Goal: Task Accomplishment & Management: Manage account settings

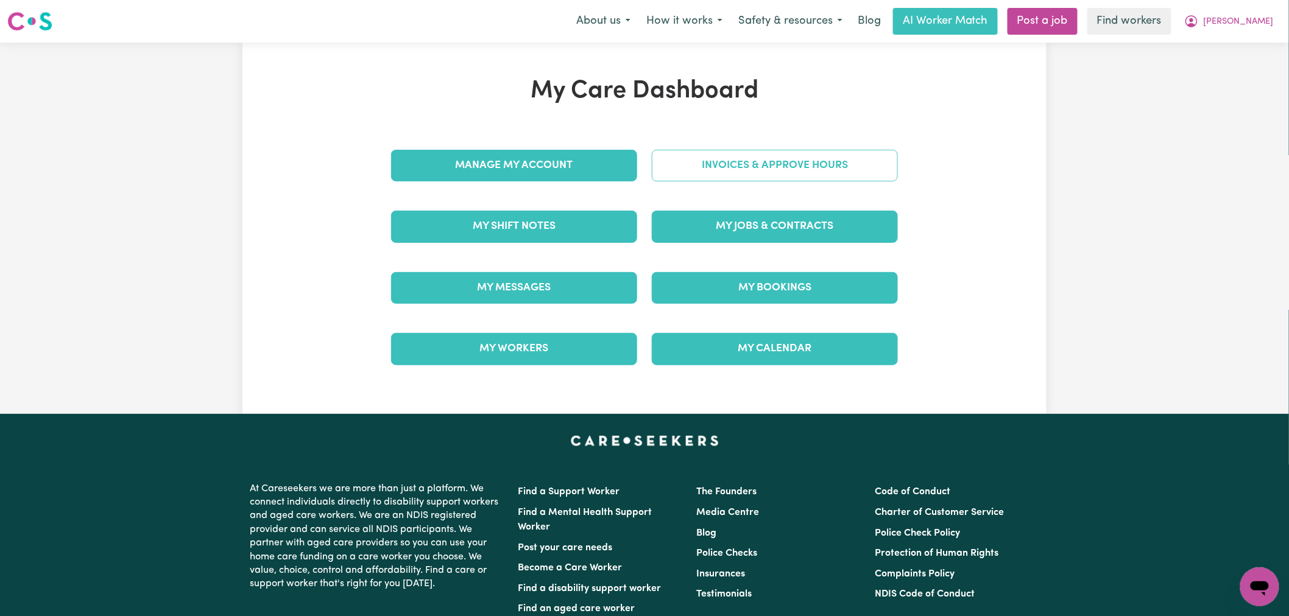
click at [718, 160] on link "Invoices & Approve Hours" at bounding box center [775, 166] width 246 height 32
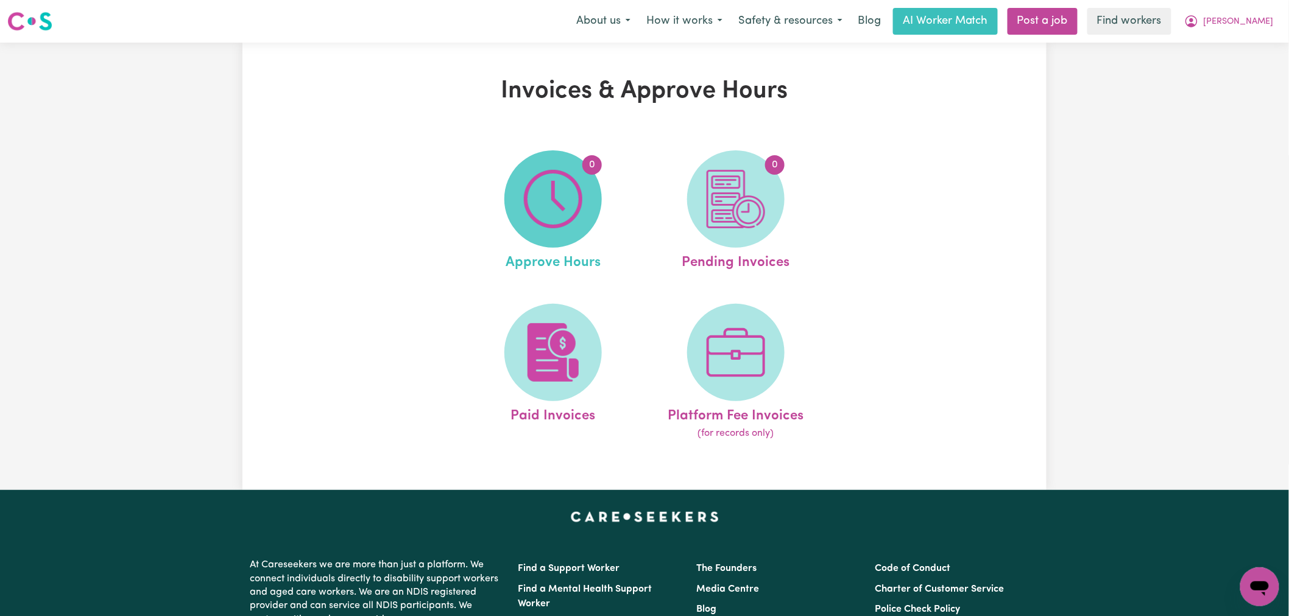
click at [553, 213] on img at bounding box center [553, 199] width 58 height 58
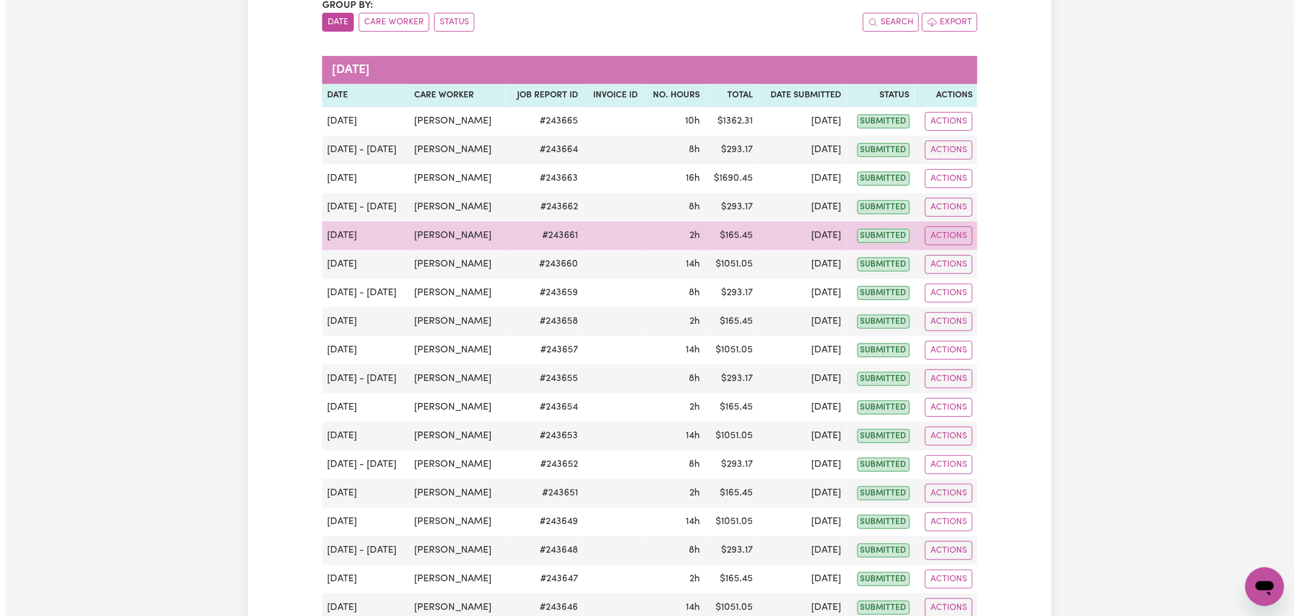
scroll to position [270, 0]
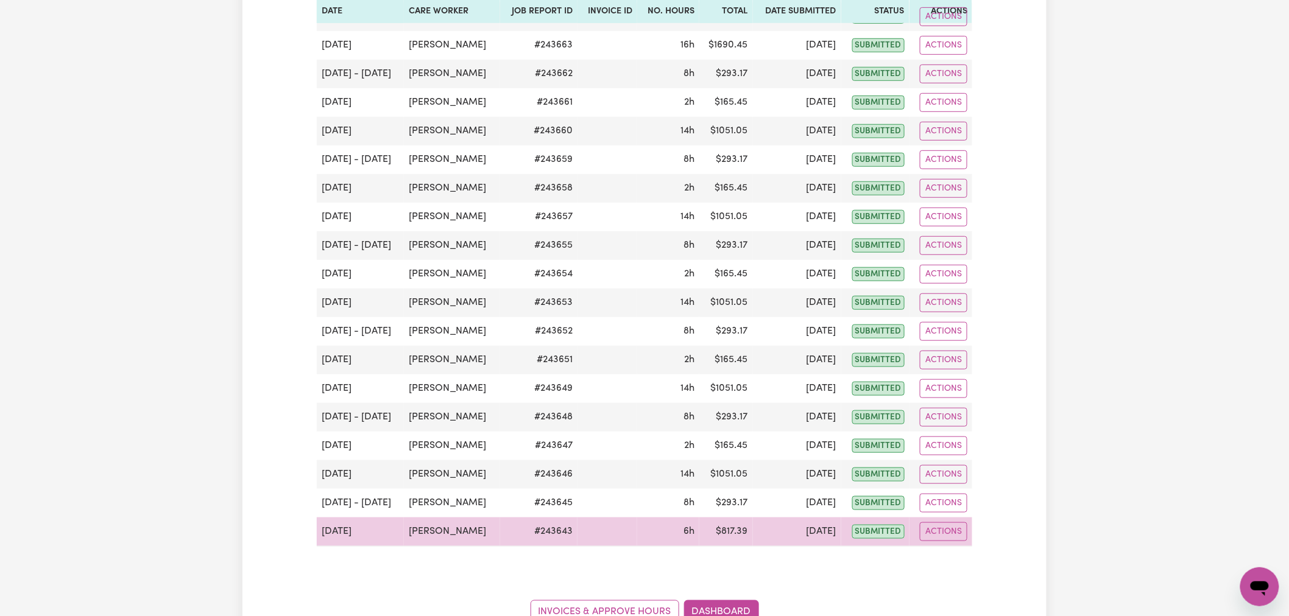
click at [360, 532] on td "[DATE]" at bounding box center [360, 532] width 87 height 29
click at [949, 537] on button "Actions" at bounding box center [944, 532] width 48 height 19
click at [953, 563] on link "View Job Report" at bounding box center [973, 560] width 104 height 24
select select "pm"
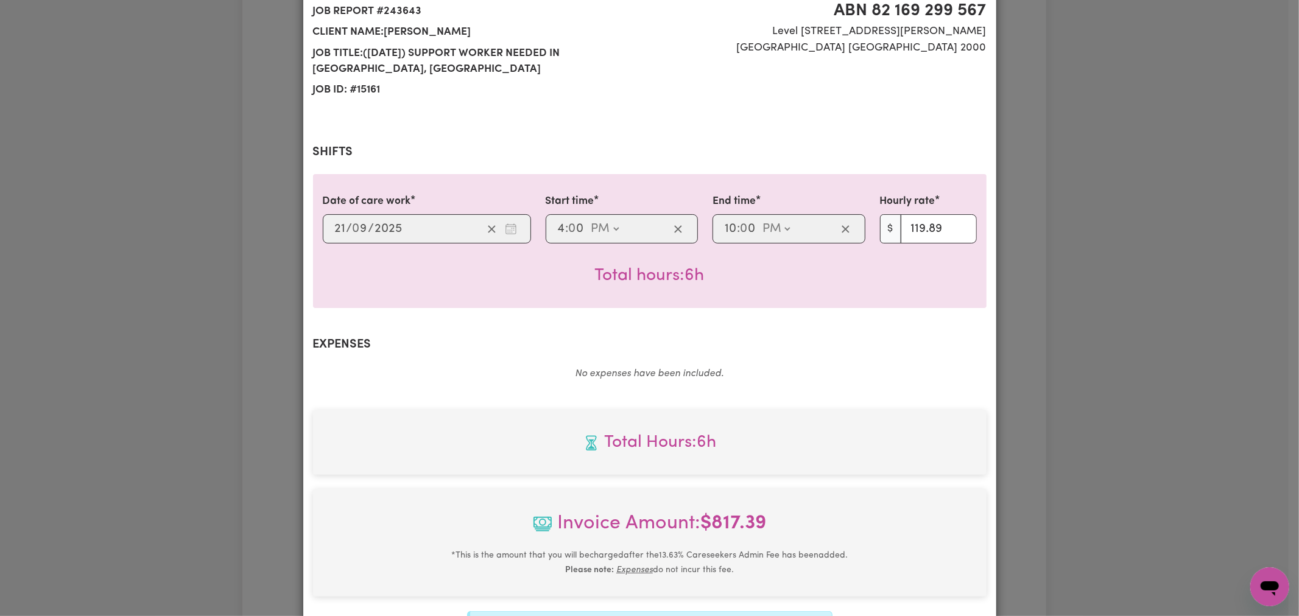
scroll to position [339, 0]
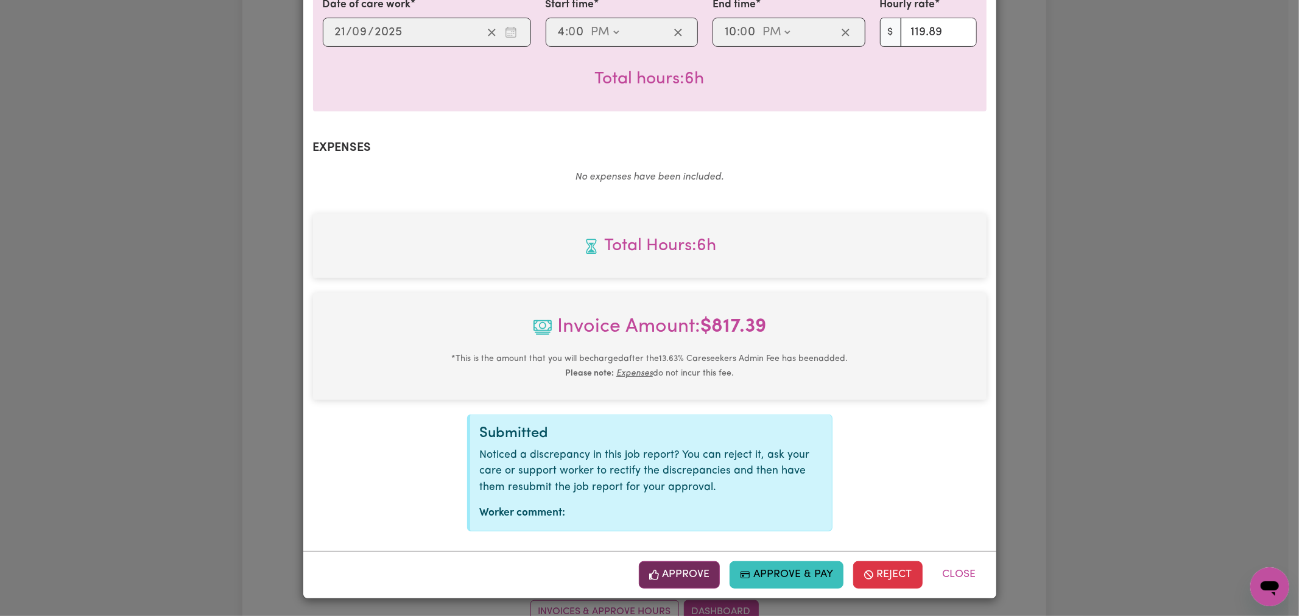
click at [686, 576] on button "Approve" at bounding box center [680, 575] width 82 height 27
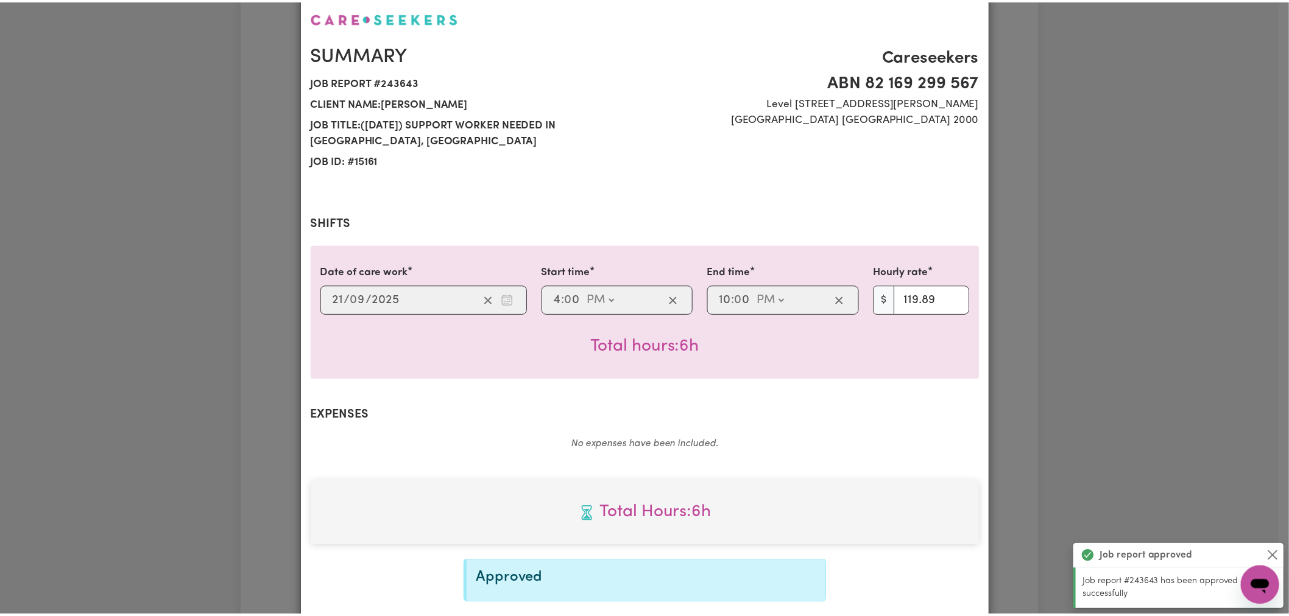
scroll to position [0, 0]
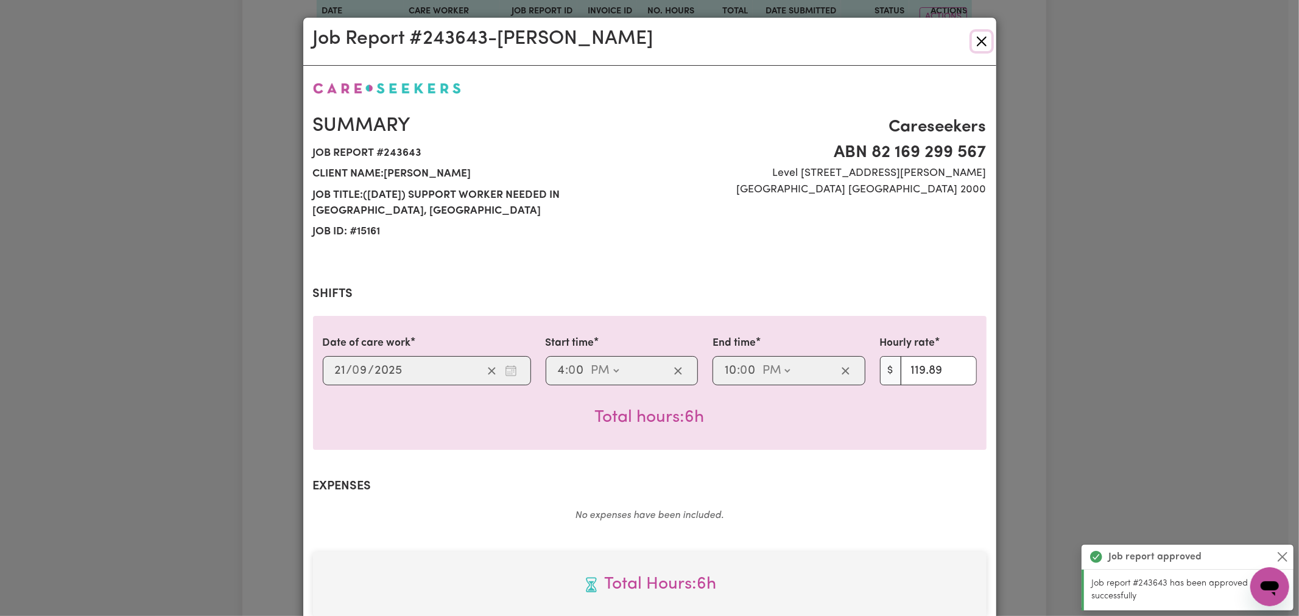
click at [985, 37] on button "Close" at bounding box center [981, 41] width 19 height 19
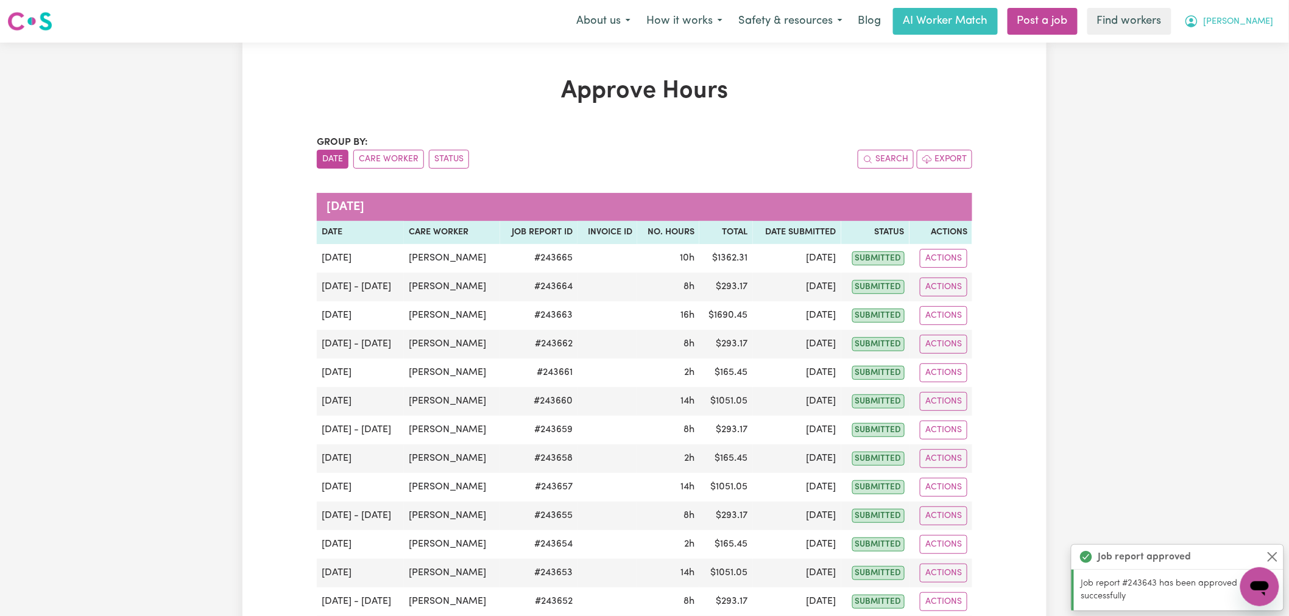
click at [1268, 24] on span "[PERSON_NAME]" at bounding box center [1239, 21] width 70 height 13
click at [1245, 46] on link "My Dashboard" at bounding box center [1233, 47] width 96 height 23
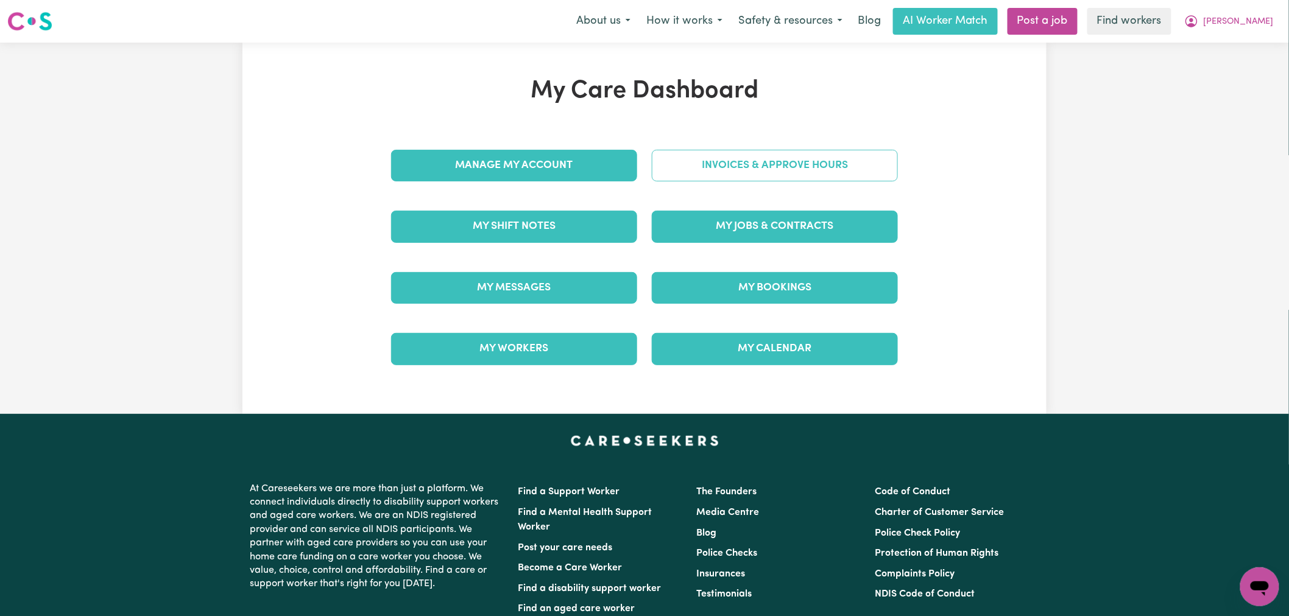
click at [855, 172] on link "Invoices & Approve Hours" at bounding box center [775, 166] width 246 height 32
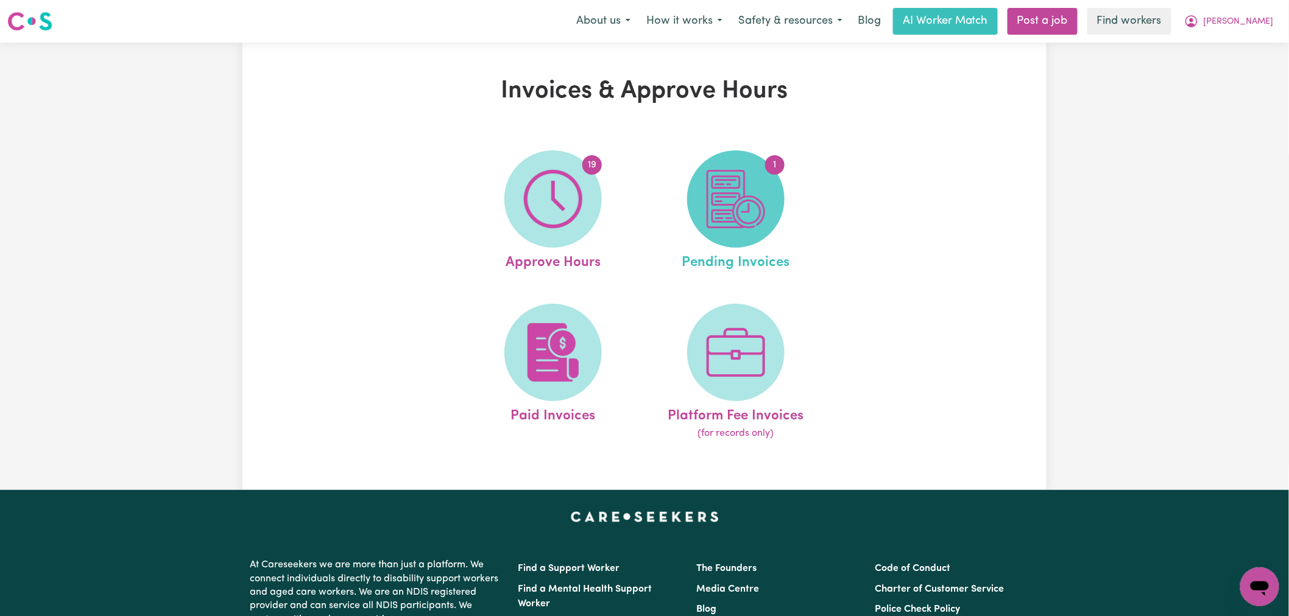
click at [778, 192] on span "1" at bounding box center [735, 198] width 97 height 97
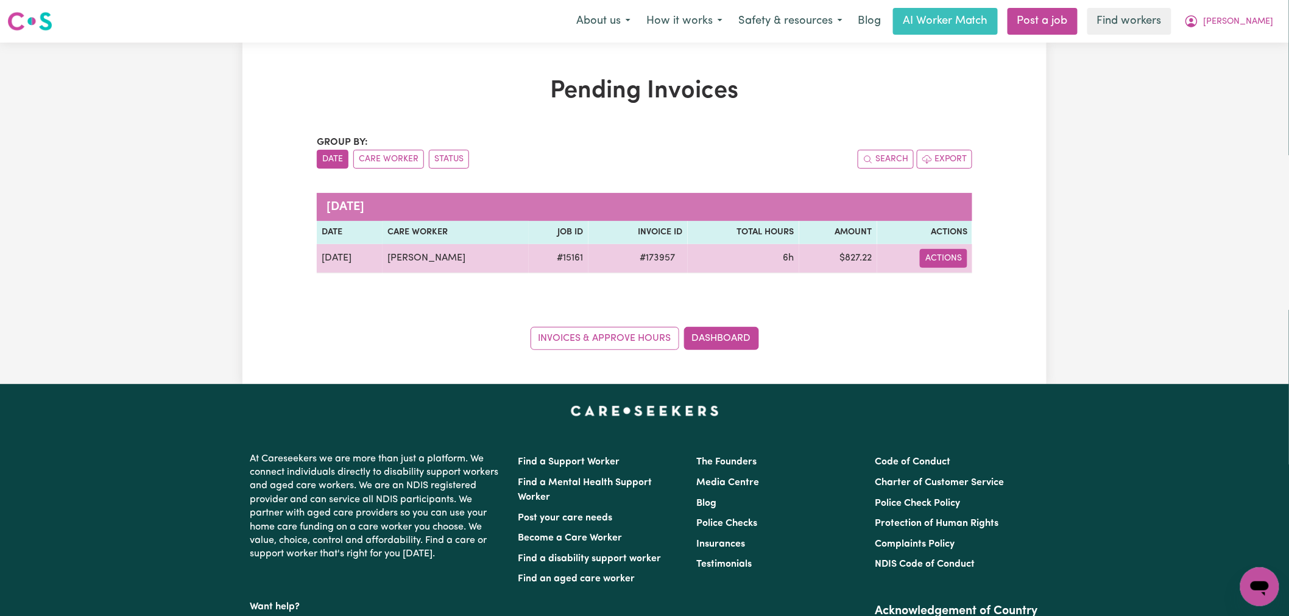
click at [955, 260] on button "Actions" at bounding box center [944, 258] width 48 height 19
click at [955, 290] on link "Download Invoice" at bounding box center [977, 287] width 111 height 24
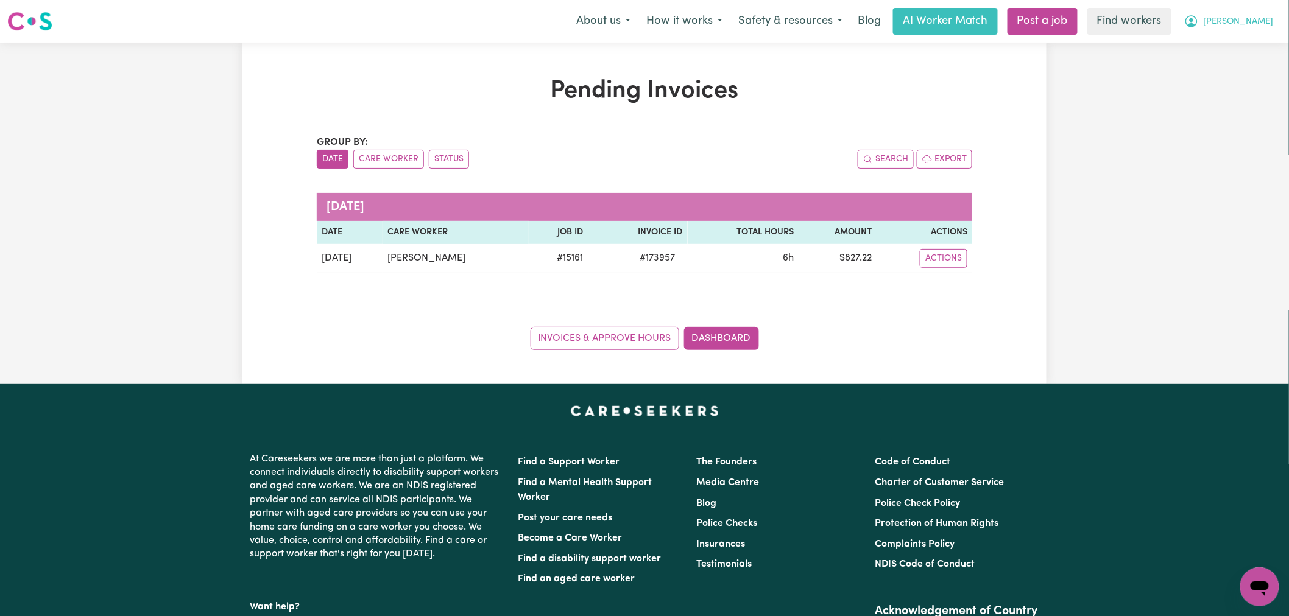
click at [1249, 13] on button "[PERSON_NAME]" at bounding box center [1228, 22] width 105 height 26
click at [1249, 46] on link "My Dashboard" at bounding box center [1233, 47] width 96 height 23
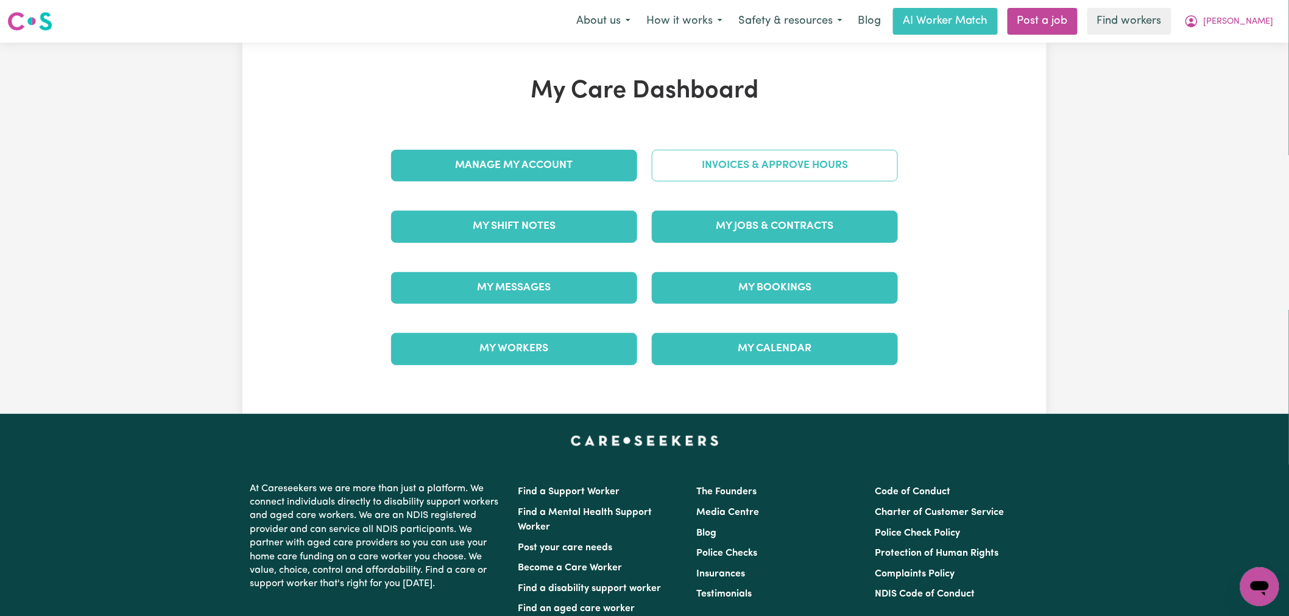
click at [718, 172] on link "Invoices & Approve Hours" at bounding box center [775, 166] width 246 height 32
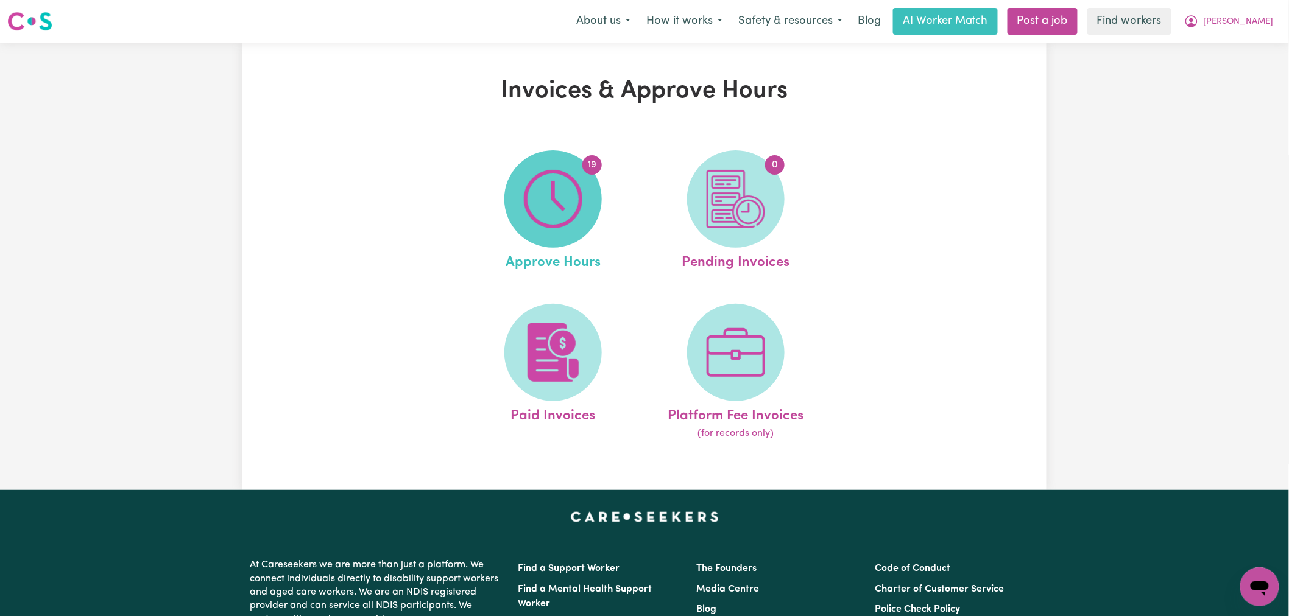
click at [588, 174] on span "19" at bounding box center [552, 198] width 97 height 97
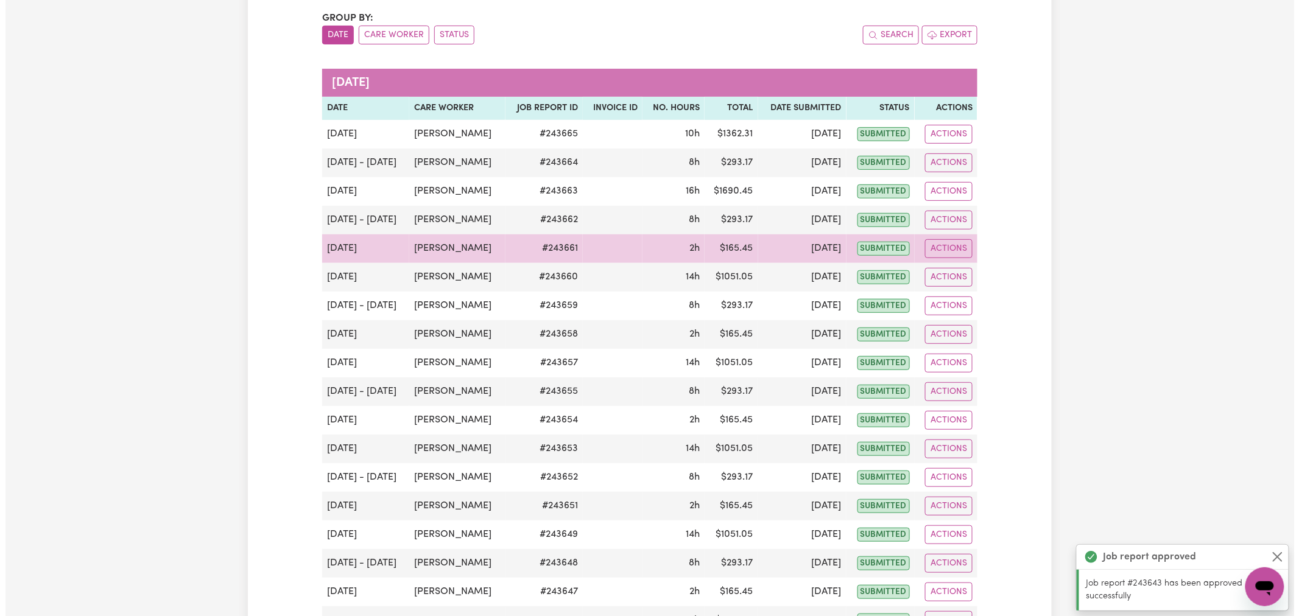
scroll to position [270, 0]
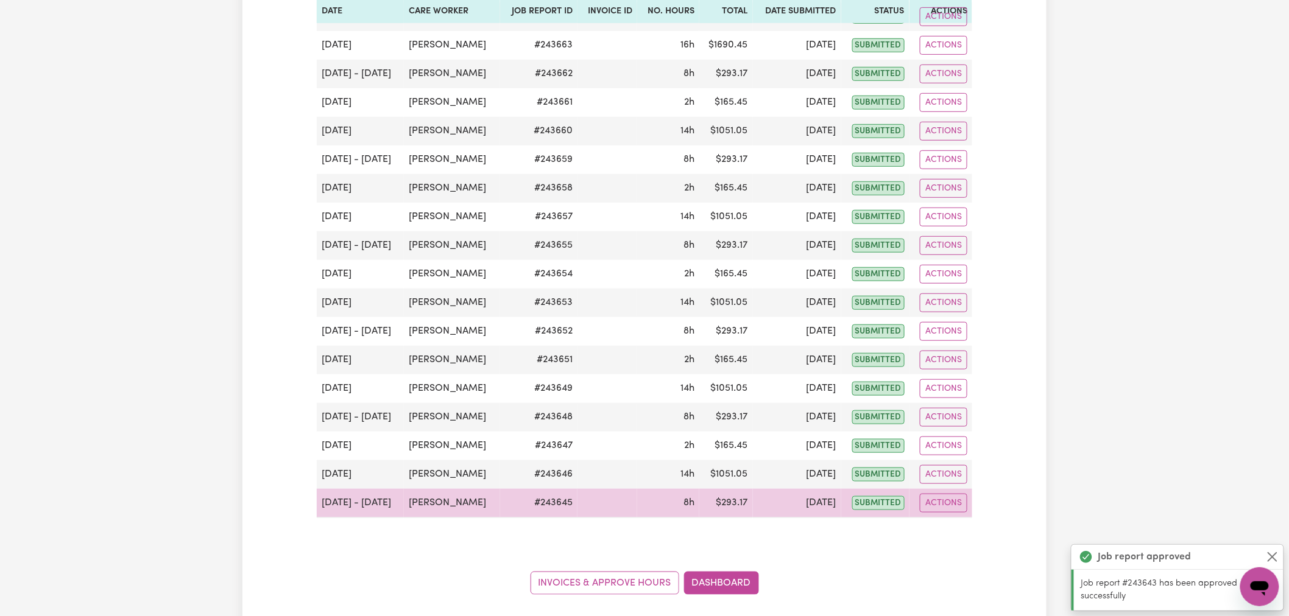
click at [724, 517] on td "$ 293.17" at bounding box center [726, 503] width 54 height 29
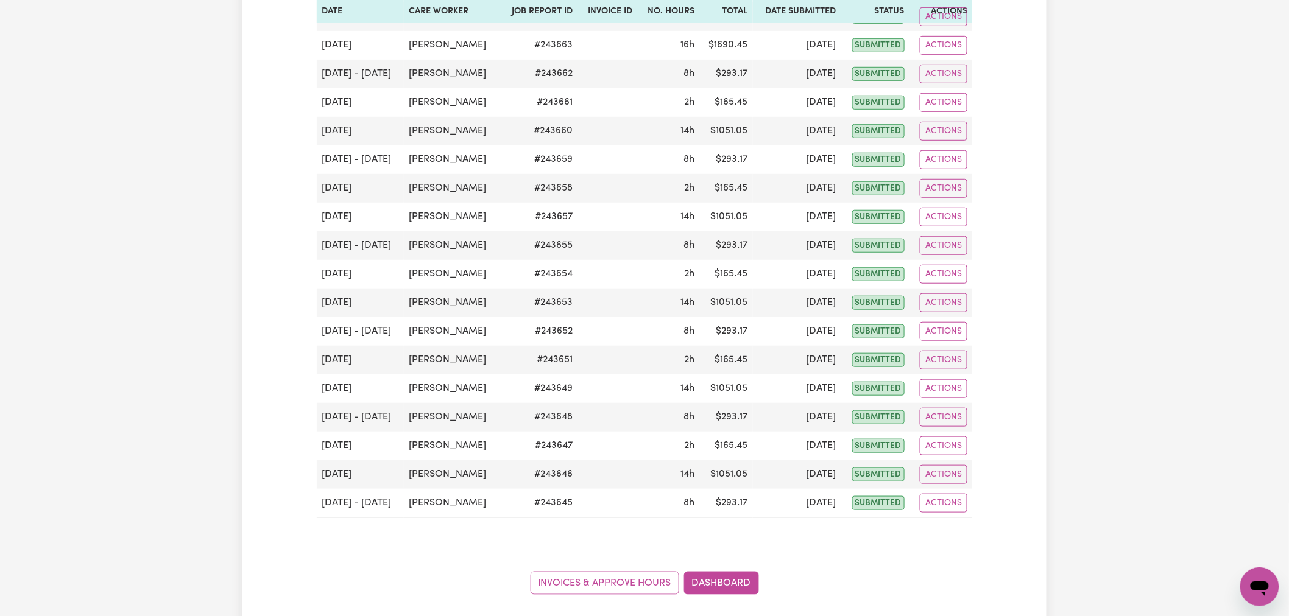
click at [748, 530] on div "Group by: Date Care Worker Status Search Export [DATE] Date Care worker Job Rep…" at bounding box center [644, 230] width 655 height 730
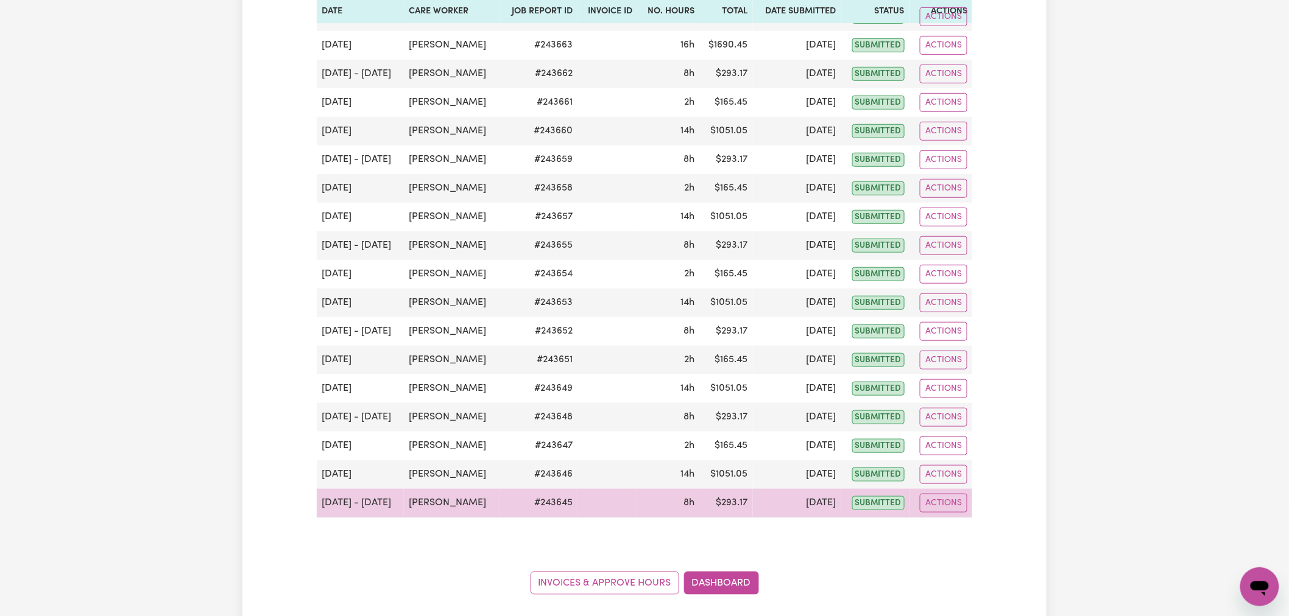
click at [744, 503] on td "$ 293.17" at bounding box center [726, 503] width 54 height 29
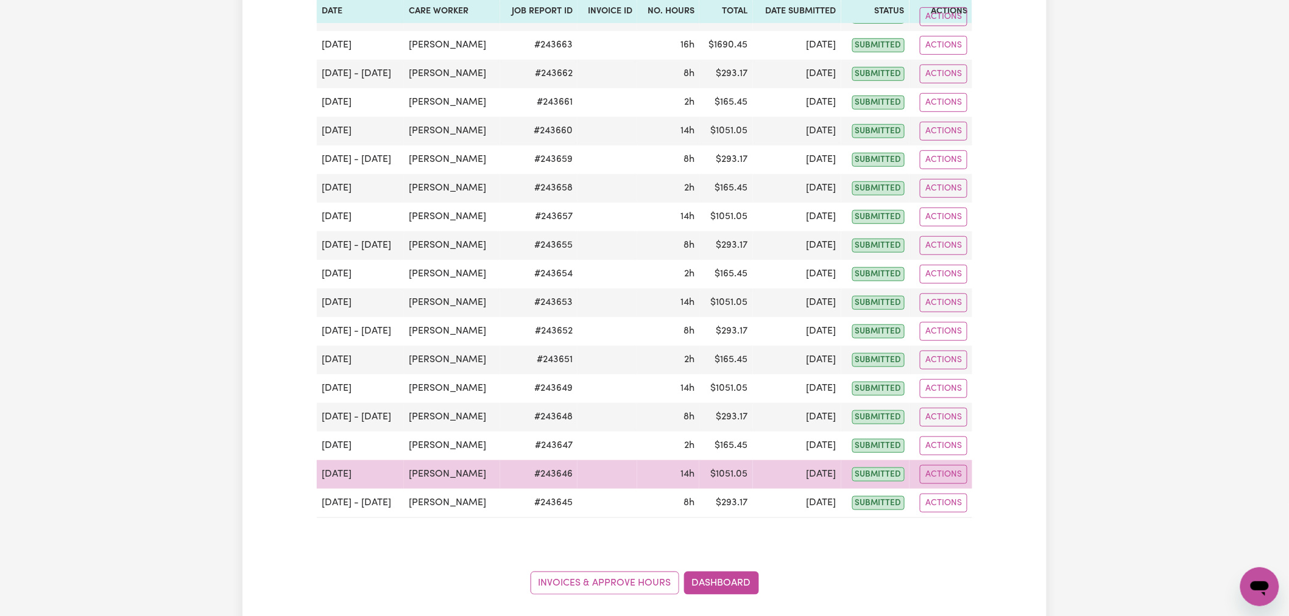
click at [735, 485] on td "$ 1051.05" at bounding box center [726, 475] width 54 height 29
click at [947, 481] on button "Actions" at bounding box center [944, 474] width 48 height 19
click at [969, 503] on link "View Job Report" at bounding box center [973, 503] width 104 height 24
select select "pm"
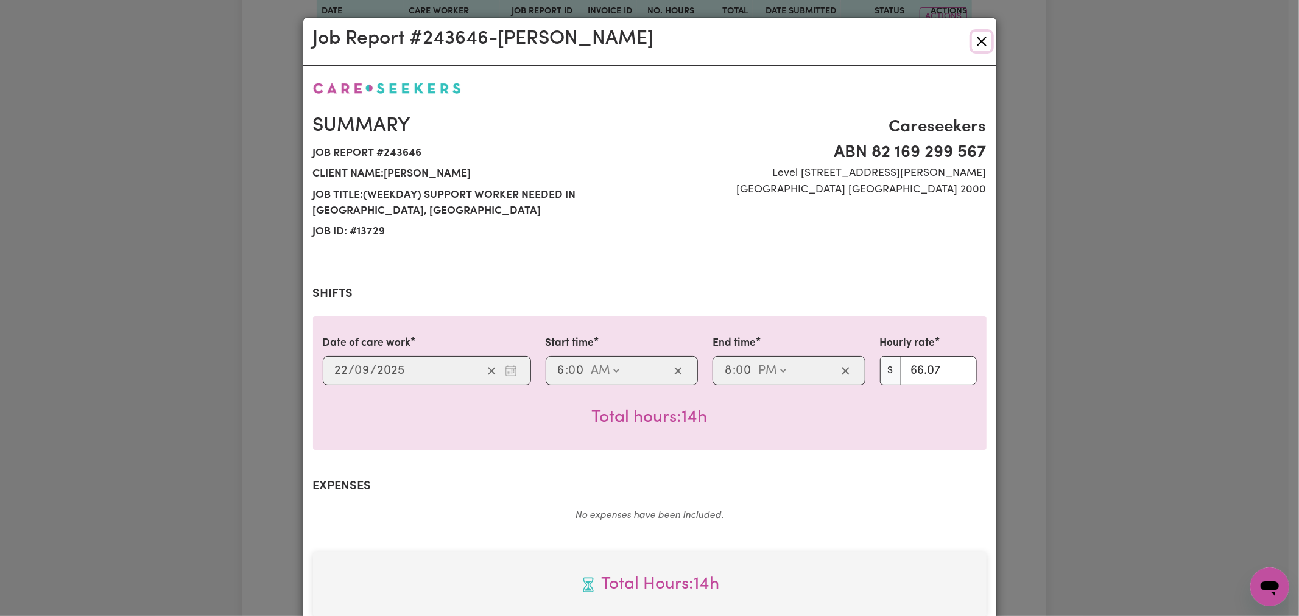
click at [983, 43] on button "Close" at bounding box center [981, 41] width 19 height 19
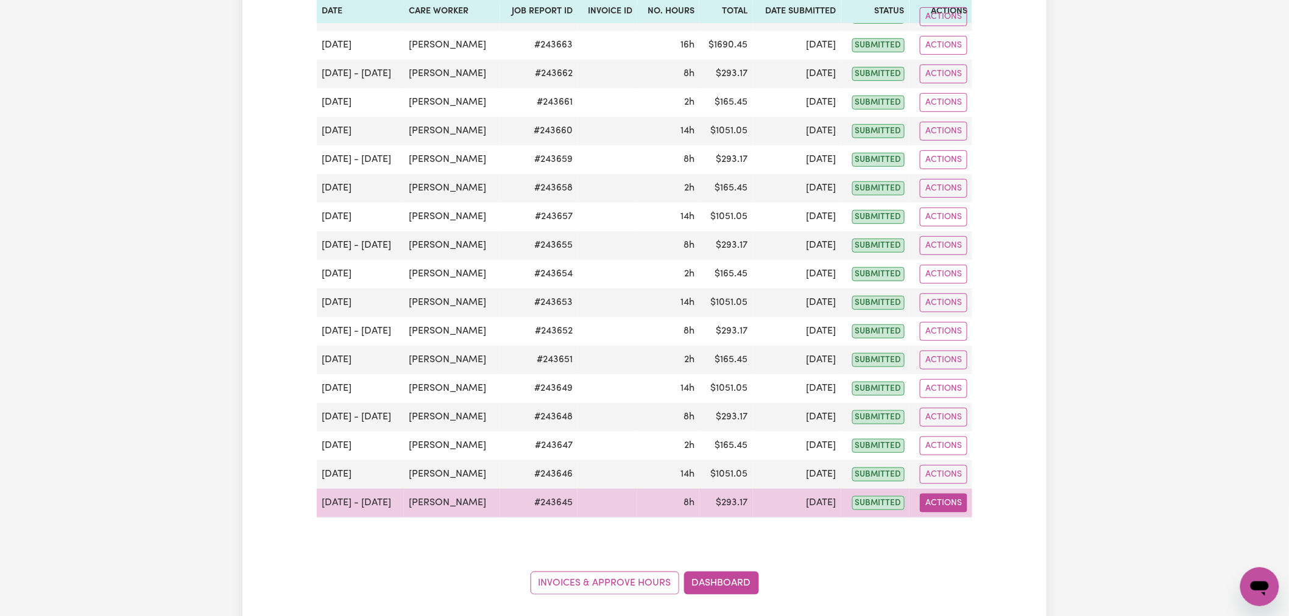
click at [944, 504] on button "Actions" at bounding box center [944, 503] width 48 height 19
click at [963, 538] on link "View Job Report" at bounding box center [973, 532] width 104 height 24
select select "pm"
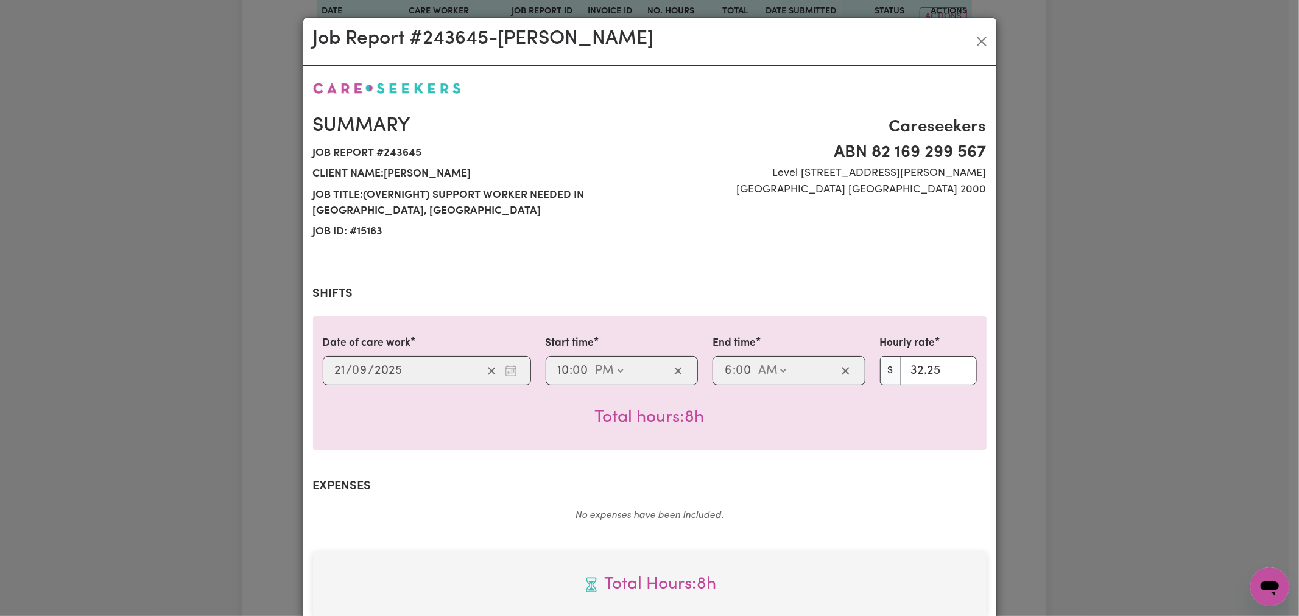
scroll to position [339, 0]
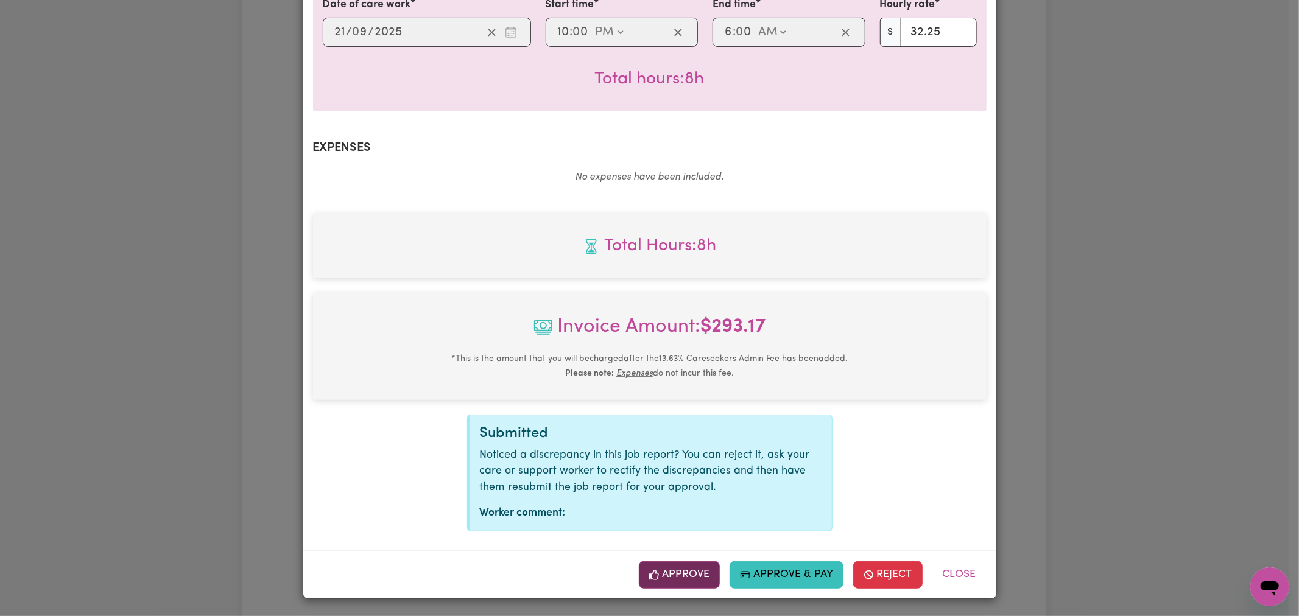
click at [683, 577] on button "Approve" at bounding box center [680, 575] width 82 height 27
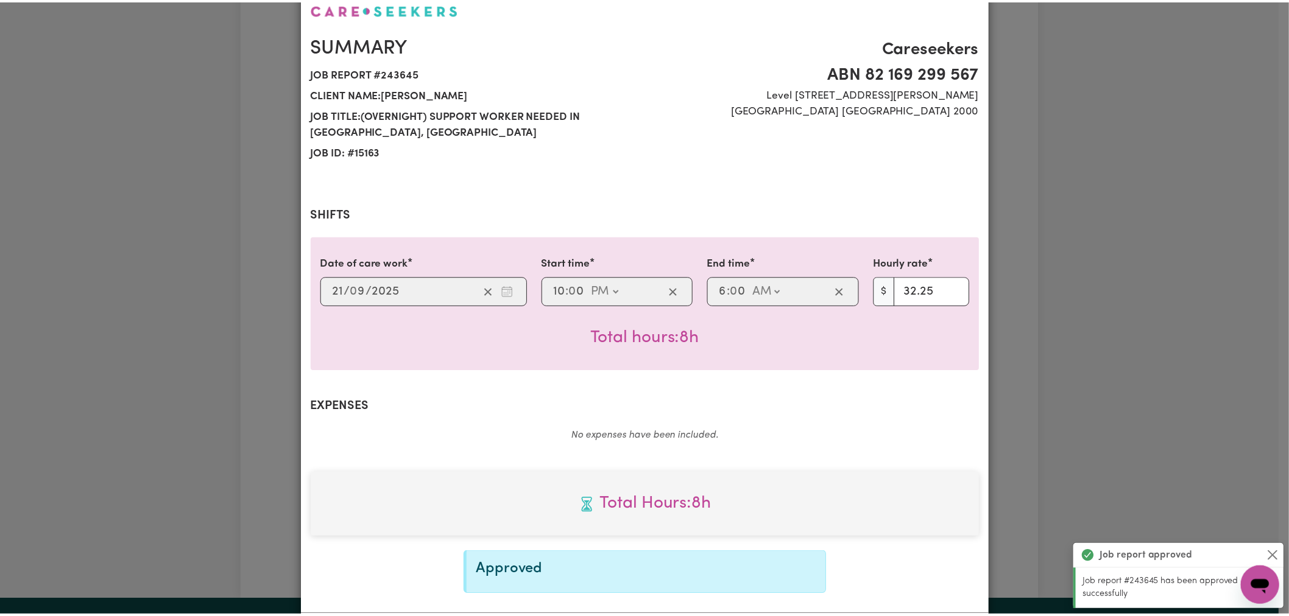
scroll to position [0, 0]
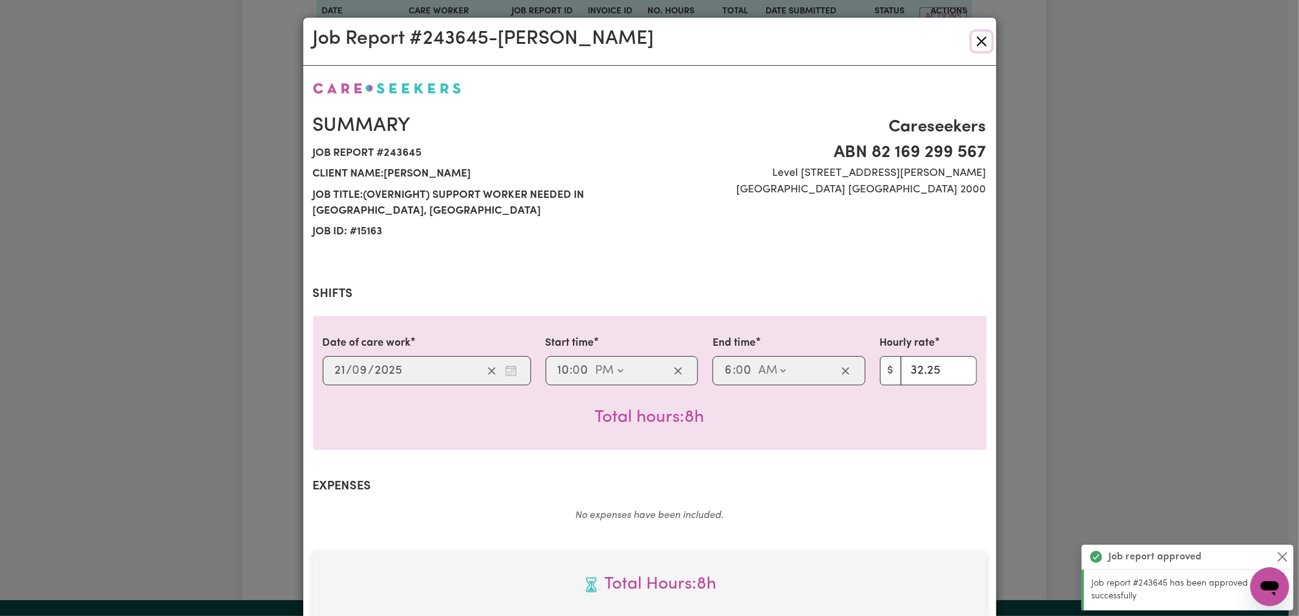
click at [977, 37] on button "Close" at bounding box center [981, 41] width 19 height 19
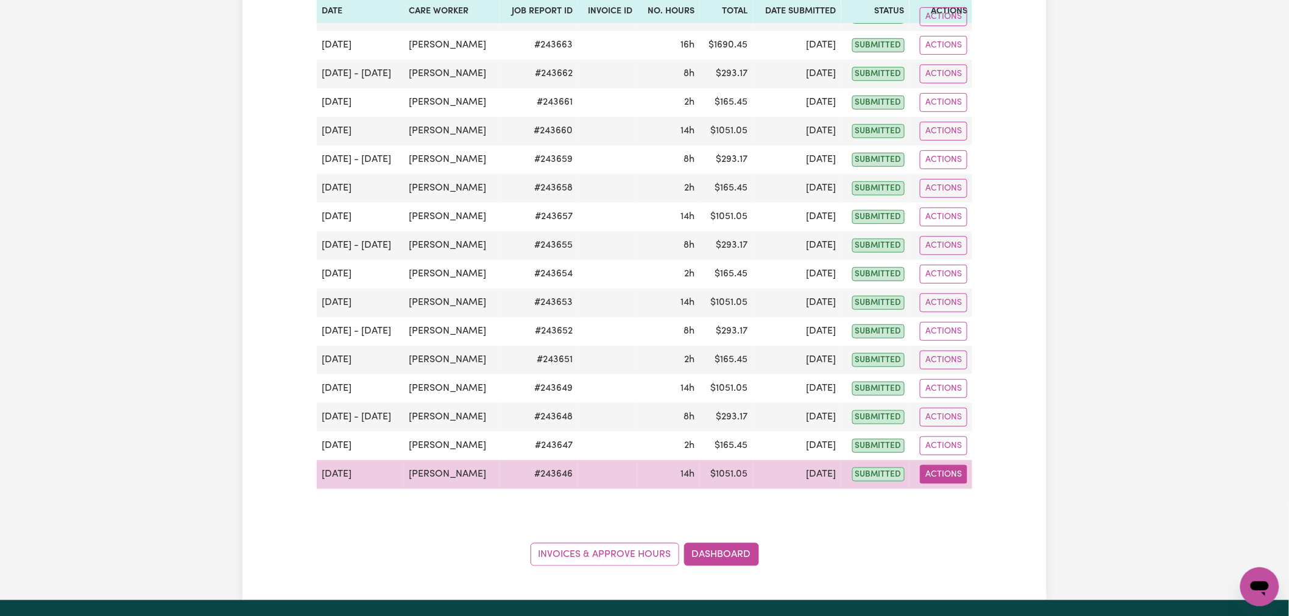
click at [948, 477] on button "Actions" at bounding box center [944, 474] width 48 height 19
click at [952, 502] on link "View Job Report" at bounding box center [973, 503] width 104 height 24
select select "pm"
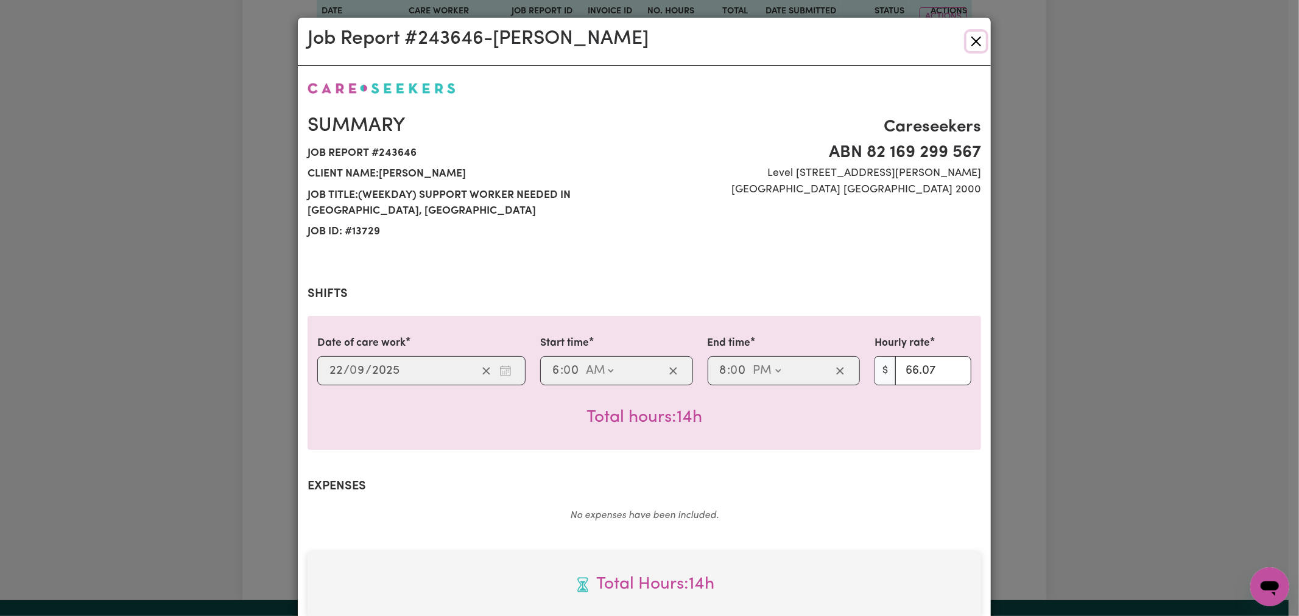
click at [972, 37] on button "Close" at bounding box center [976, 41] width 19 height 19
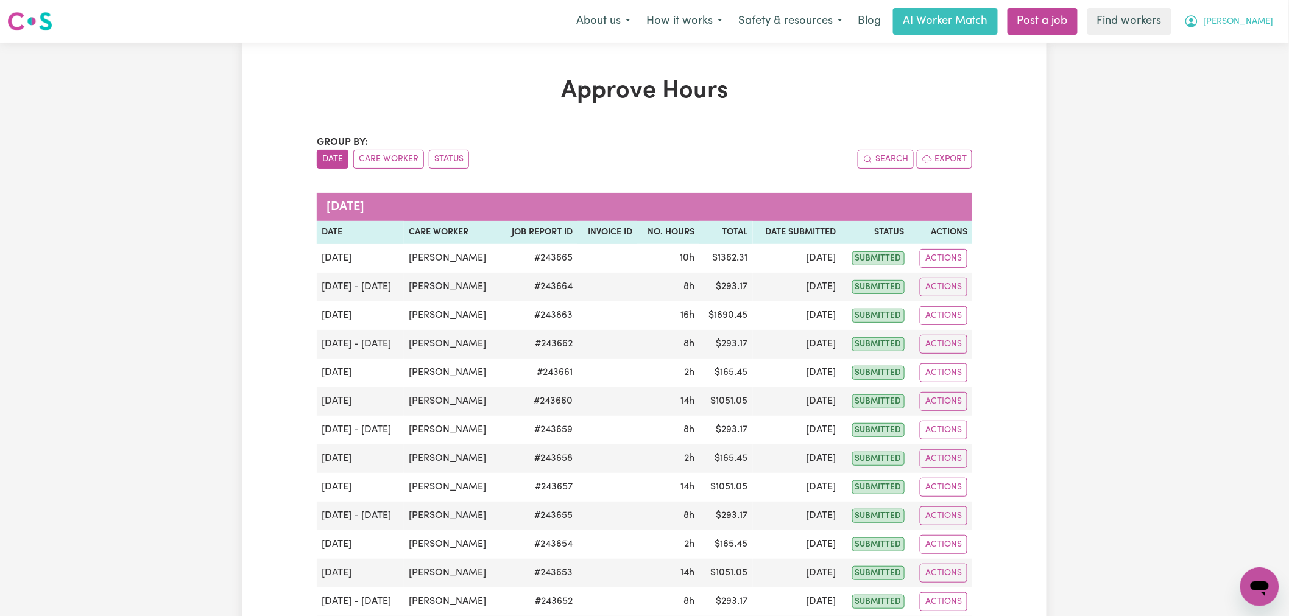
click at [1235, 23] on button "[PERSON_NAME]" at bounding box center [1228, 22] width 105 height 26
click at [1246, 44] on link "My Dashboard" at bounding box center [1233, 47] width 96 height 23
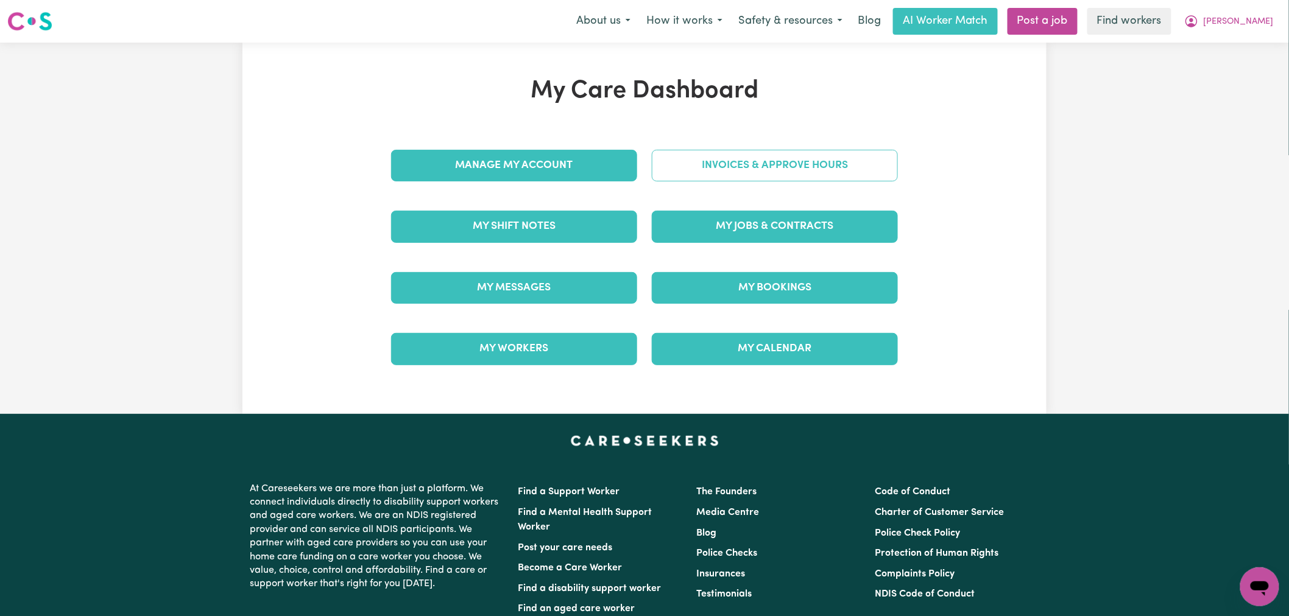
click at [850, 180] on link "Invoices & Approve Hours" at bounding box center [775, 166] width 246 height 32
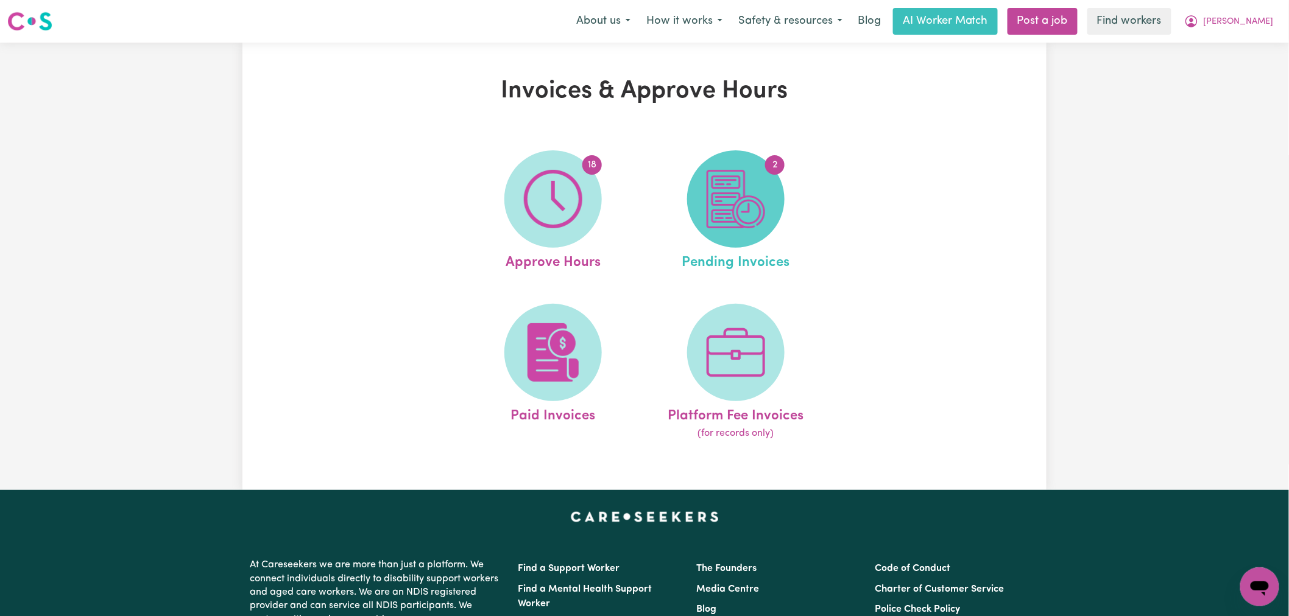
click at [768, 200] on span "2" at bounding box center [735, 198] width 97 height 97
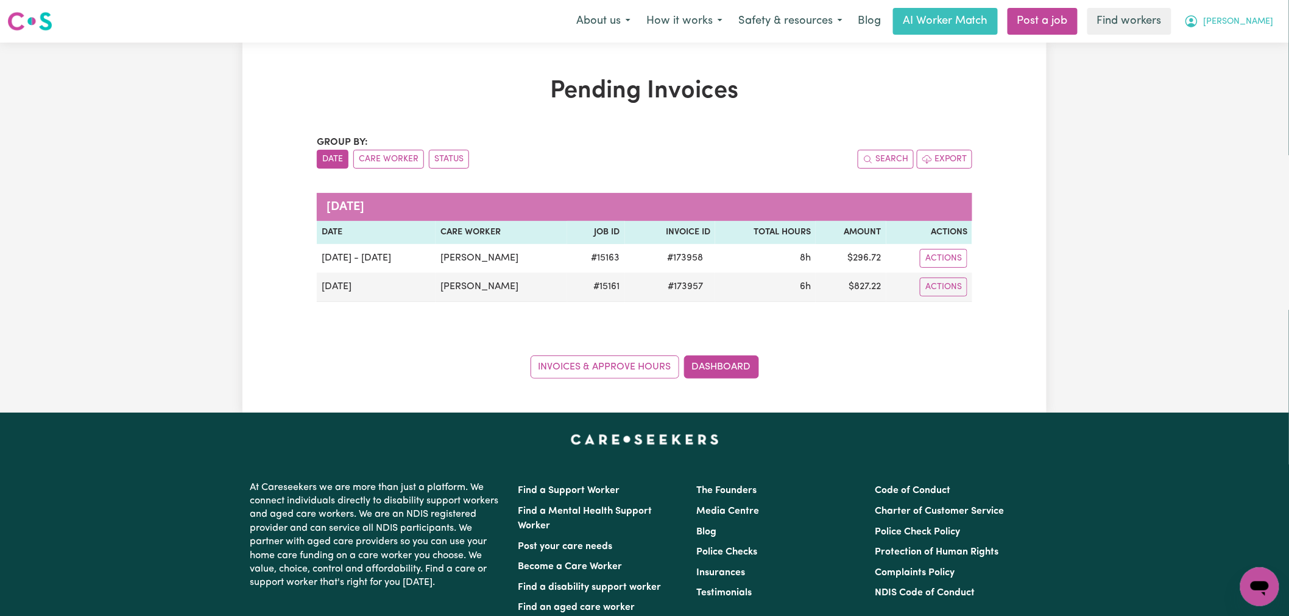
click at [1269, 23] on span "[PERSON_NAME]" at bounding box center [1239, 21] width 70 height 13
click at [1216, 44] on link "My Dashboard" at bounding box center [1233, 47] width 96 height 23
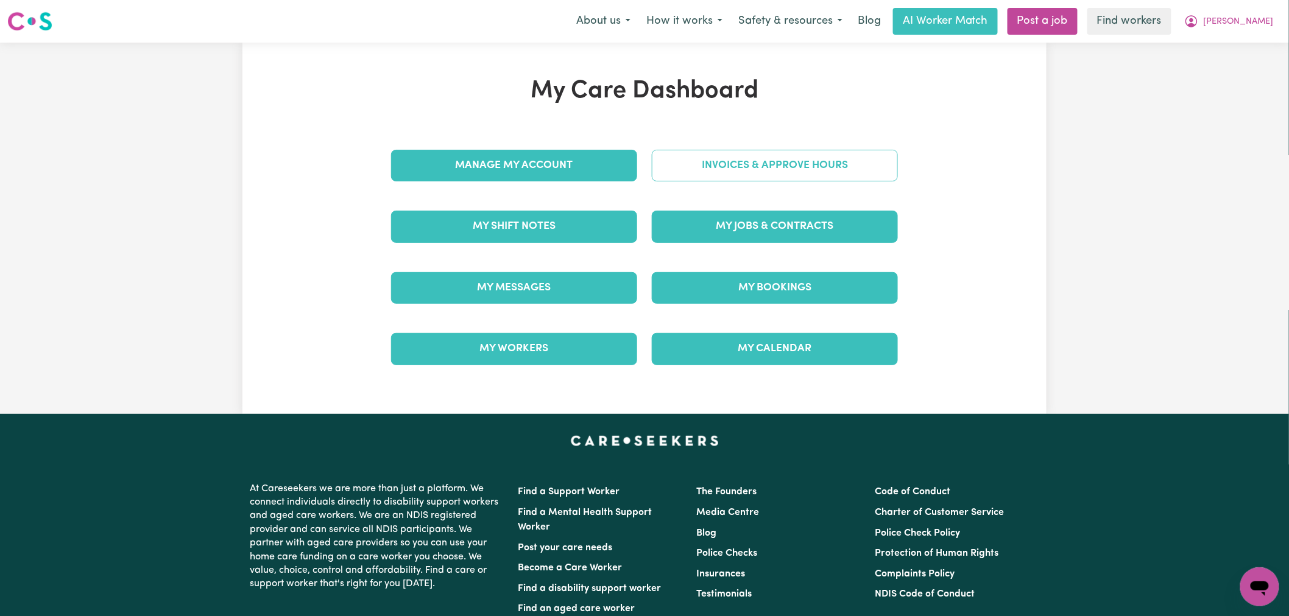
click at [820, 157] on link "Invoices & Approve Hours" at bounding box center [775, 166] width 246 height 32
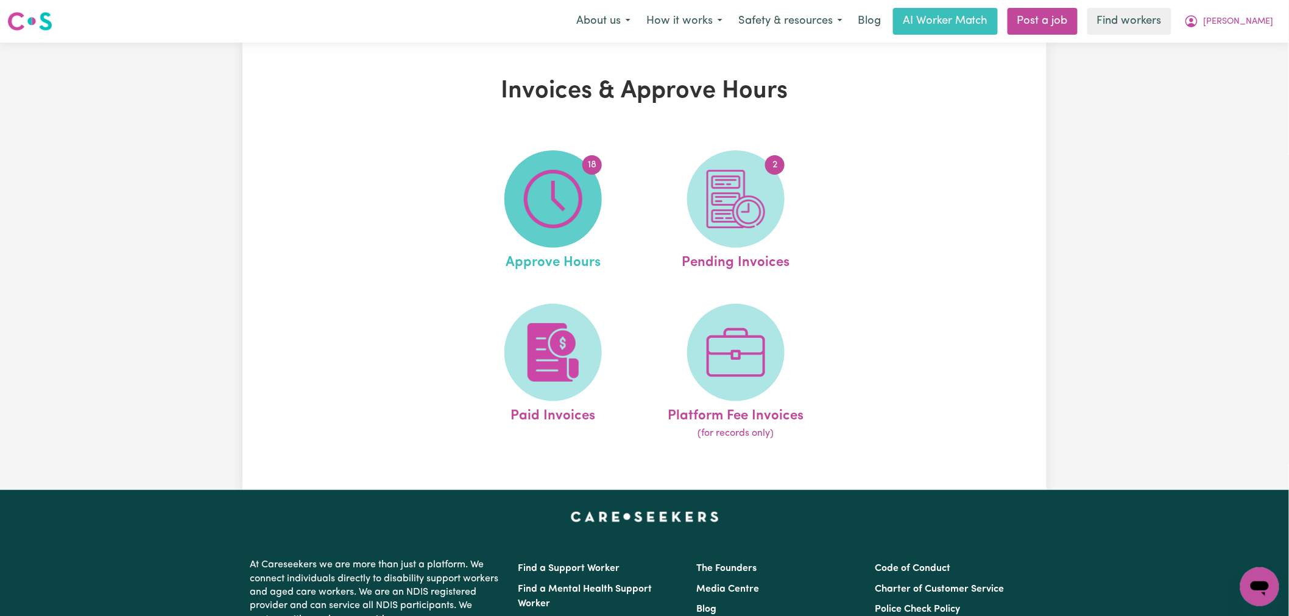
click at [582, 213] on span "18" at bounding box center [552, 198] width 97 height 97
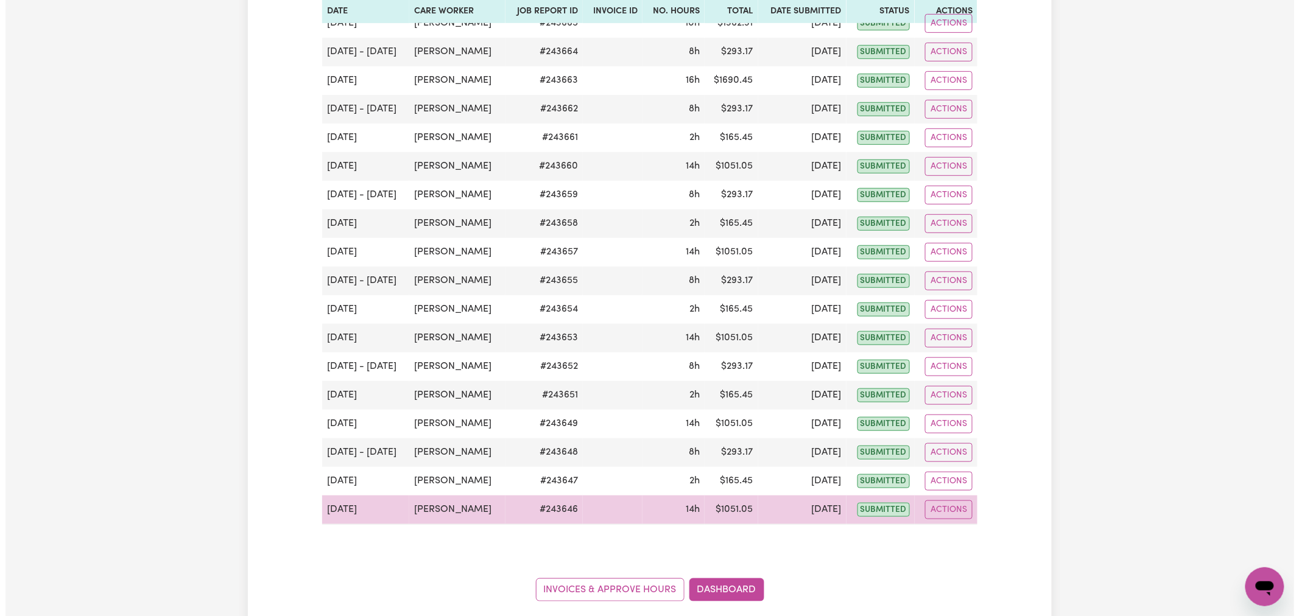
scroll to position [338, 0]
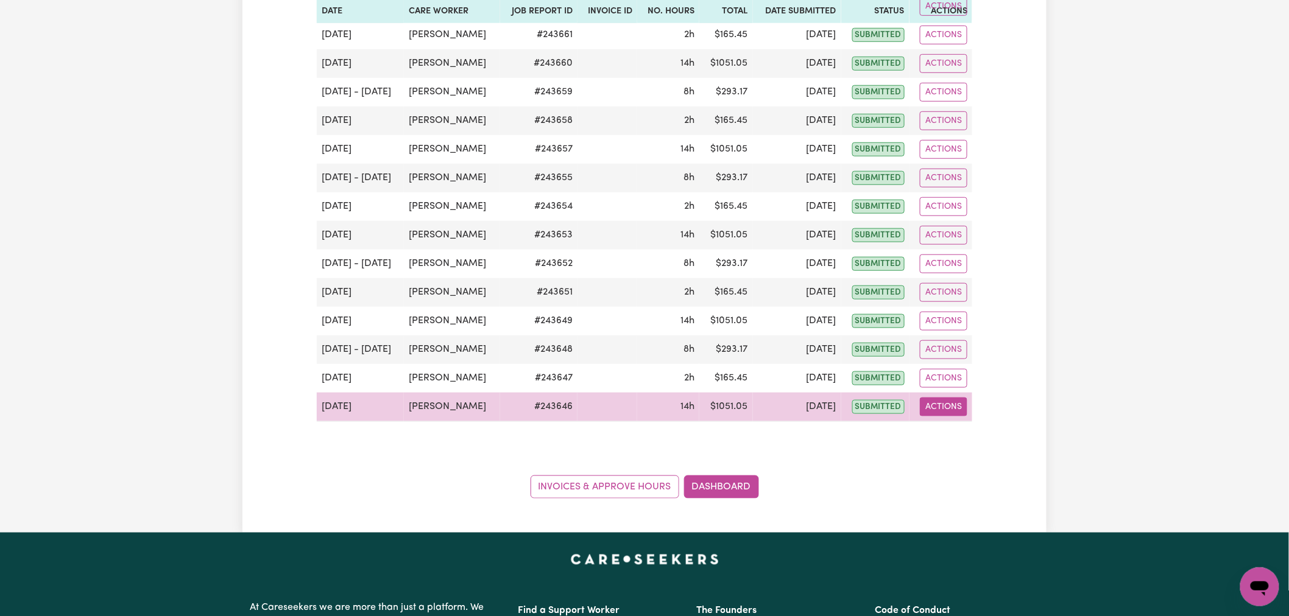
click at [947, 412] on button "Actions" at bounding box center [944, 407] width 48 height 19
click at [955, 437] on link "View Job Report" at bounding box center [973, 435] width 104 height 24
select select "pm"
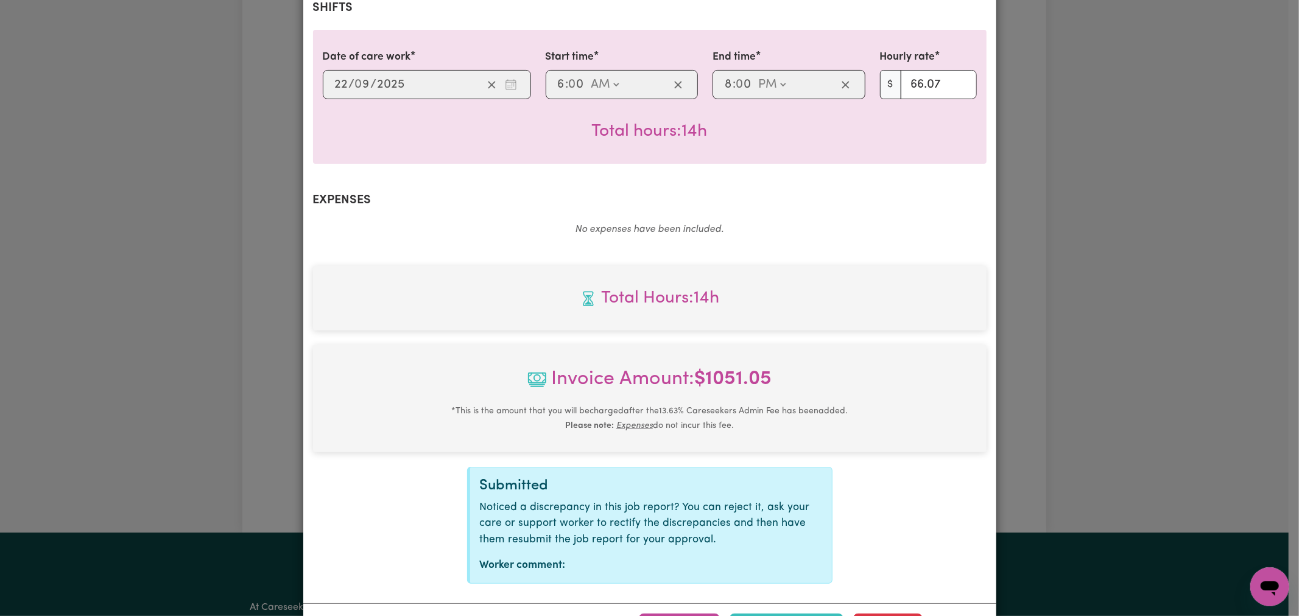
scroll to position [339, 0]
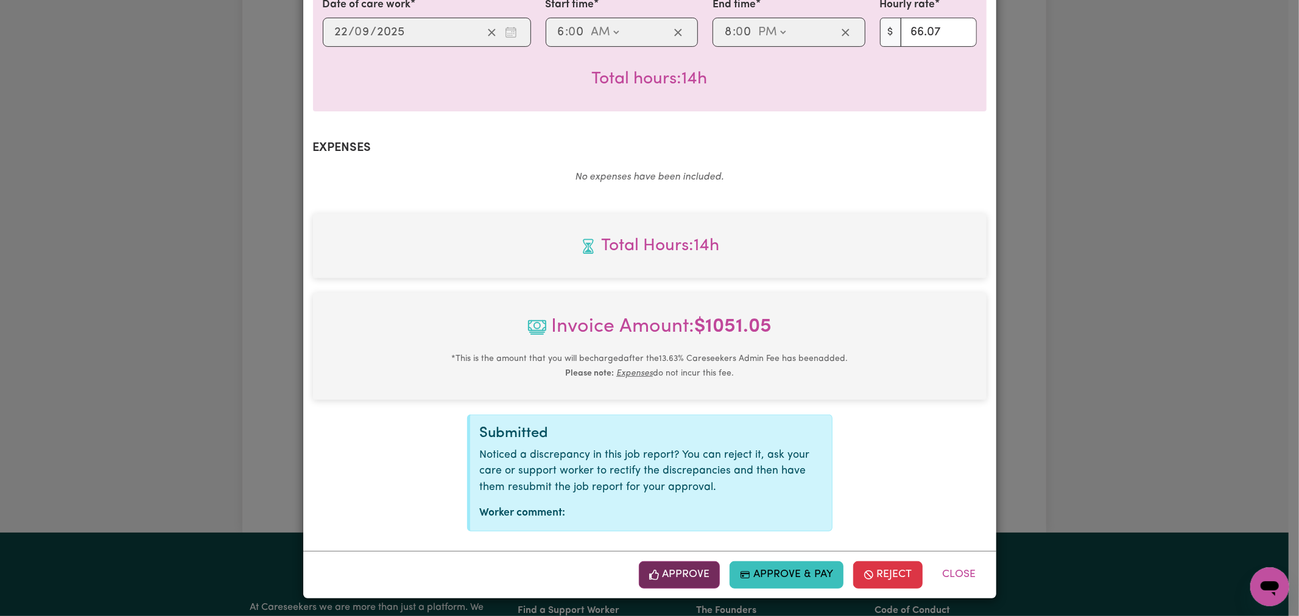
click at [654, 570] on icon "button" at bounding box center [654, 575] width 11 height 11
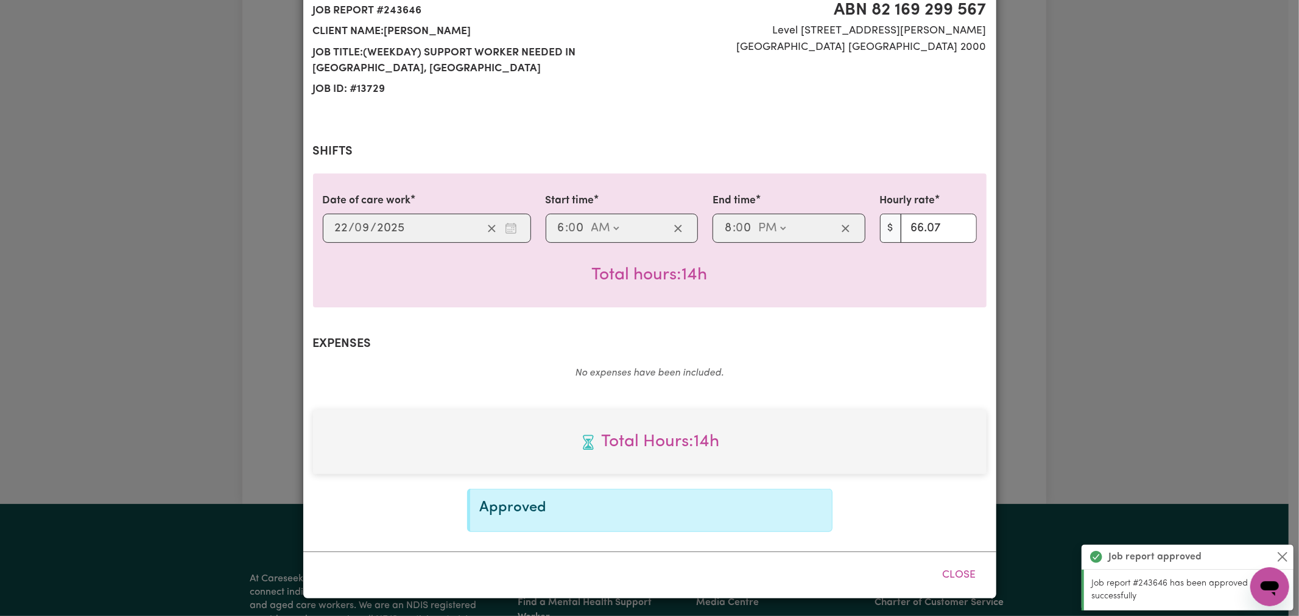
scroll to position [0, 0]
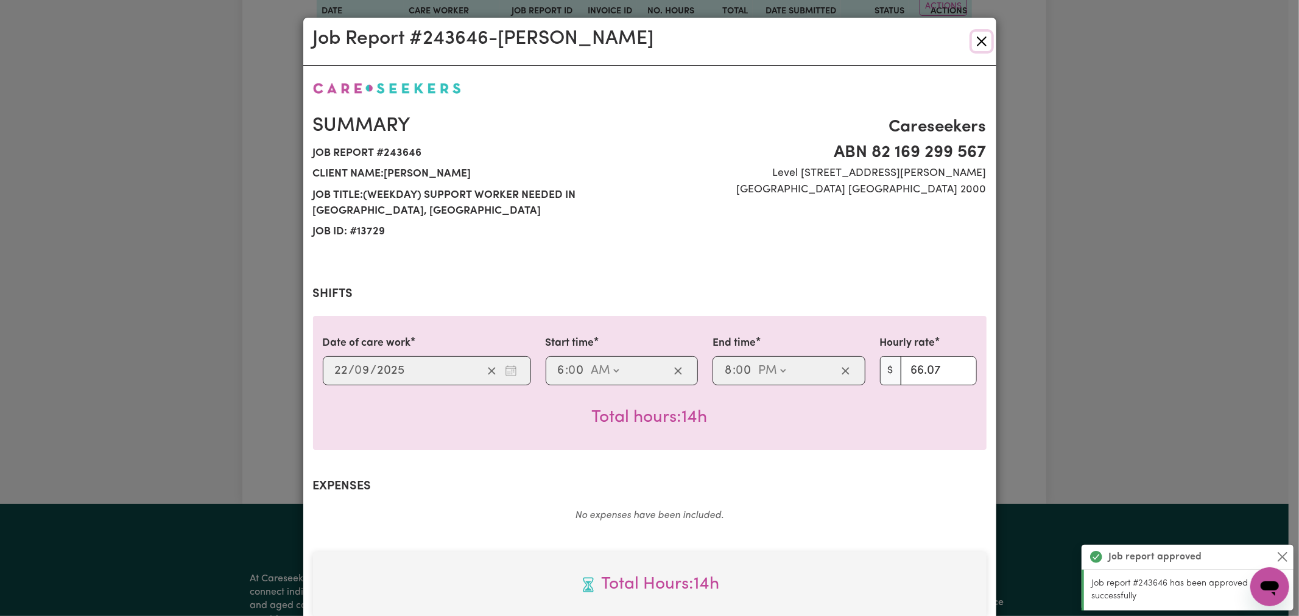
click at [982, 41] on button "Close" at bounding box center [981, 41] width 19 height 19
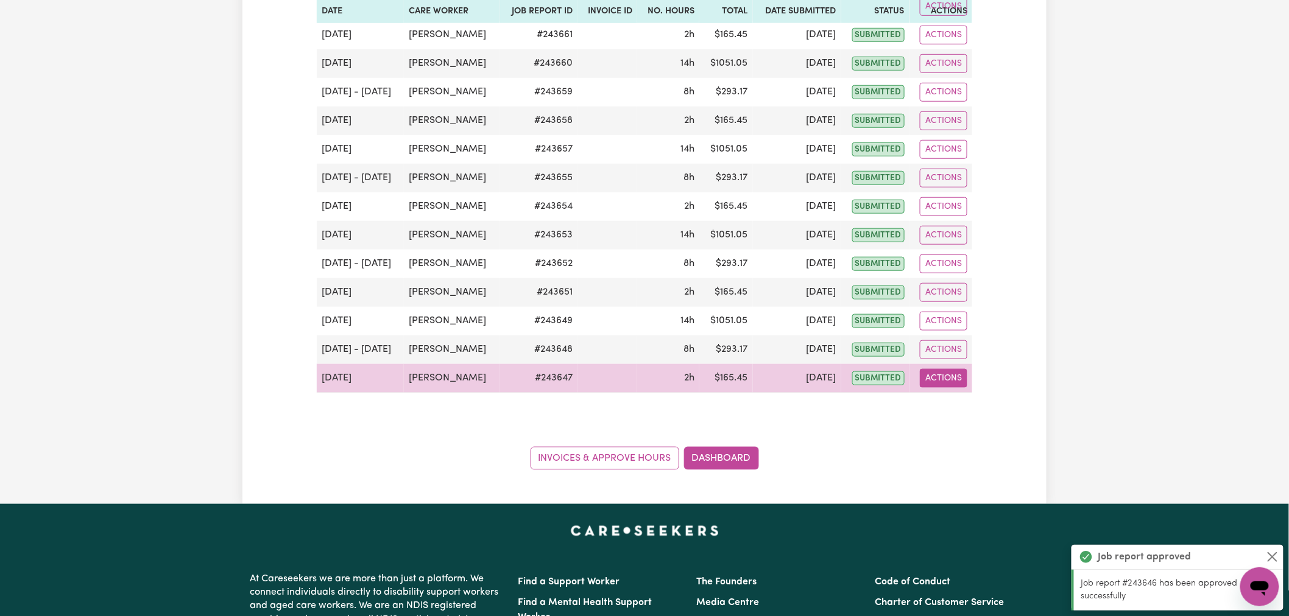
click at [953, 381] on button "Actions" at bounding box center [944, 378] width 48 height 19
click at [960, 409] on link "View Job Report" at bounding box center [973, 407] width 104 height 24
select select "pm"
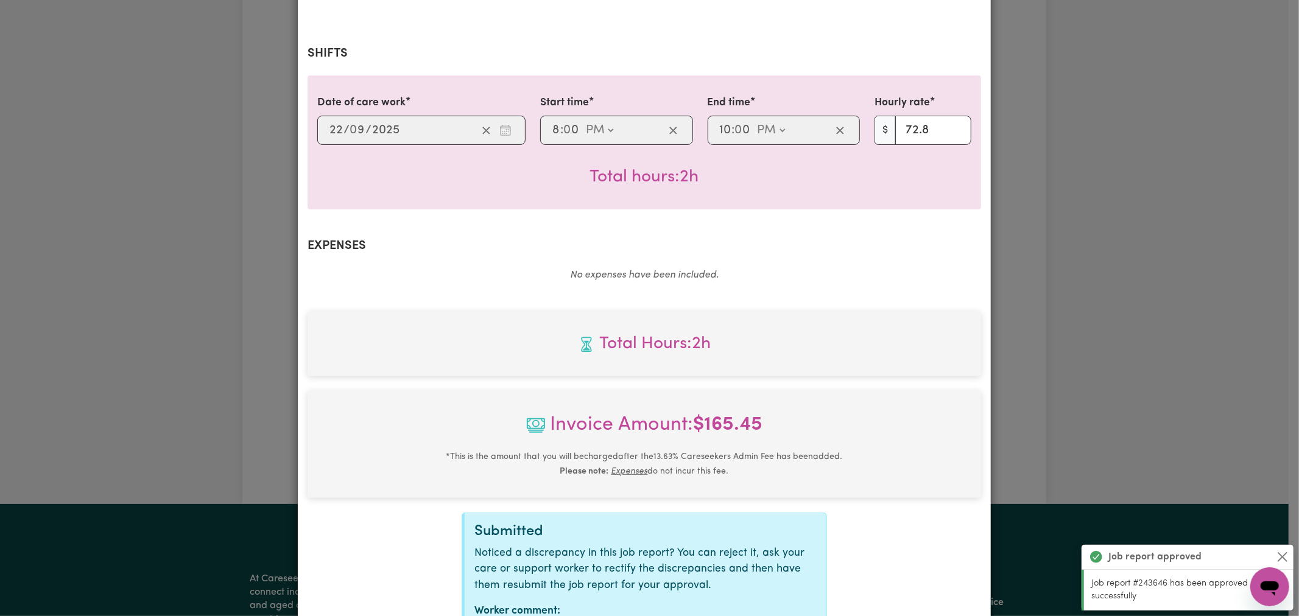
scroll to position [339, 0]
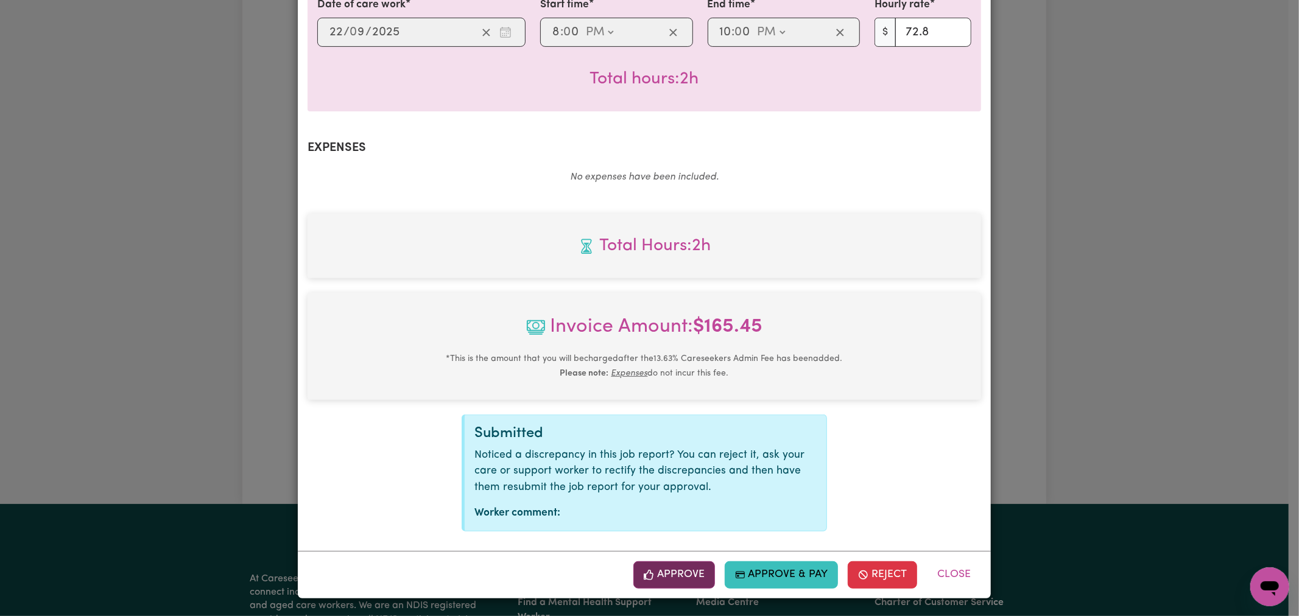
click at [657, 571] on button "Approve" at bounding box center [674, 575] width 82 height 27
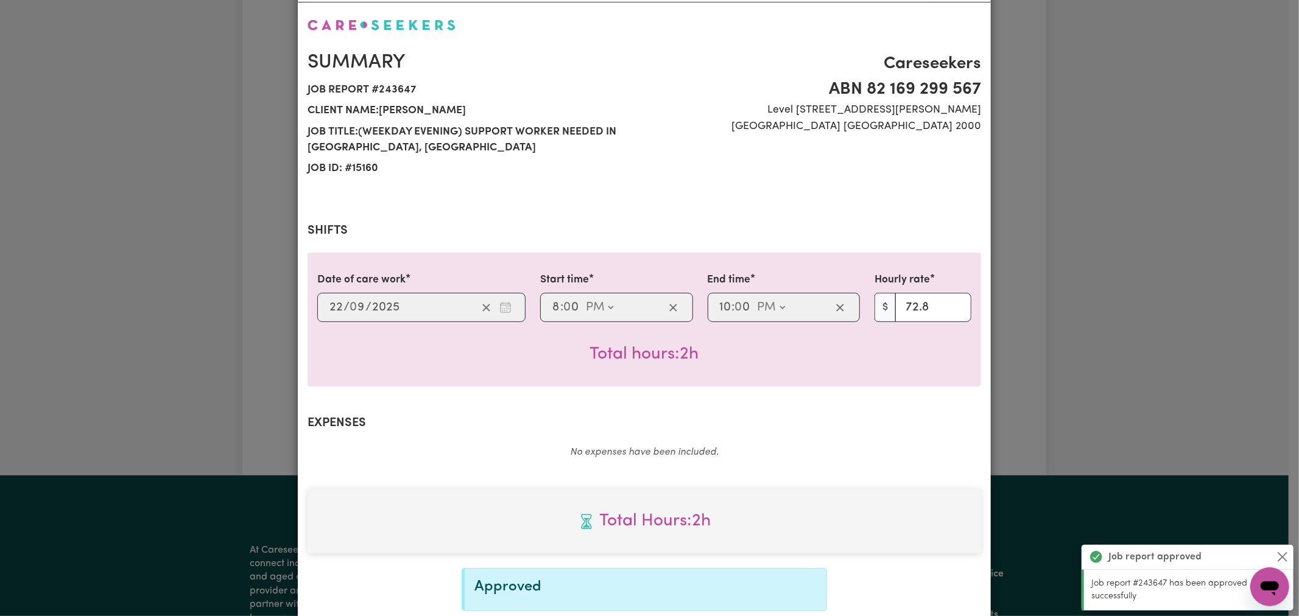
scroll to position [0, 0]
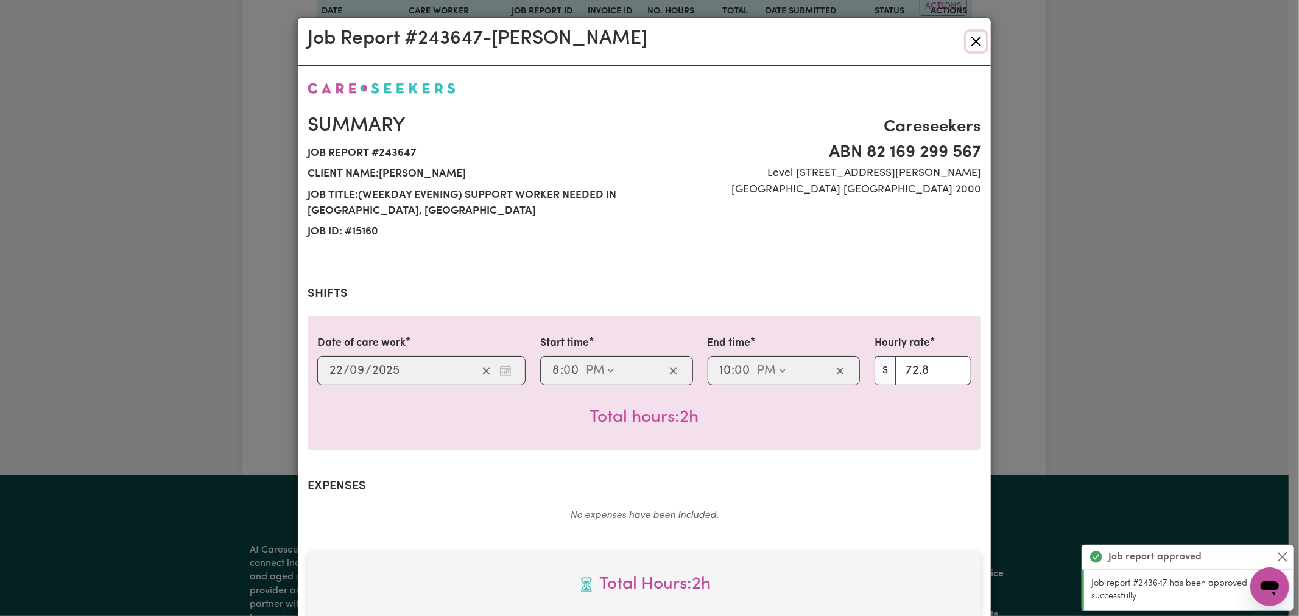
click at [978, 35] on button "Close" at bounding box center [976, 41] width 19 height 19
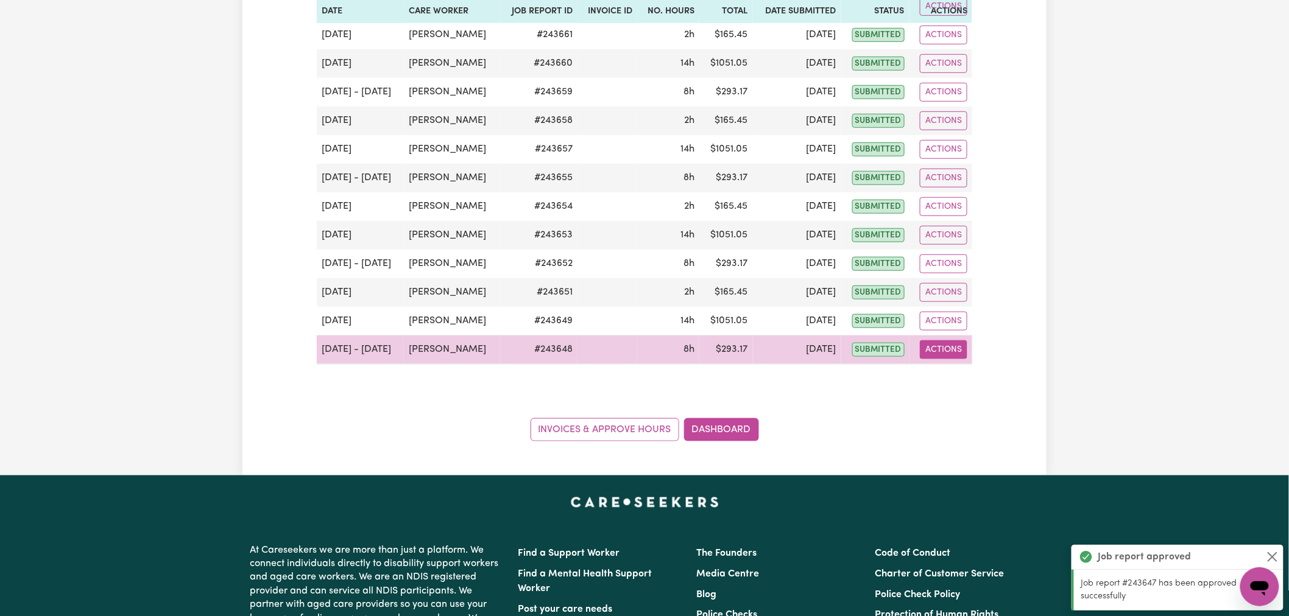
click at [954, 355] on button "Actions" at bounding box center [944, 350] width 48 height 19
click at [962, 373] on link "View Job Report" at bounding box center [973, 378] width 104 height 24
select select "pm"
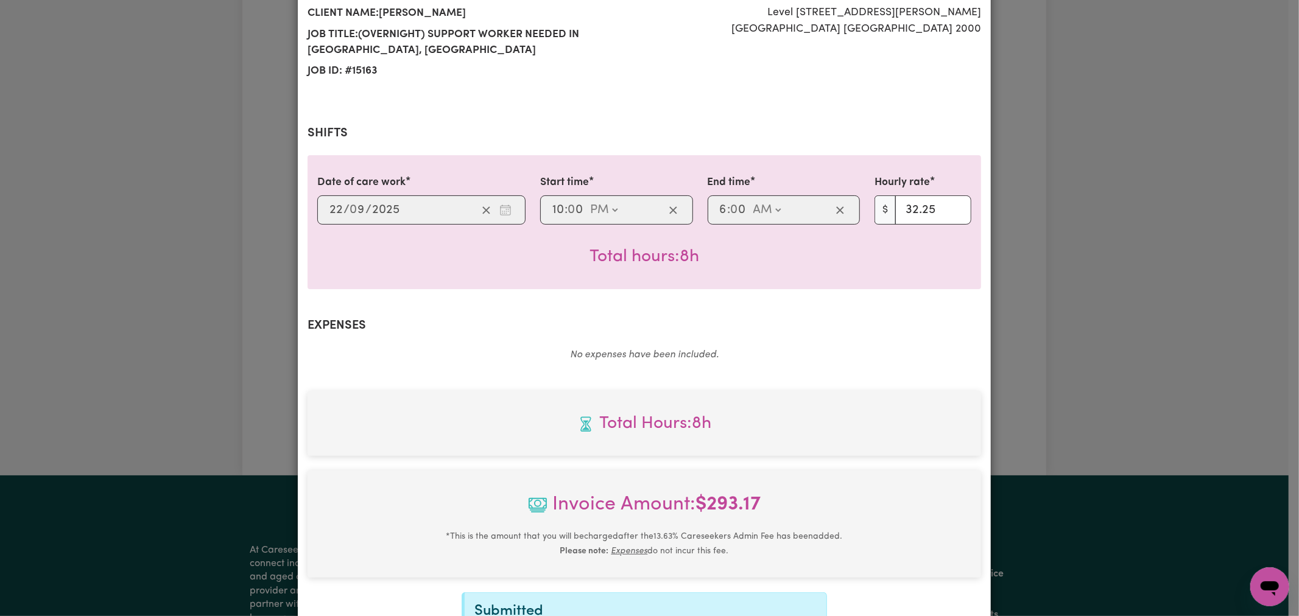
scroll to position [338, 0]
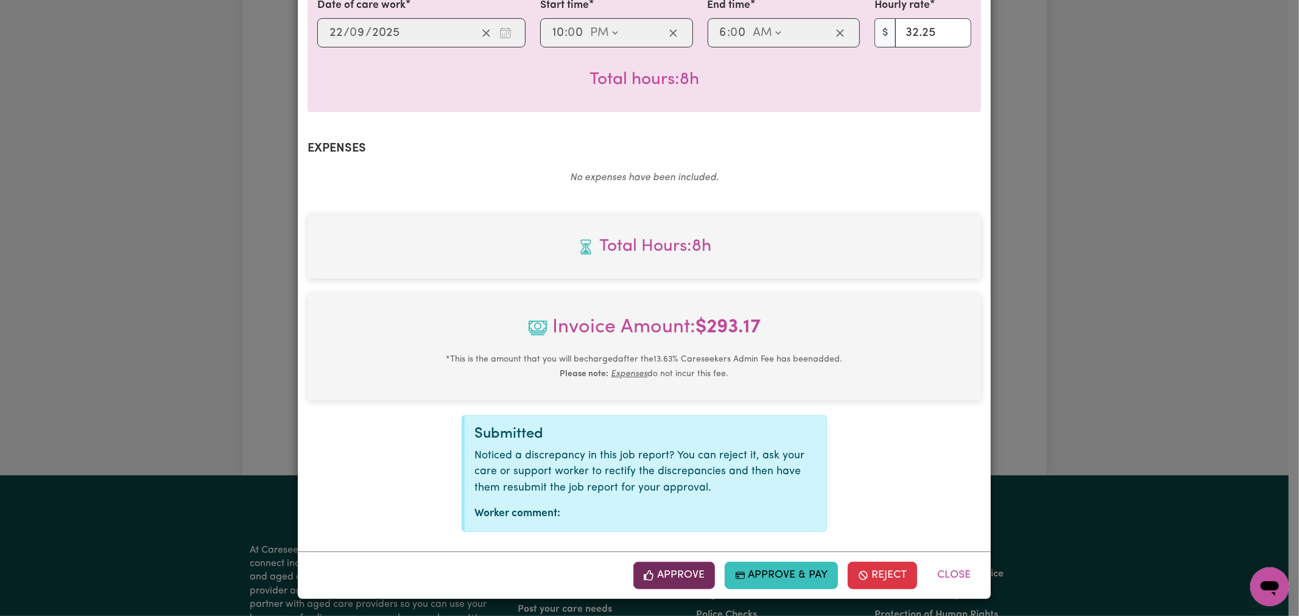
click at [664, 570] on button "Approve" at bounding box center [674, 575] width 82 height 27
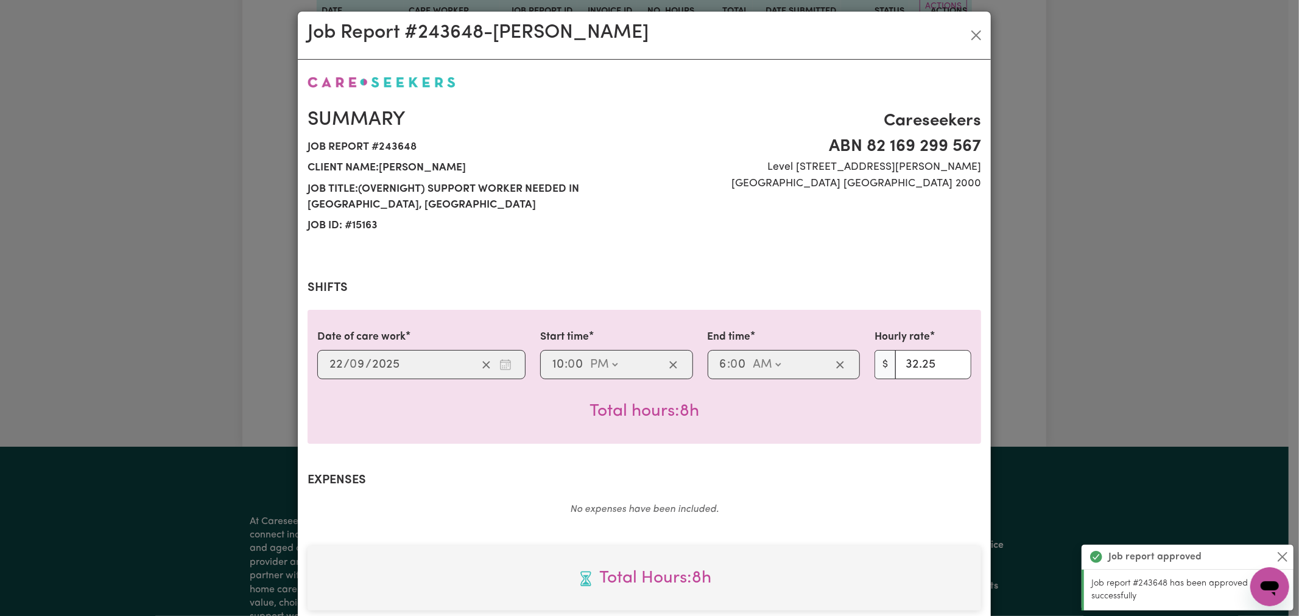
scroll to position [0, 0]
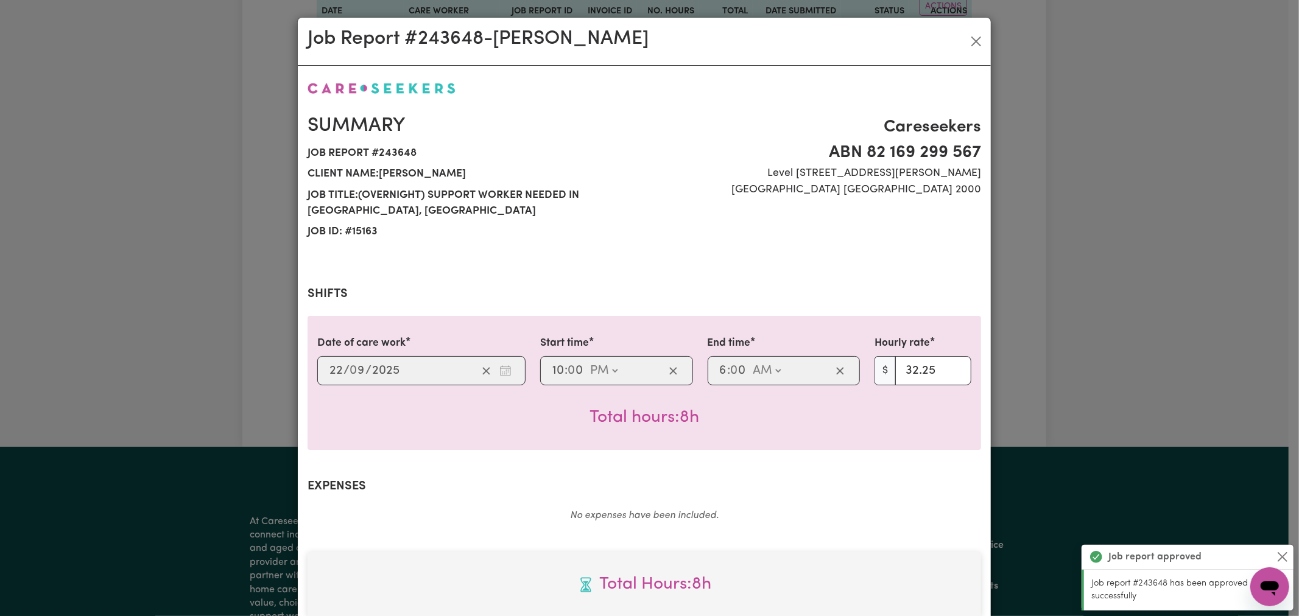
click at [983, 40] on div "Job Report # 243648 - [PERSON_NAME]" at bounding box center [644, 42] width 693 height 48
click at [972, 38] on button "Close" at bounding box center [976, 41] width 19 height 19
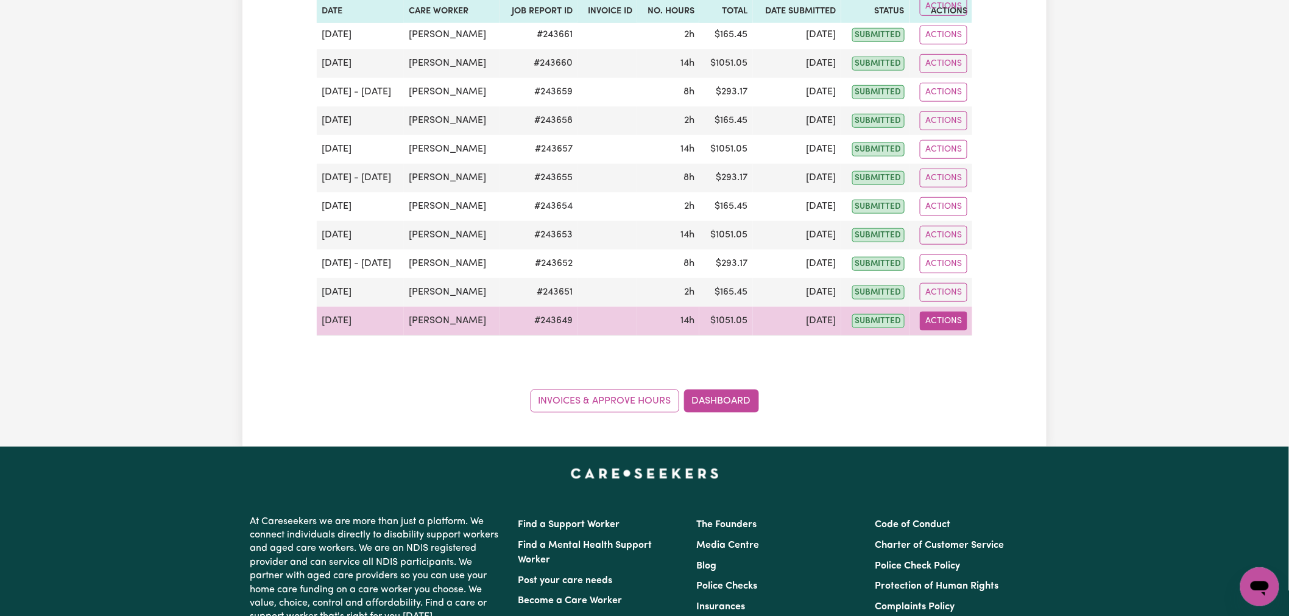
click at [955, 325] on button "Actions" at bounding box center [944, 321] width 48 height 19
click at [964, 355] on link "View Job Report" at bounding box center [973, 349] width 104 height 24
select select "pm"
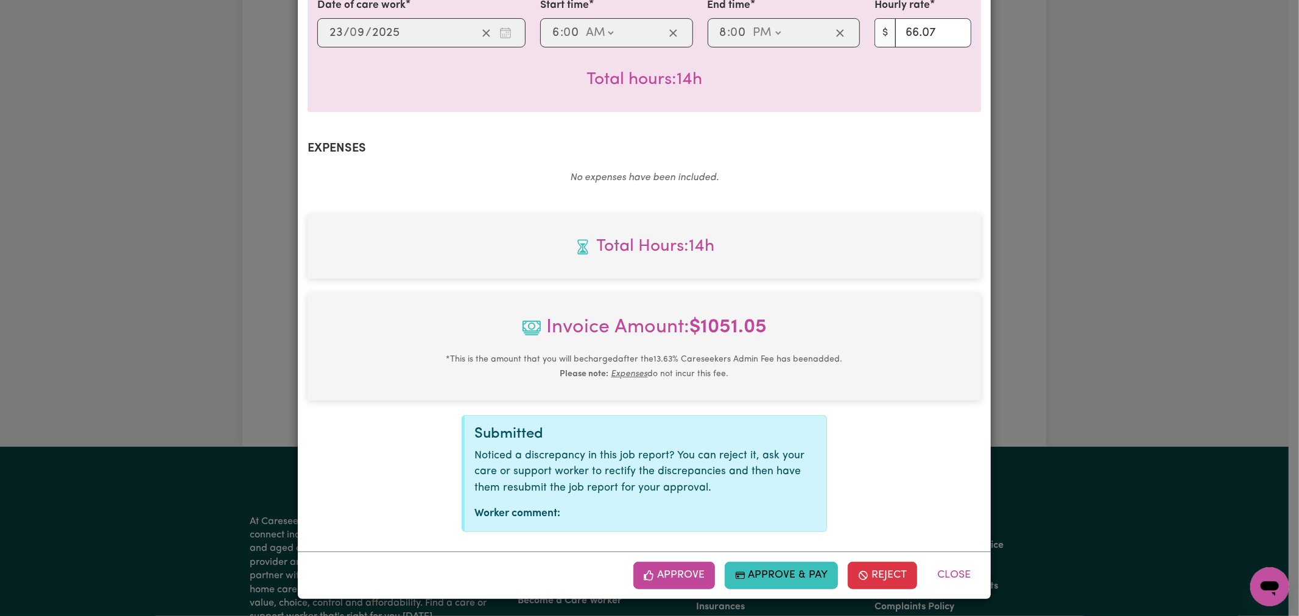
scroll to position [339, 0]
click at [655, 584] on button "Approve" at bounding box center [674, 575] width 82 height 27
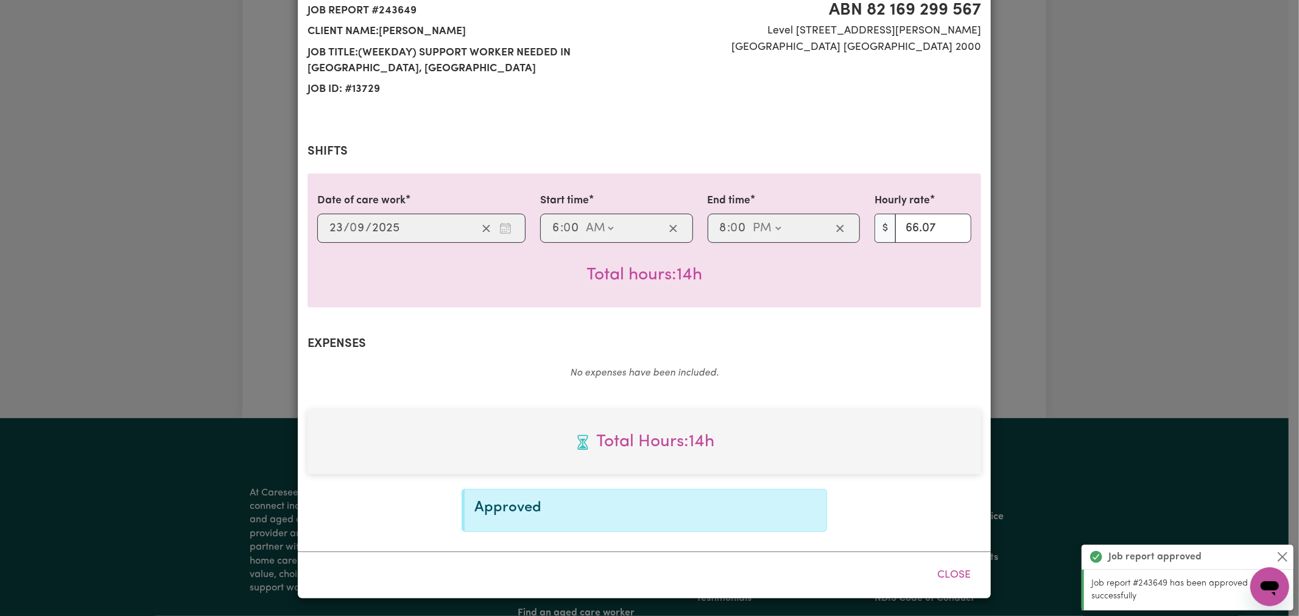
scroll to position [0, 0]
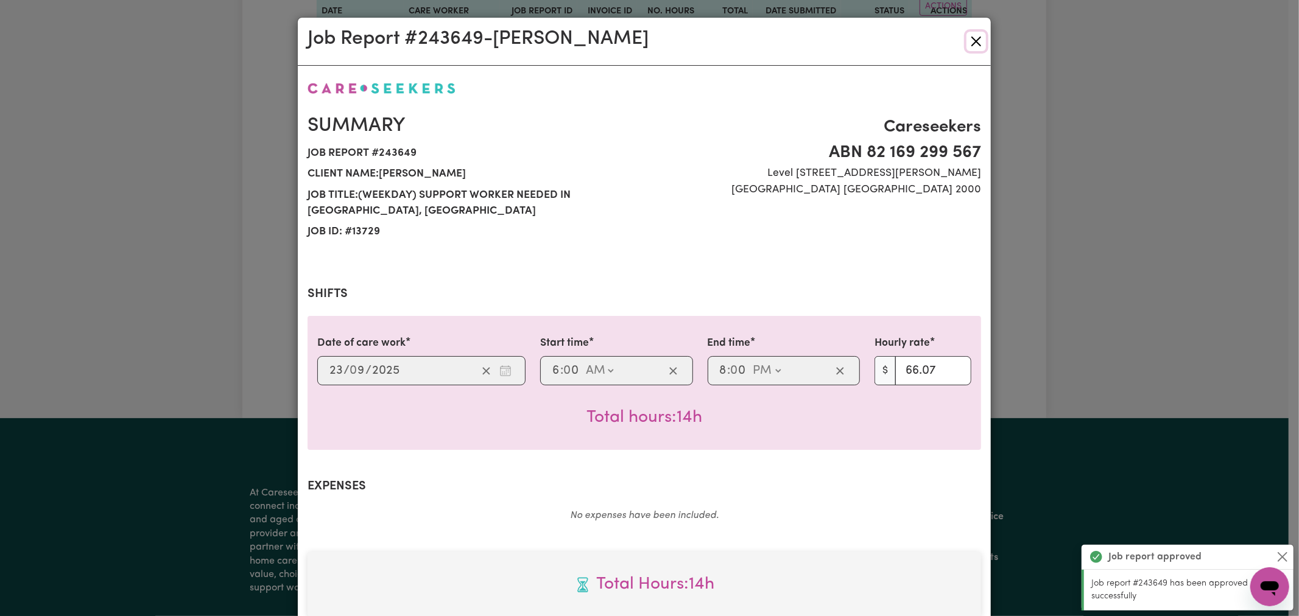
click at [972, 38] on button "Close" at bounding box center [976, 41] width 19 height 19
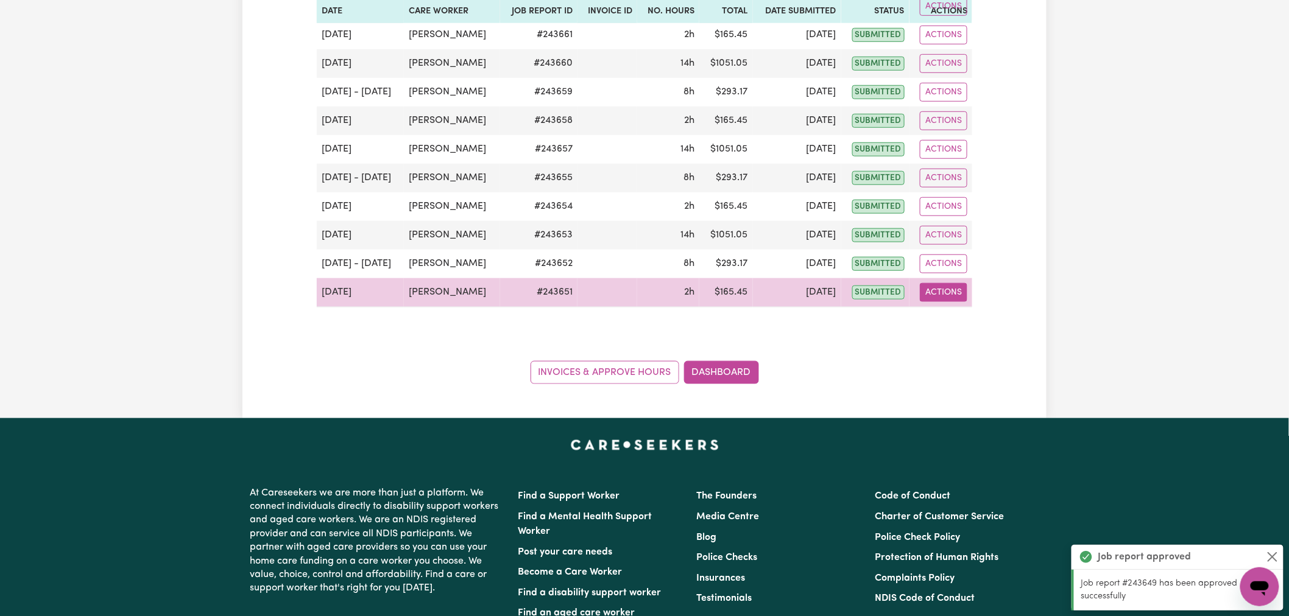
click at [948, 292] on button "Actions" at bounding box center [944, 292] width 48 height 19
click at [955, 321] on link "View Job Report" at bounding box center [973, 321] width 104 height 24
select select "pm"
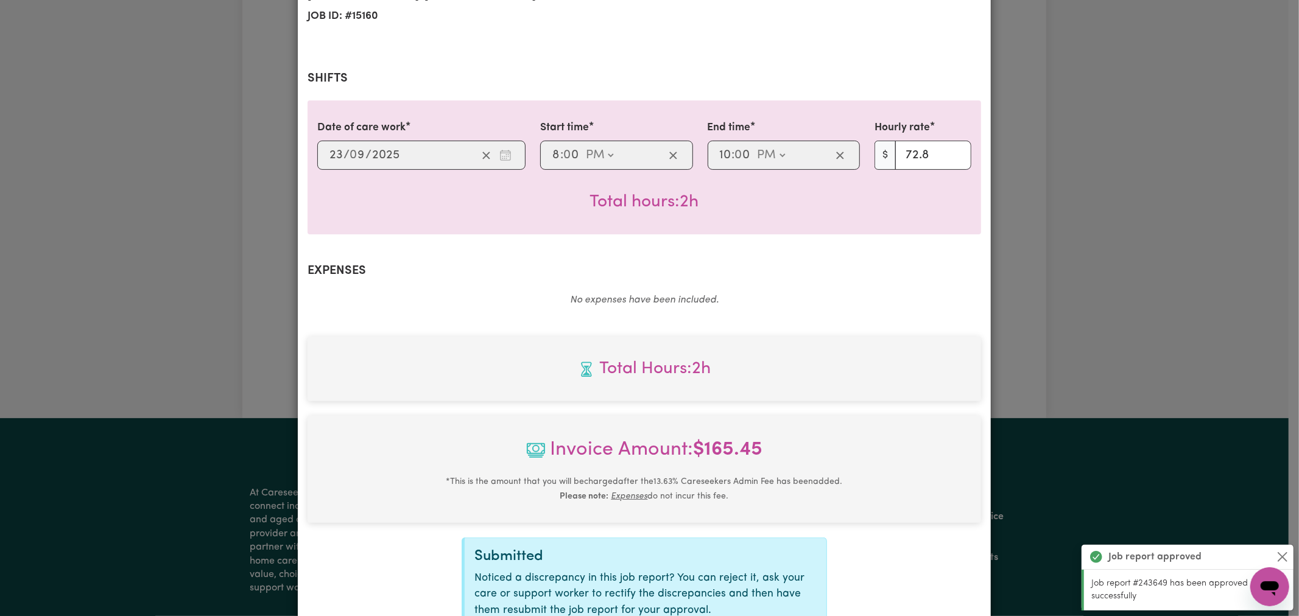
scroll to position [339, 0]
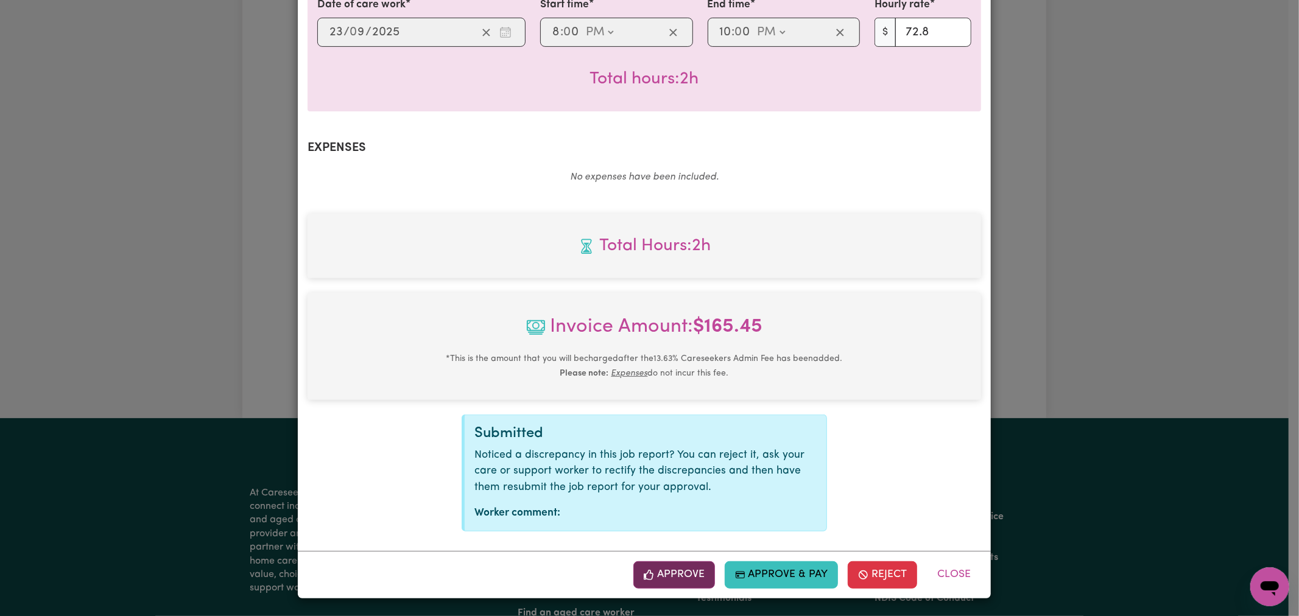
click at [665, 570] on button "Approve" at bounding box center [674, 575] width 82 height 27
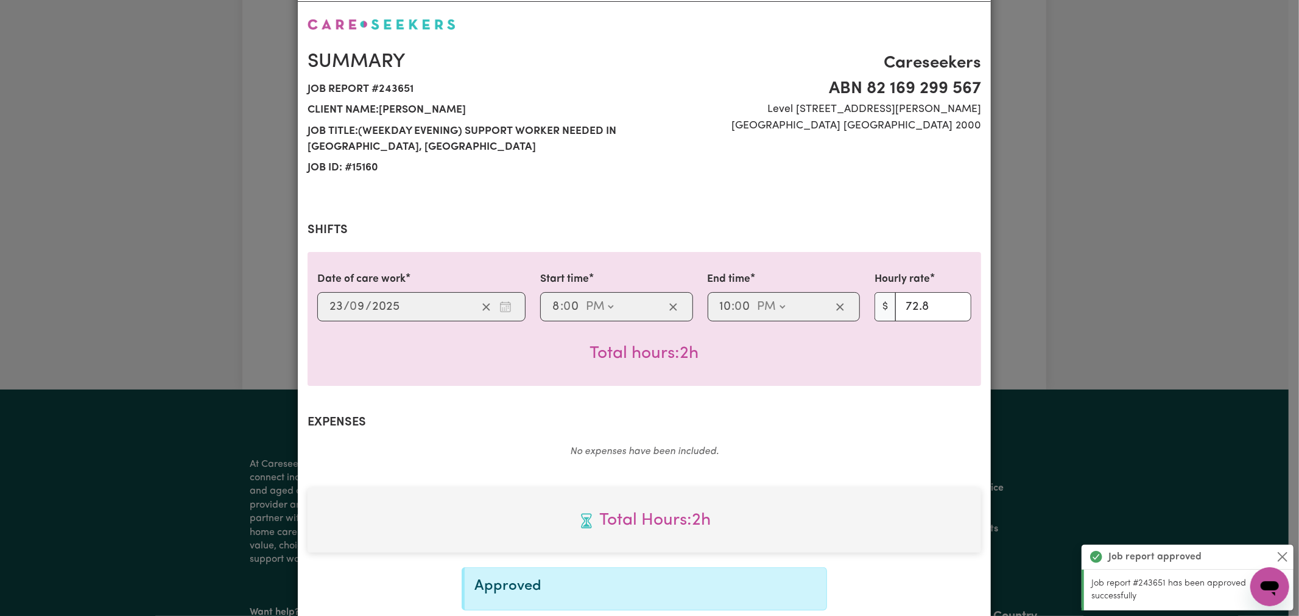
scroll to position [0, 0]
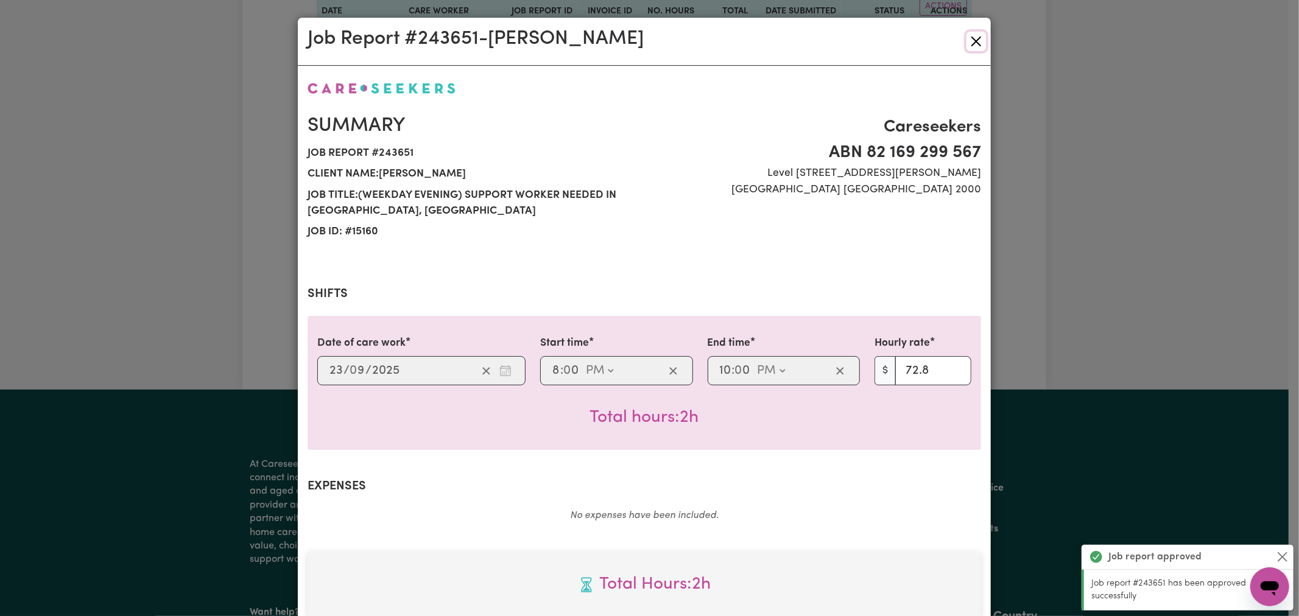
click at [978, 40] on button "Close" at bounding box center [976, 41] width 19 height 19
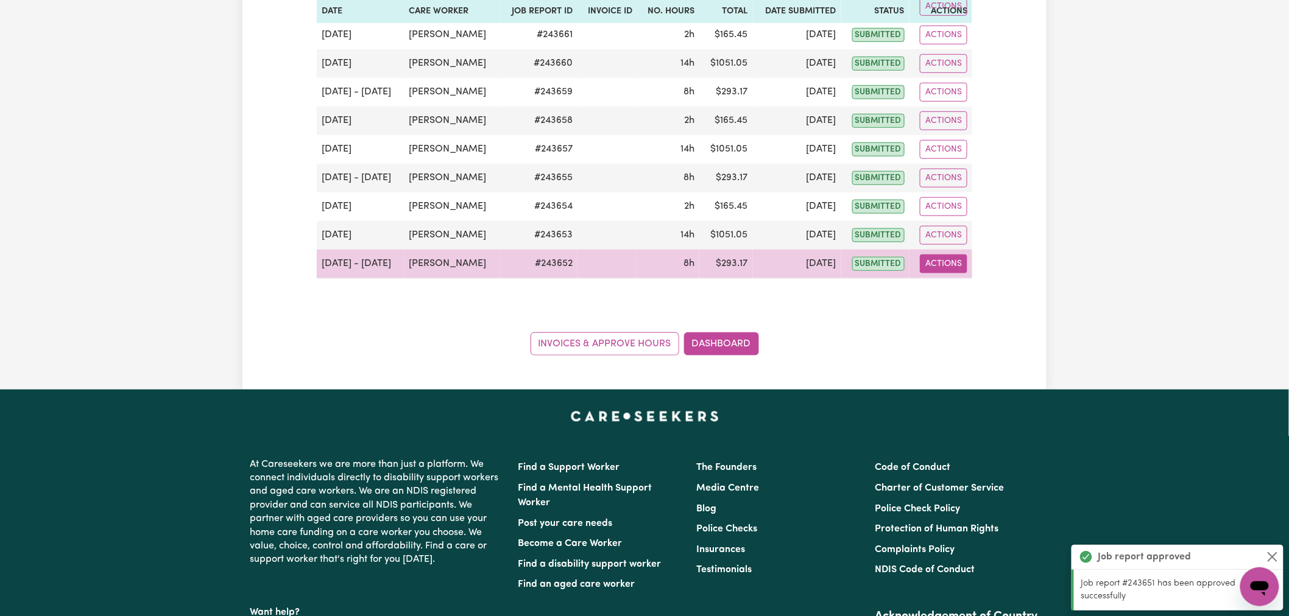
click at [943, 270] on button "Actions" at bounding box center [944, 264] width 48 height 19
click at [956, 291] on link "View Job Report" at bounding box center [973, 292] width 104 height 24
select select "pm"
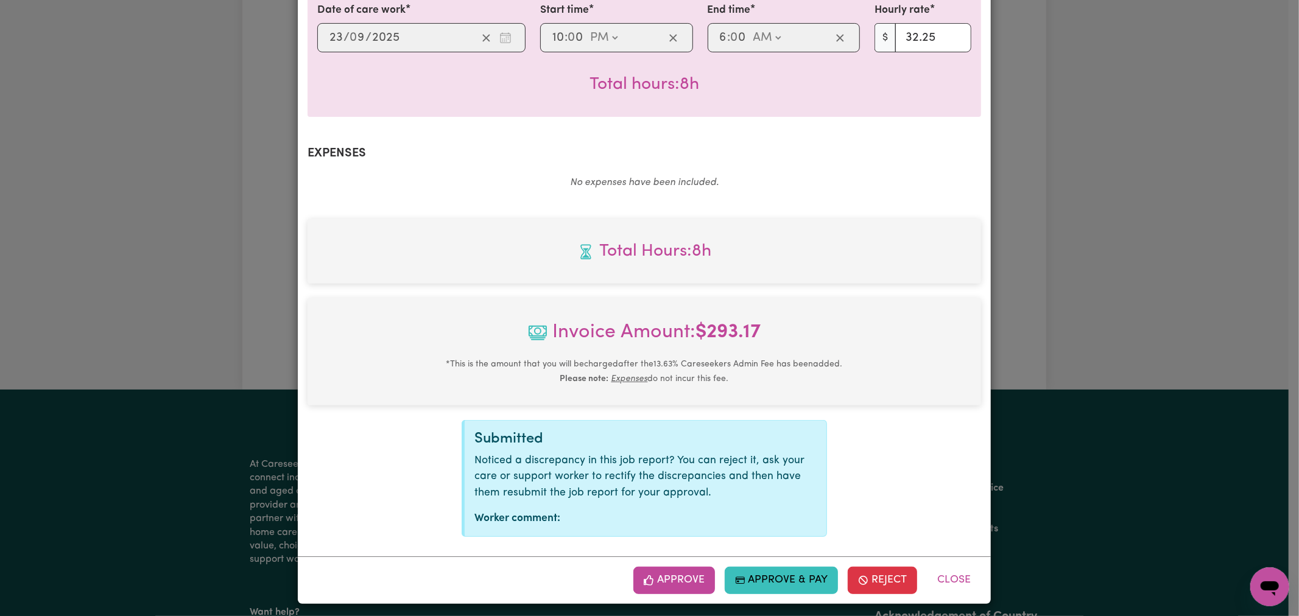
scroll to position [339, 0]
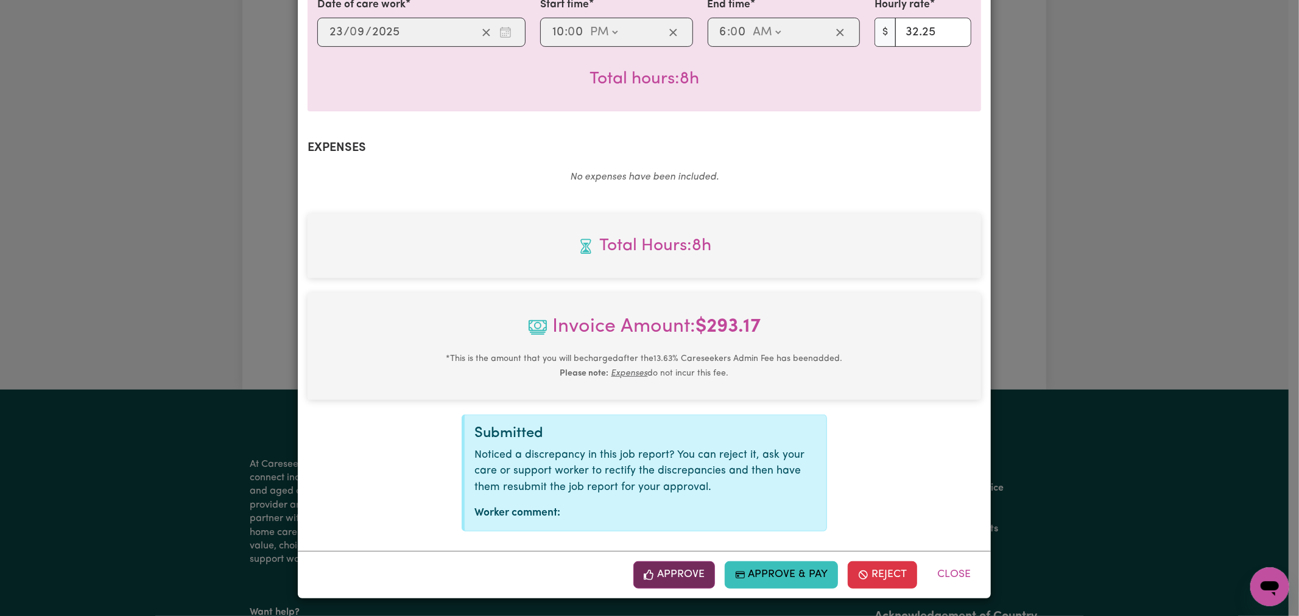
click at [671, 577] on button "Approve" at bounding box center [674, 575] width 82 height 27
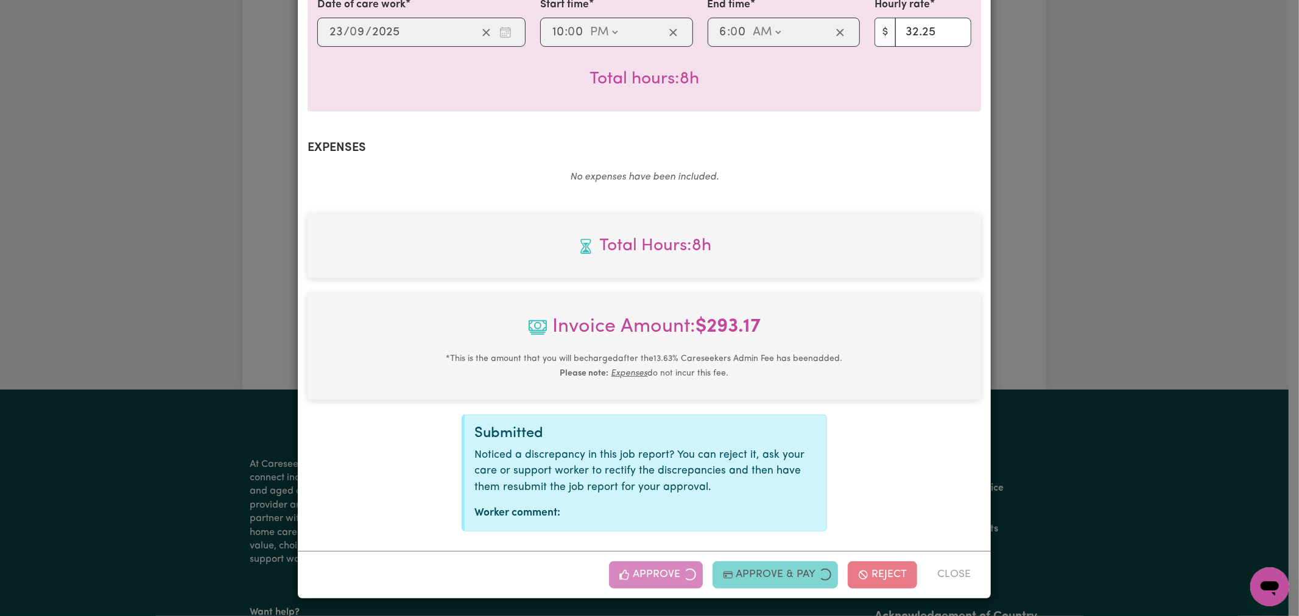
click at [671, 577] on div "Approve Approve & Pay Reject Close" at bounding box center [795, 575] width 372 height 27
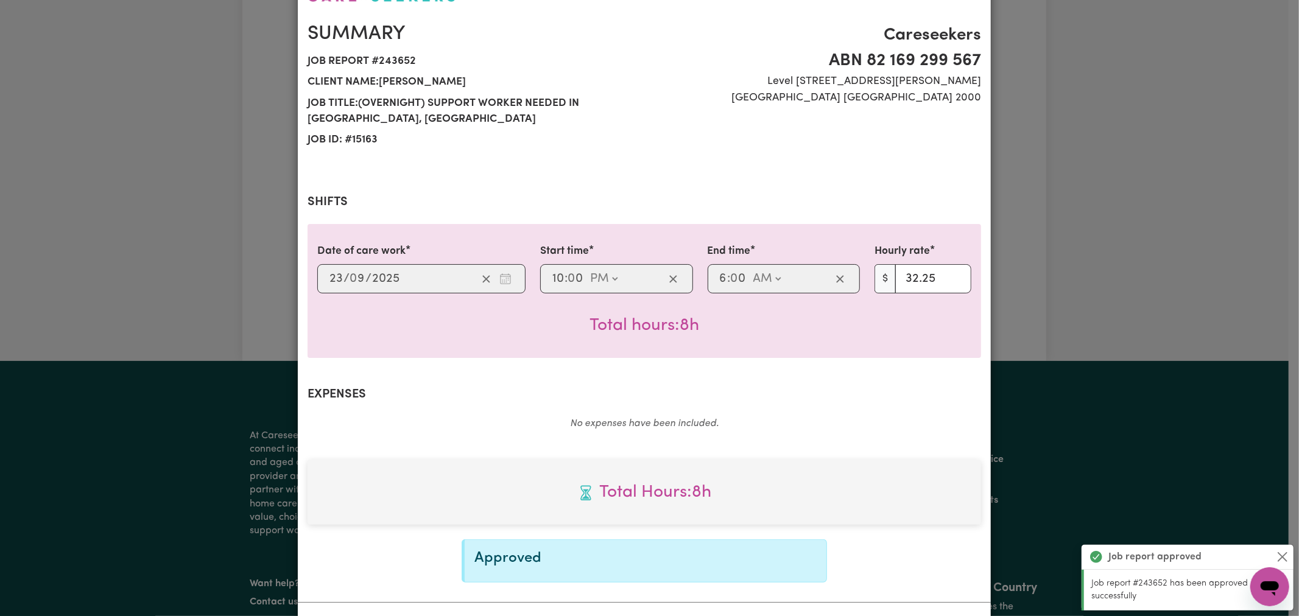
scroll to position [0, 0]
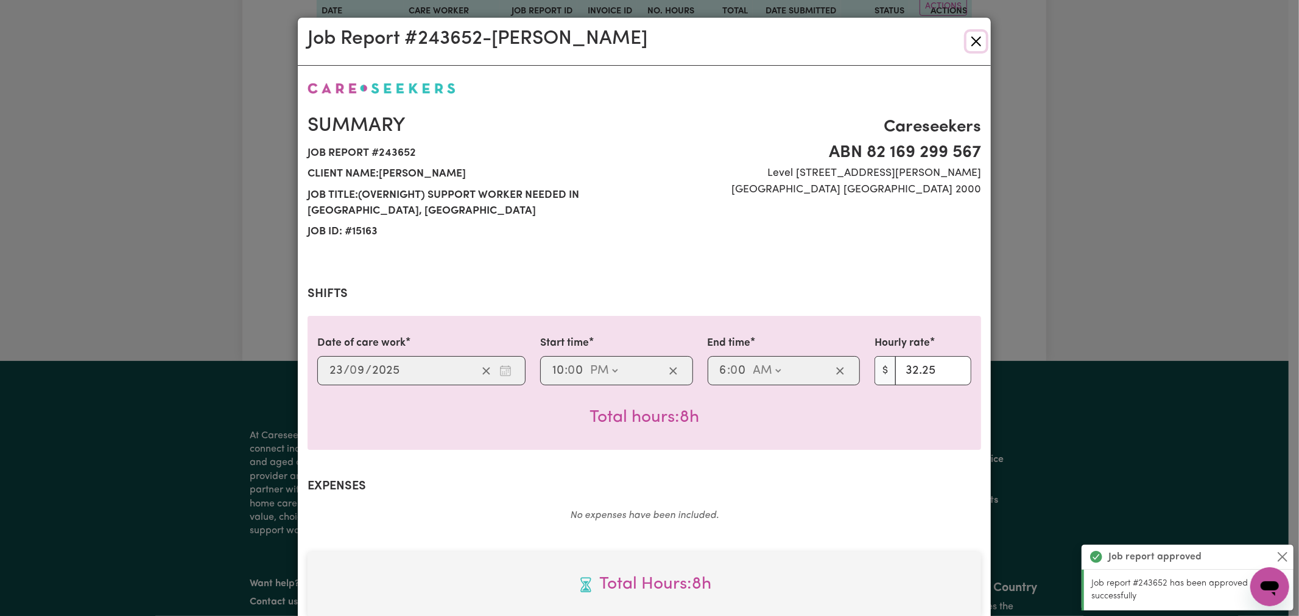
click at [967, 45] on button "Close" at bounding box center [976, 41] width 19 height 19
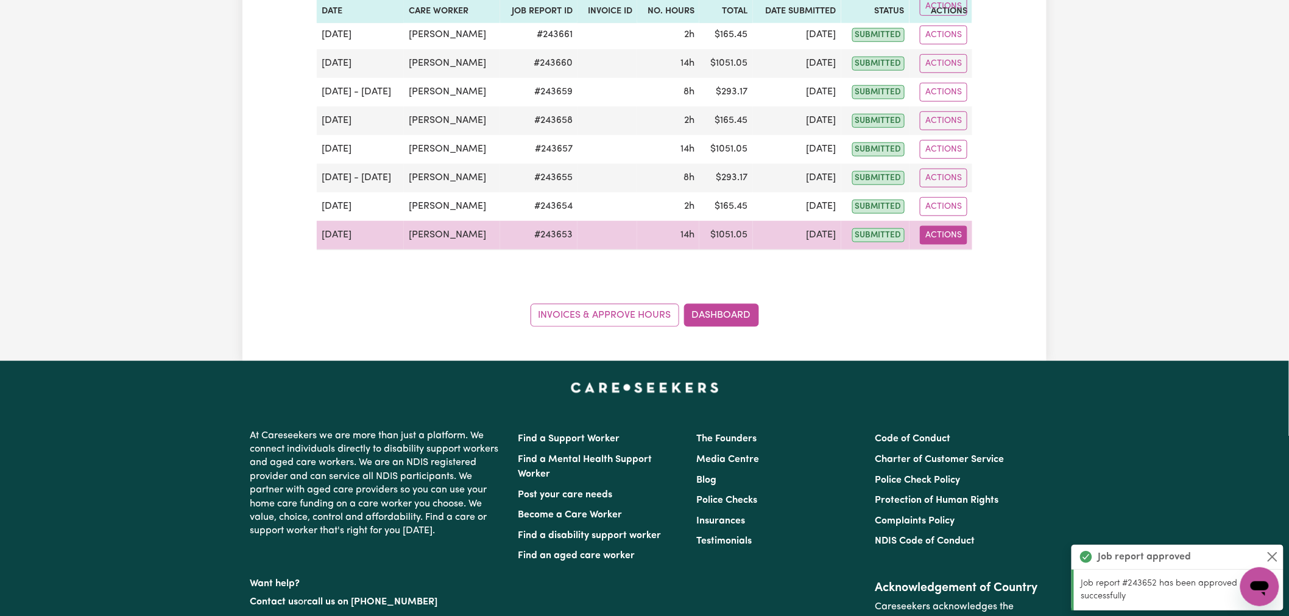
click at [933, 239] on button "Actions" at bounding box center [944, 235] width 48 height 19
click at [940, 267] on link "View Job Report" at bounding box center [973, 264] width 104 height 24
select select "pm"
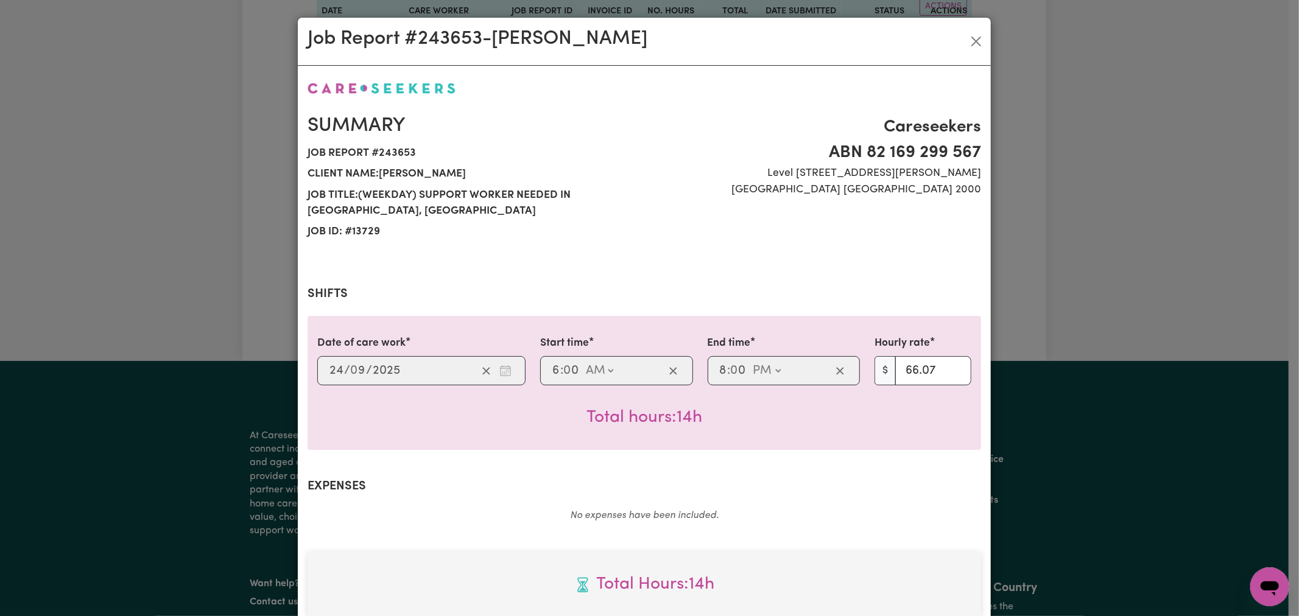
scroll to position [339, 0]
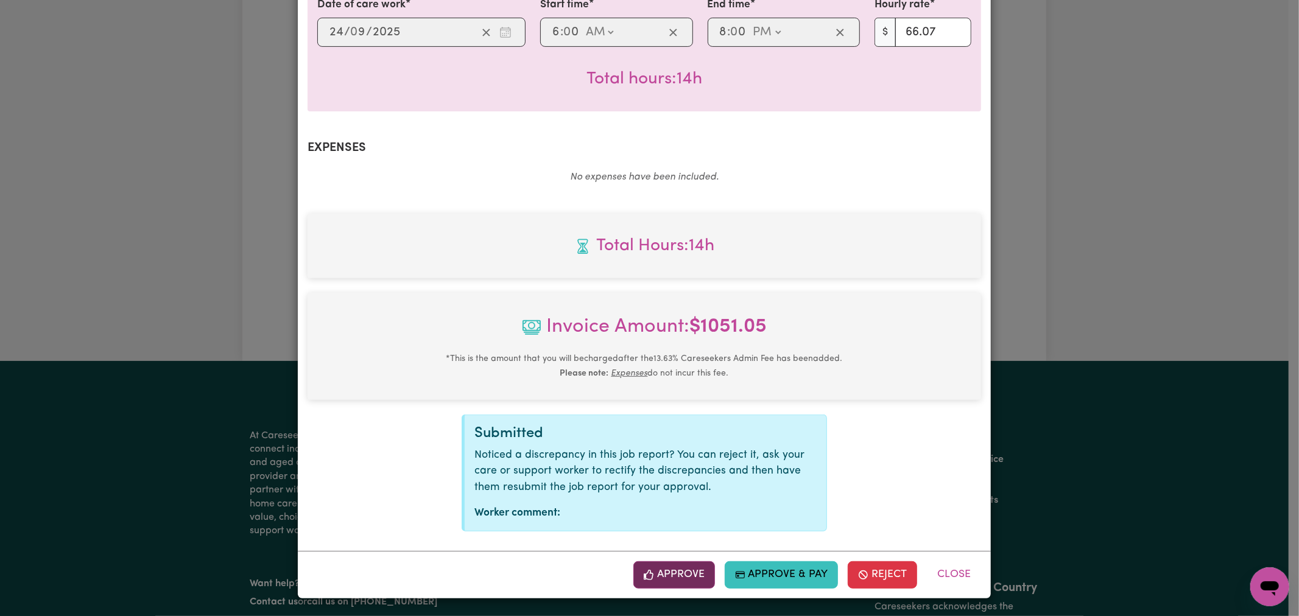
click at [666, 577] on button "Approve" at bounding box center [674, 575] width 82 height 27
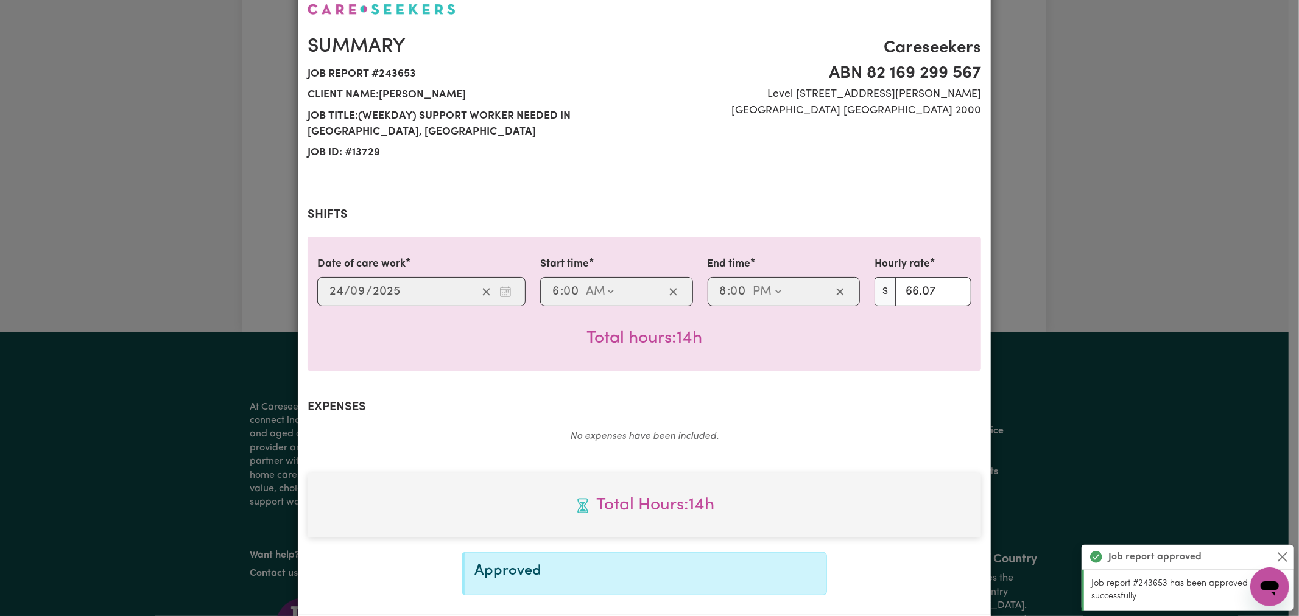
scroll to position [0, 0]
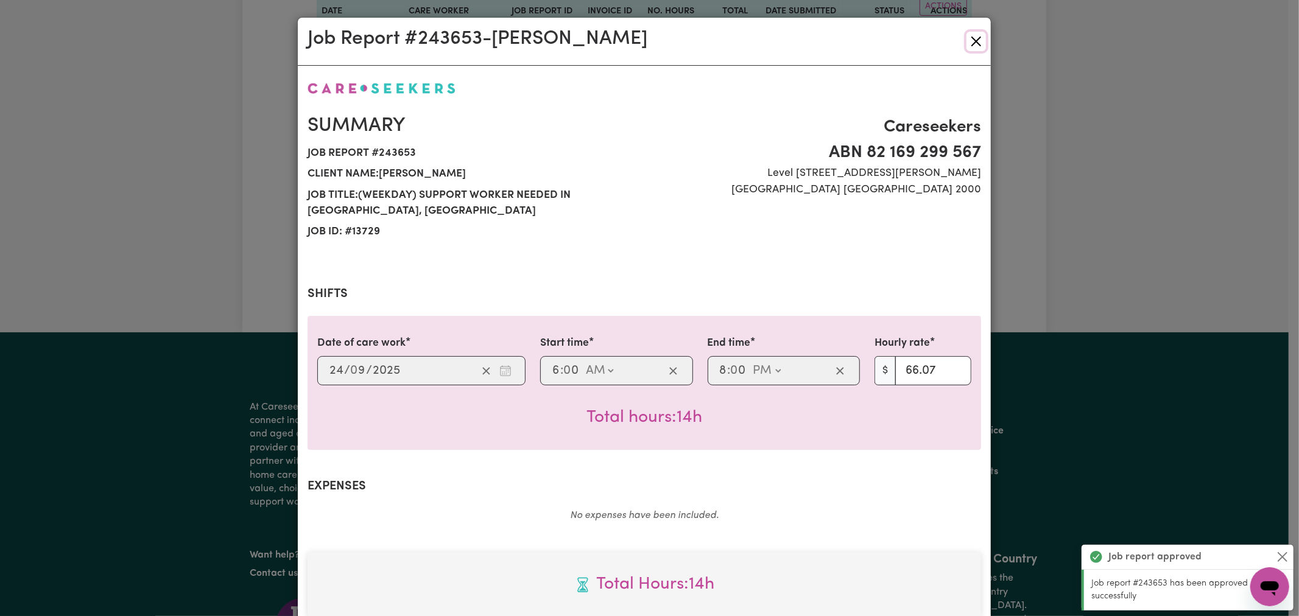
click at [971, 35] on button "Close" at bounding box center [976, 41] width 19 height 19
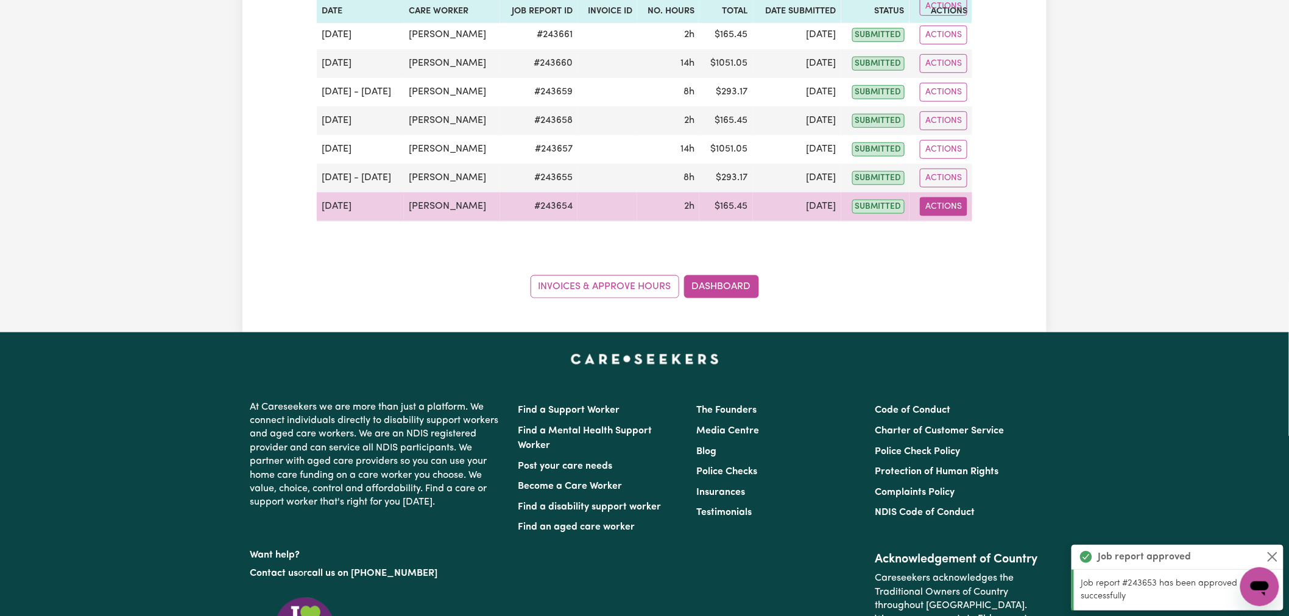
click at [947, 211] on button "Actions" at bounding box center [944, 206] width 48 height 19
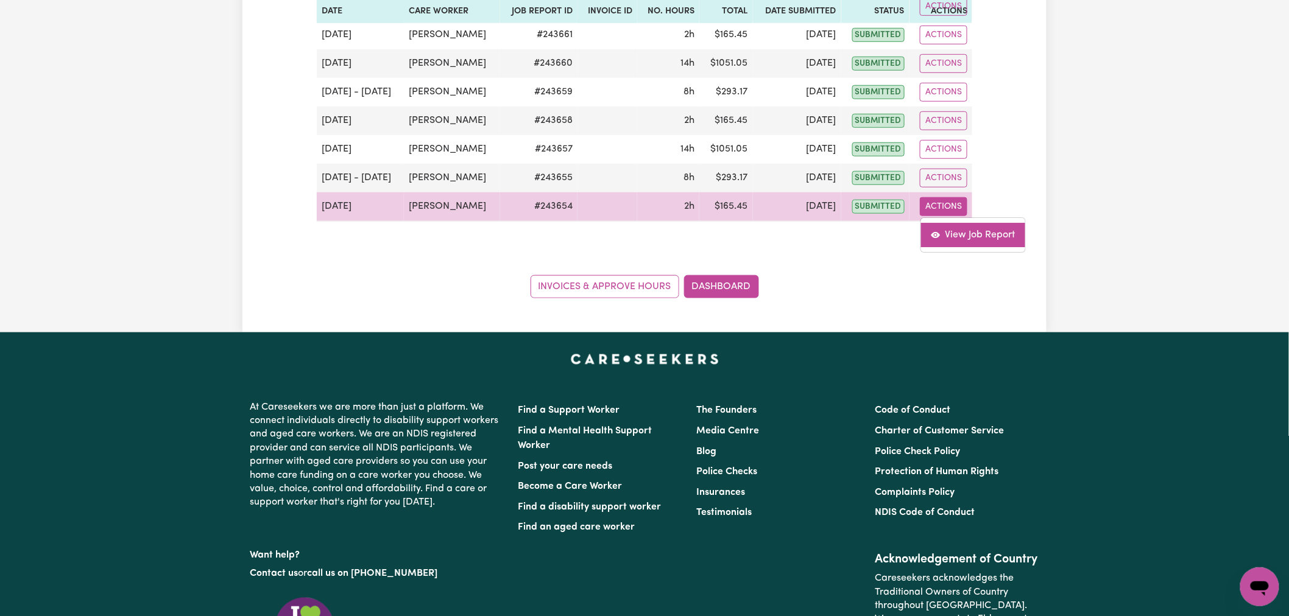
click at [962, 242] on link "View Job Report" at bounding box center [973, 235] width 104 height 24
select select "pm"
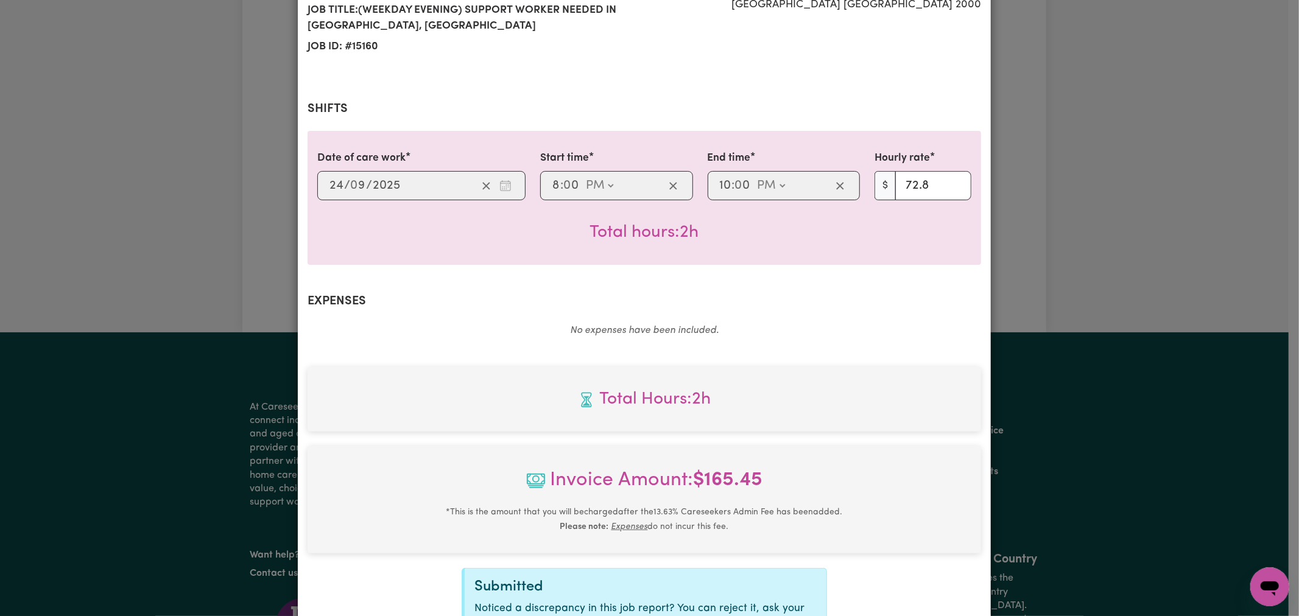
scroll to position [339, 0]
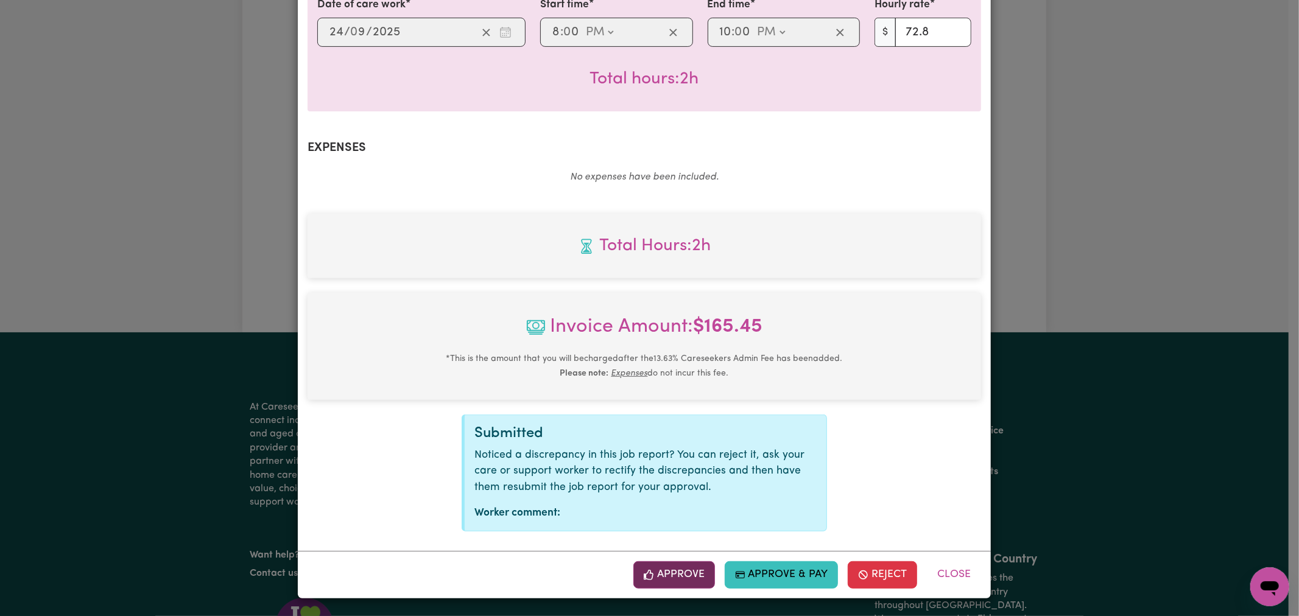
click at [664, 576] on button "Approve" at bounding box center [674, 575] width 82 height 27
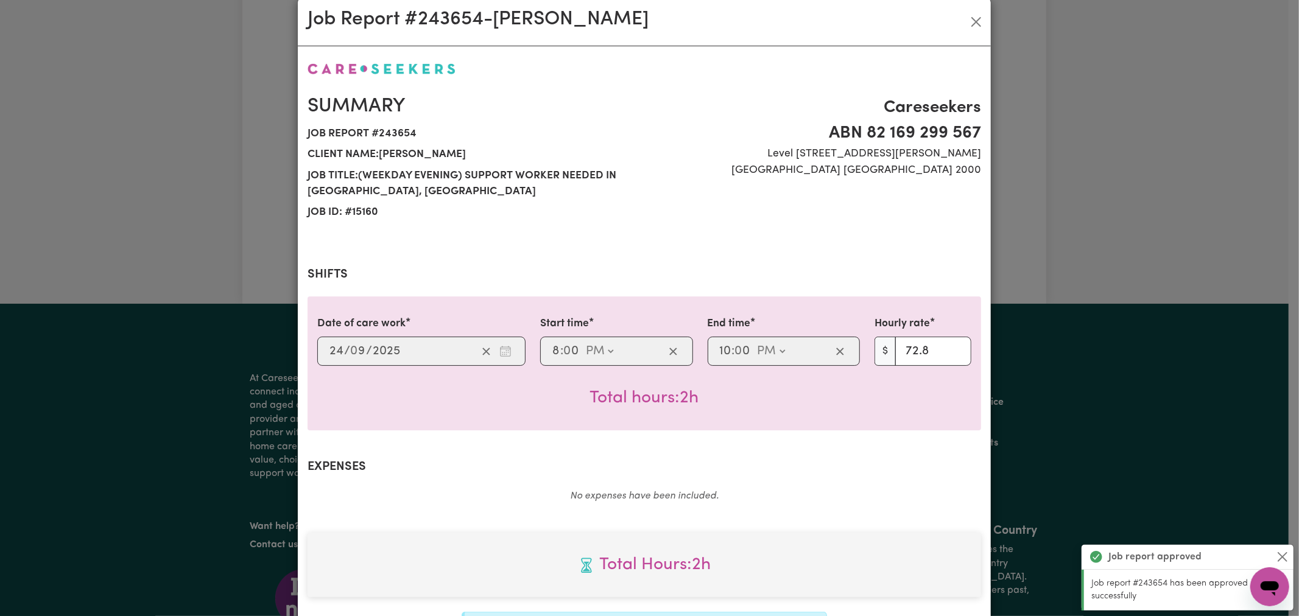
scroll to position [0, 0]
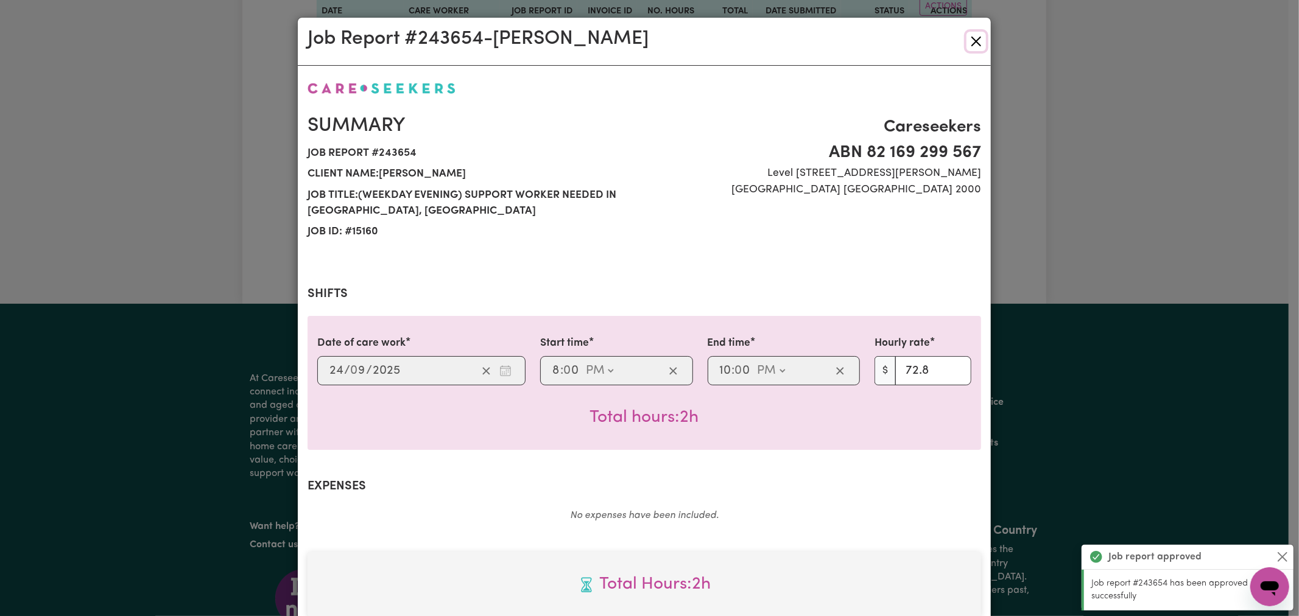
click at [970, 34] on button "Close" at bounding box center [976, 41] width 19 height 19
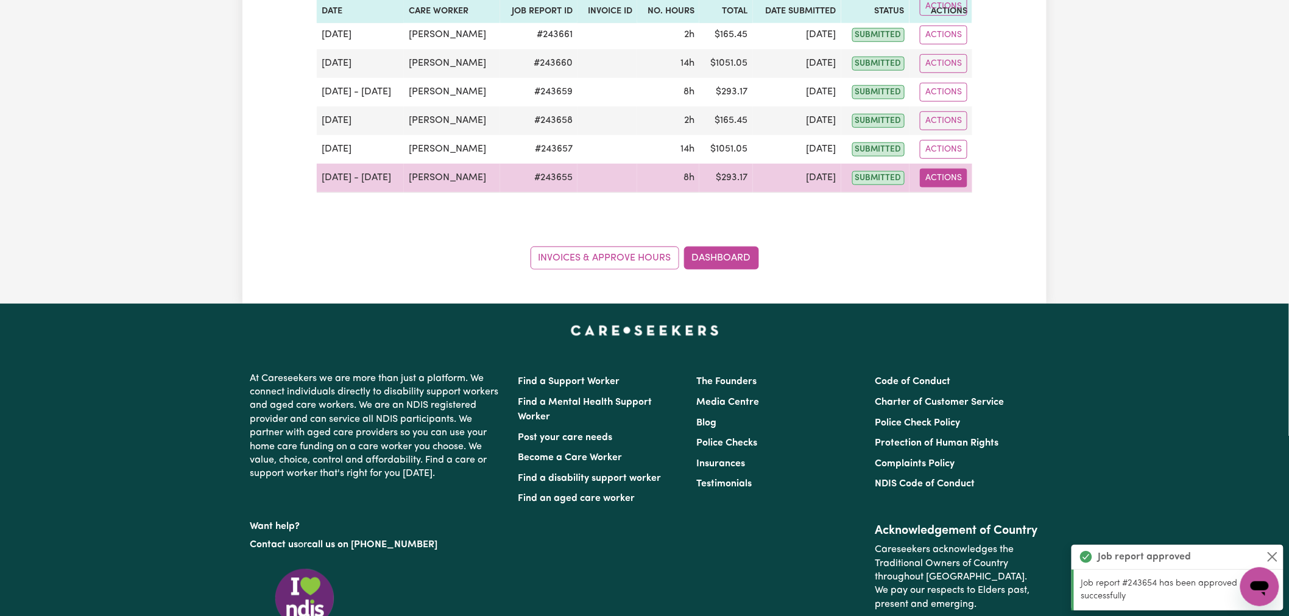
click at [941, 180] on button "Actions" at bounding box center [944, 178] width 48 height 19
click at [948, 206] on link "View Job Report" at bounding box center [973, 206] width 104 height 24
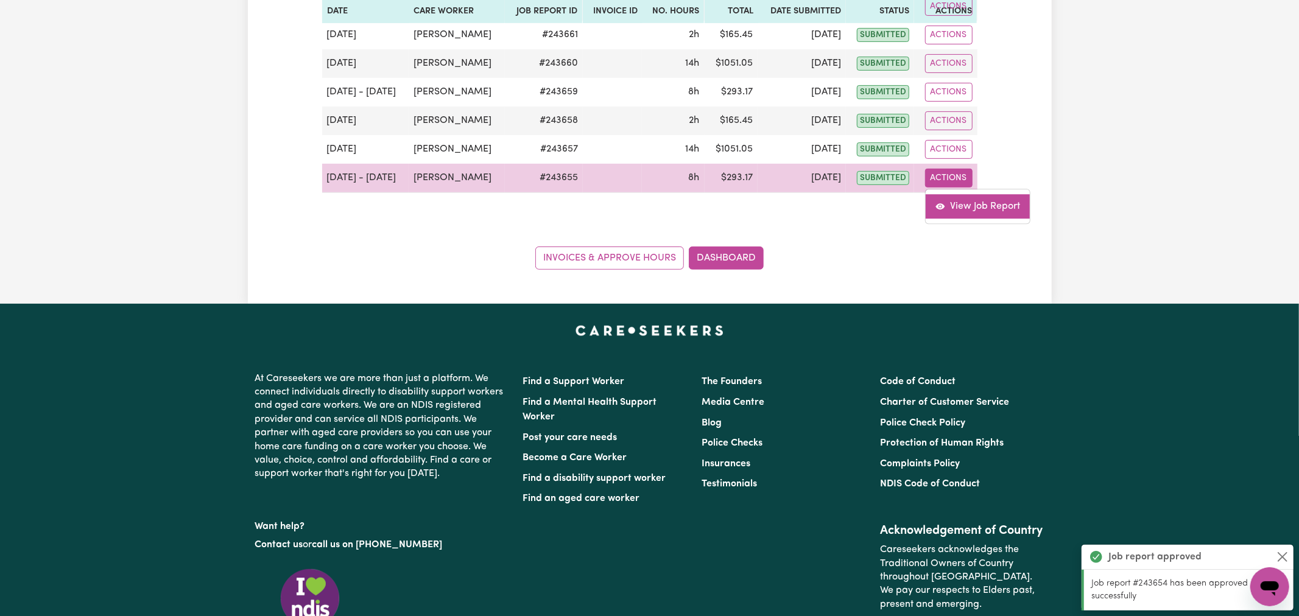
select select "pm"
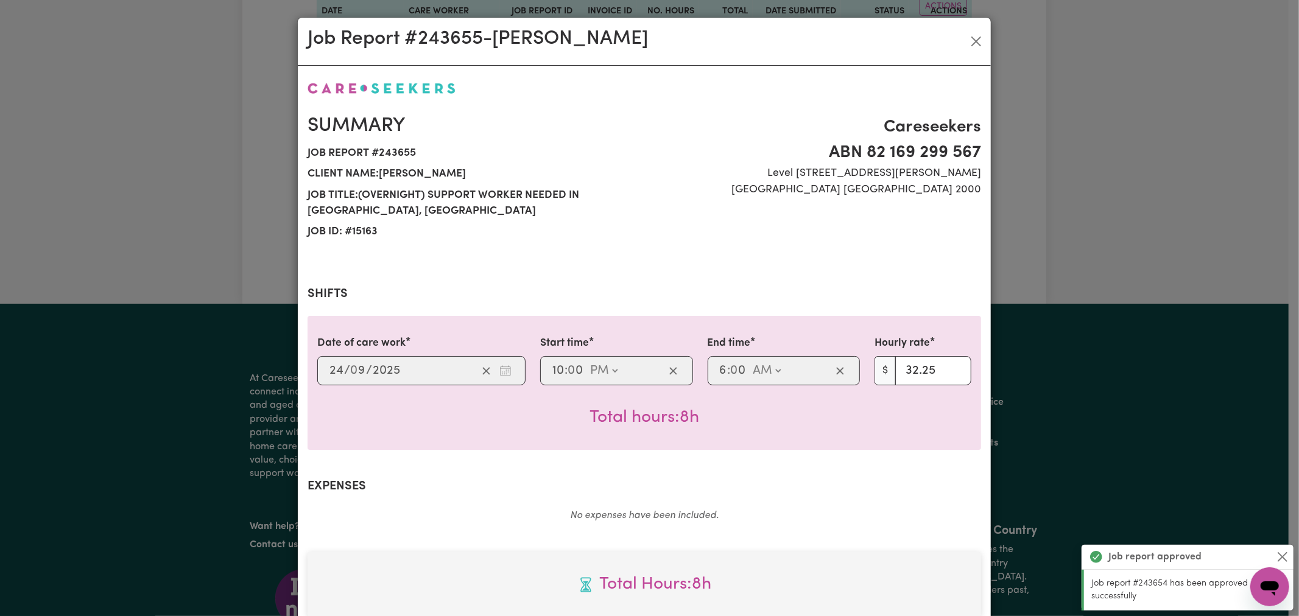
scroll to position [338, 0]
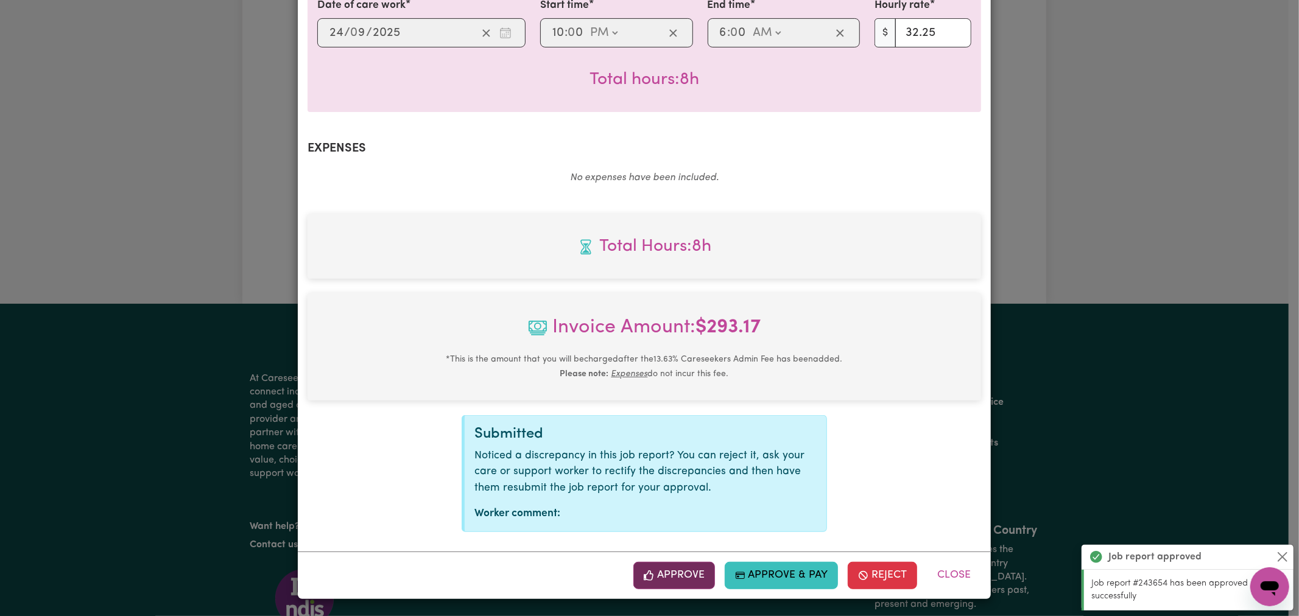
click at [665, 577] on button "Approve" at bounding box center [674, 575] width 82 height 27
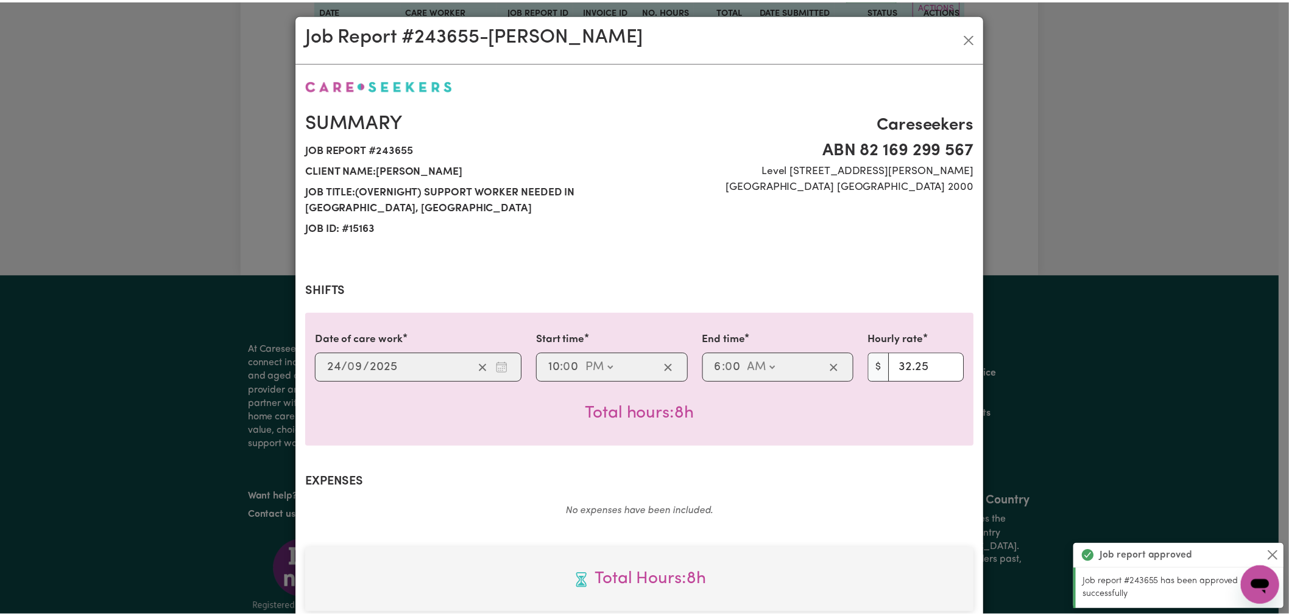
scroll to position [0, 0]
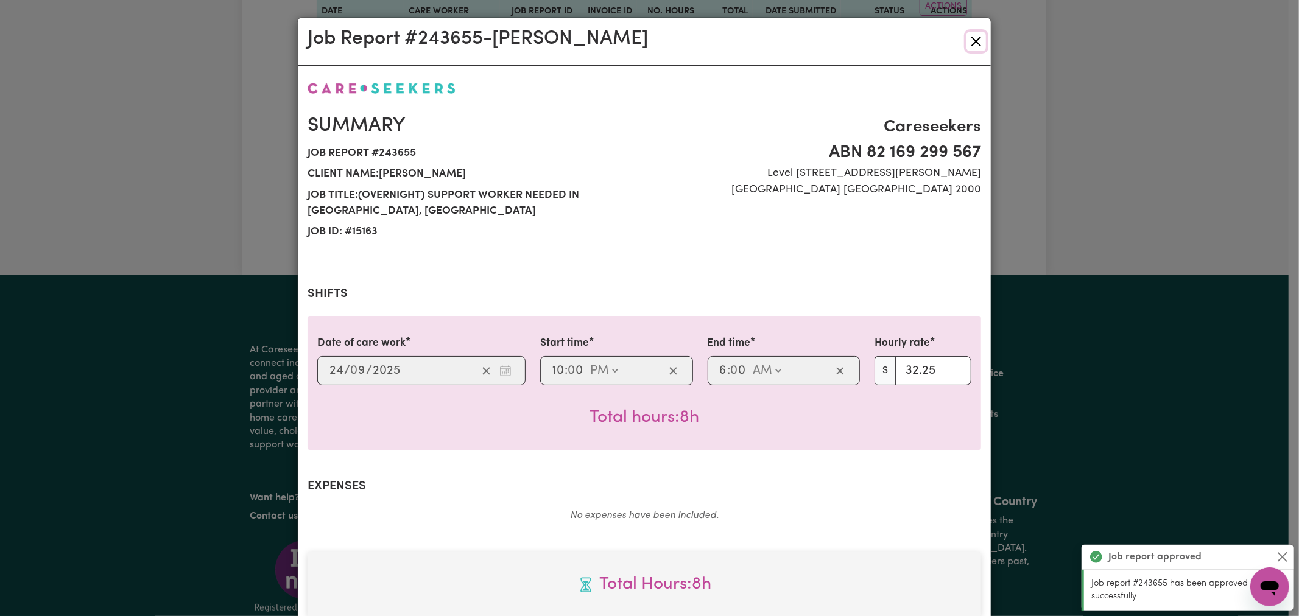
click at [973, 46] on button "Close" at bounding box center [976, 41] width 19 height 19
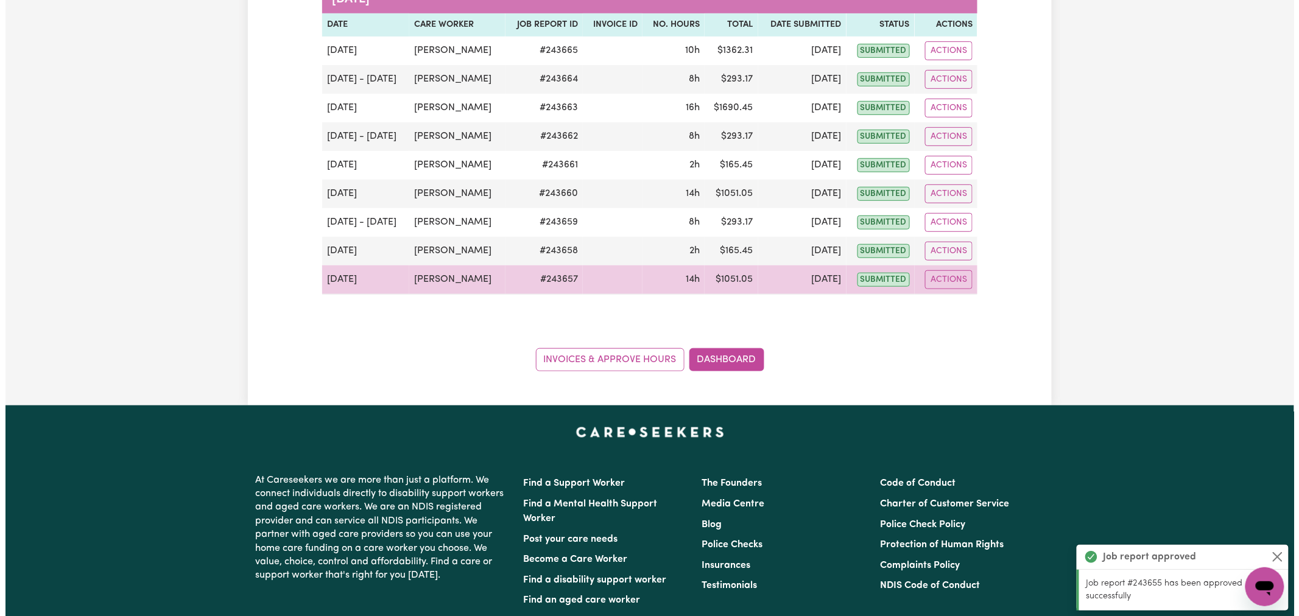
scroll to position [203, 0]
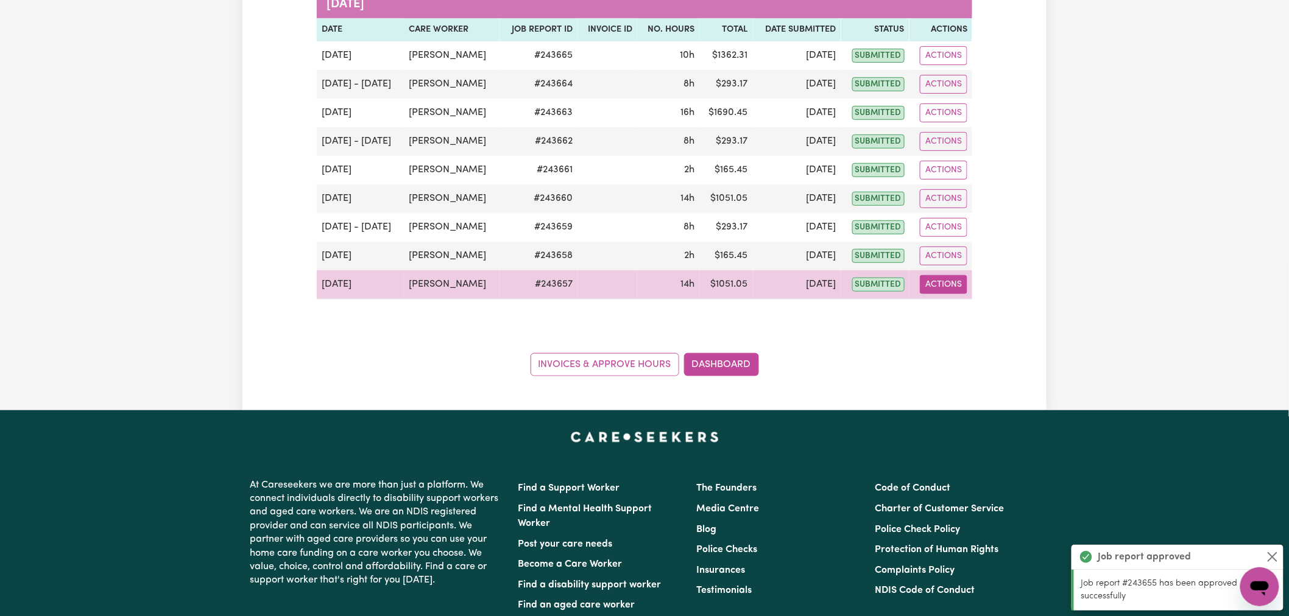
click at [948, 289] on button "Actions" at bounding box center [944, 284] width 48 height 19
click at [949, 318] on link "View Job Report" at bounding box center [973, 313] width 104 height 24
select select "pm"
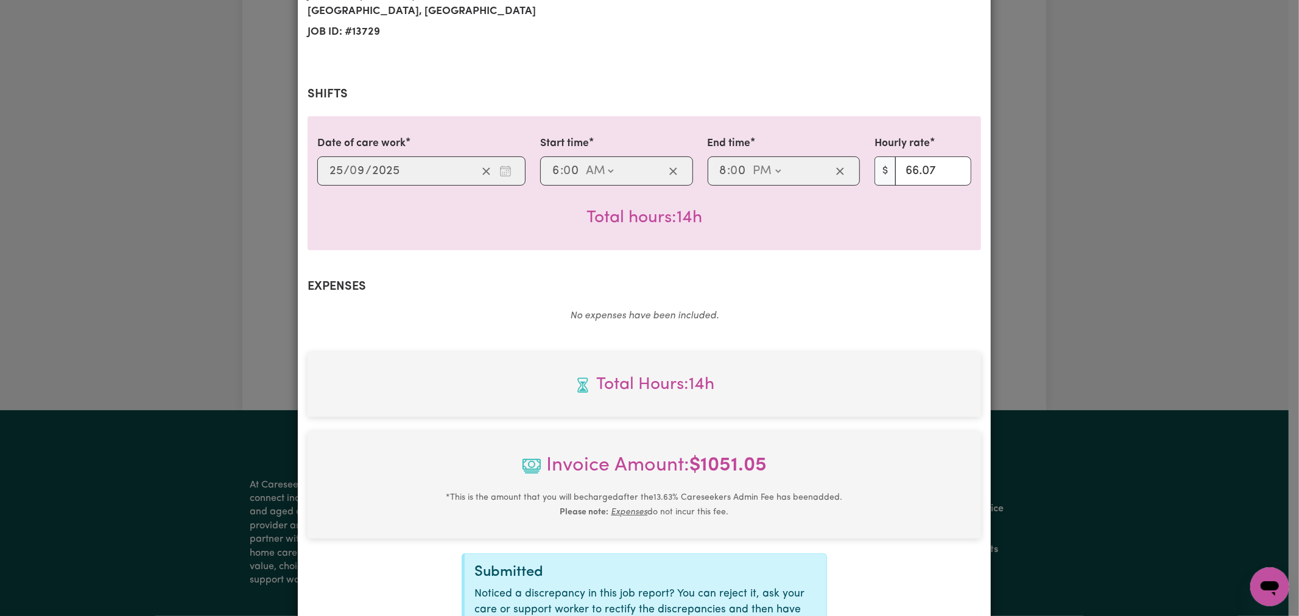
scroll to position [339, 0]
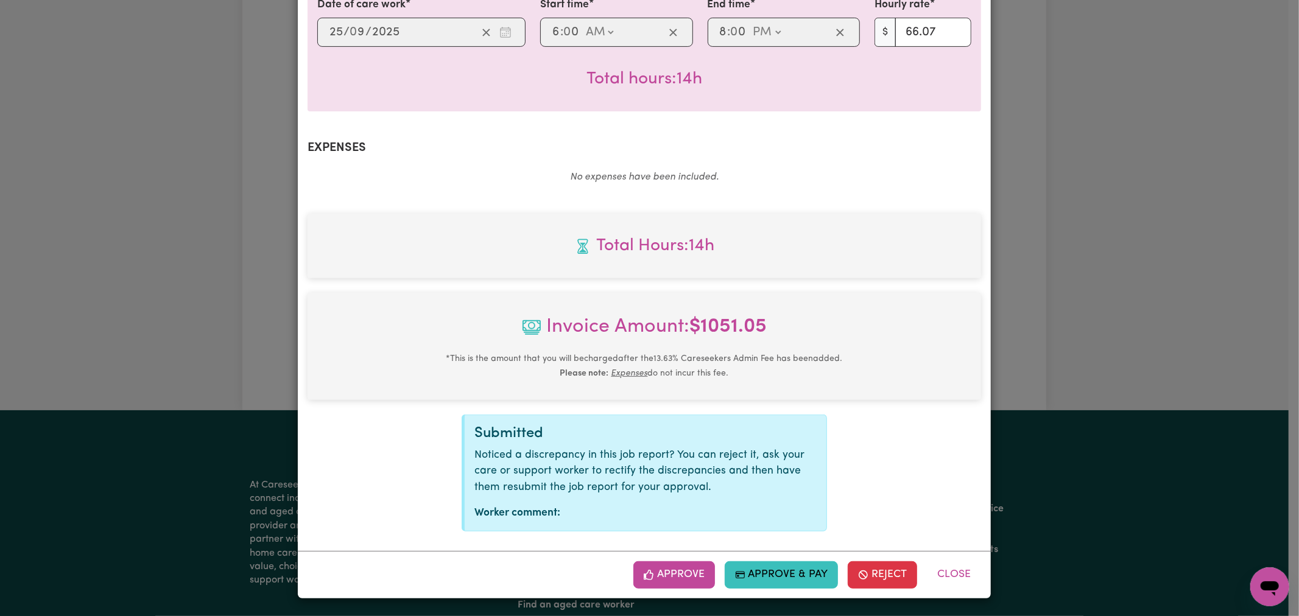
click at [649, 581] on icon "button" at bounding box center [649, 575] width 10 height 11
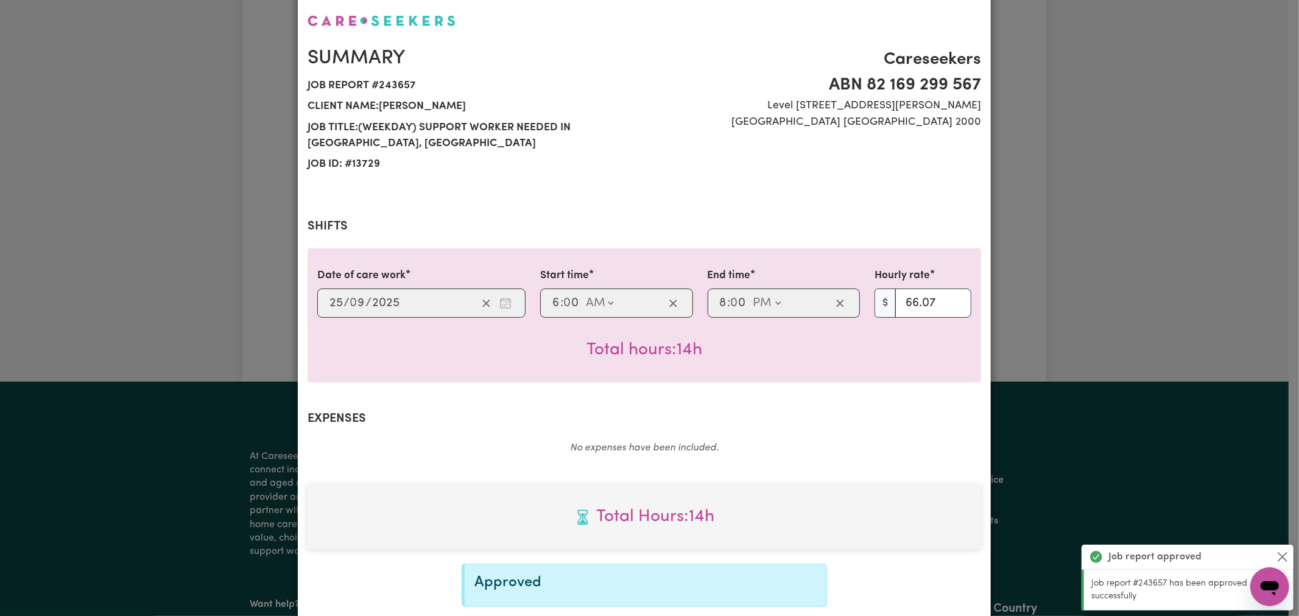
scroll to position [0, 0]
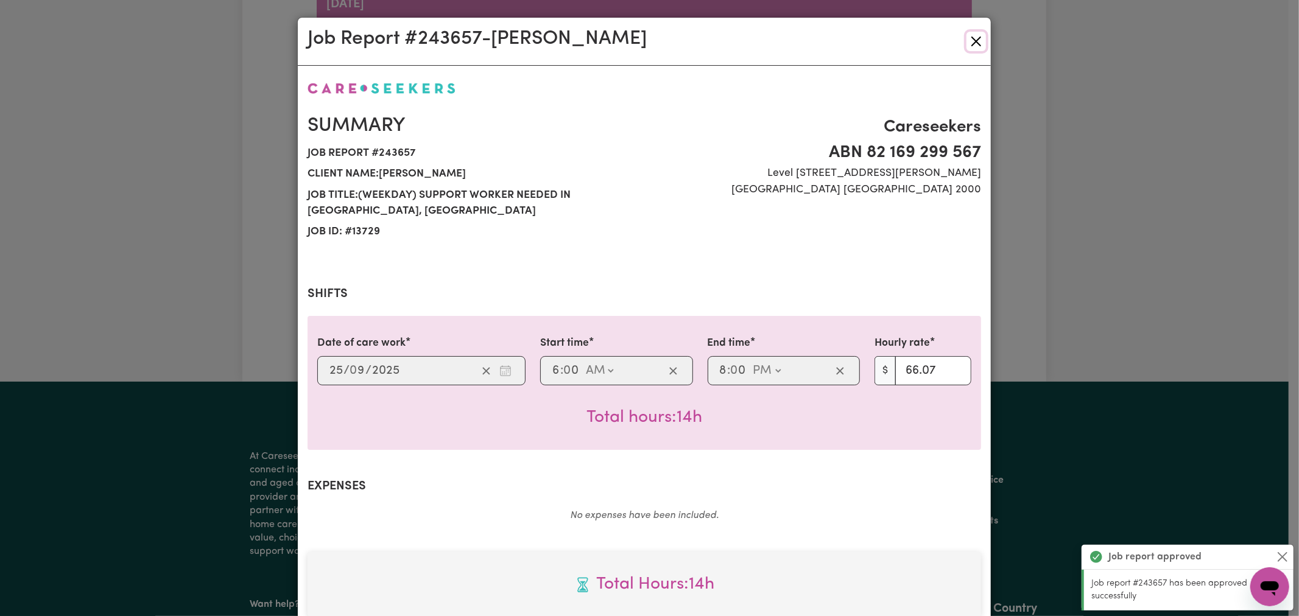
click at [975, 44] on button "Close" at bounding box center [976, 41] width 19 height 19
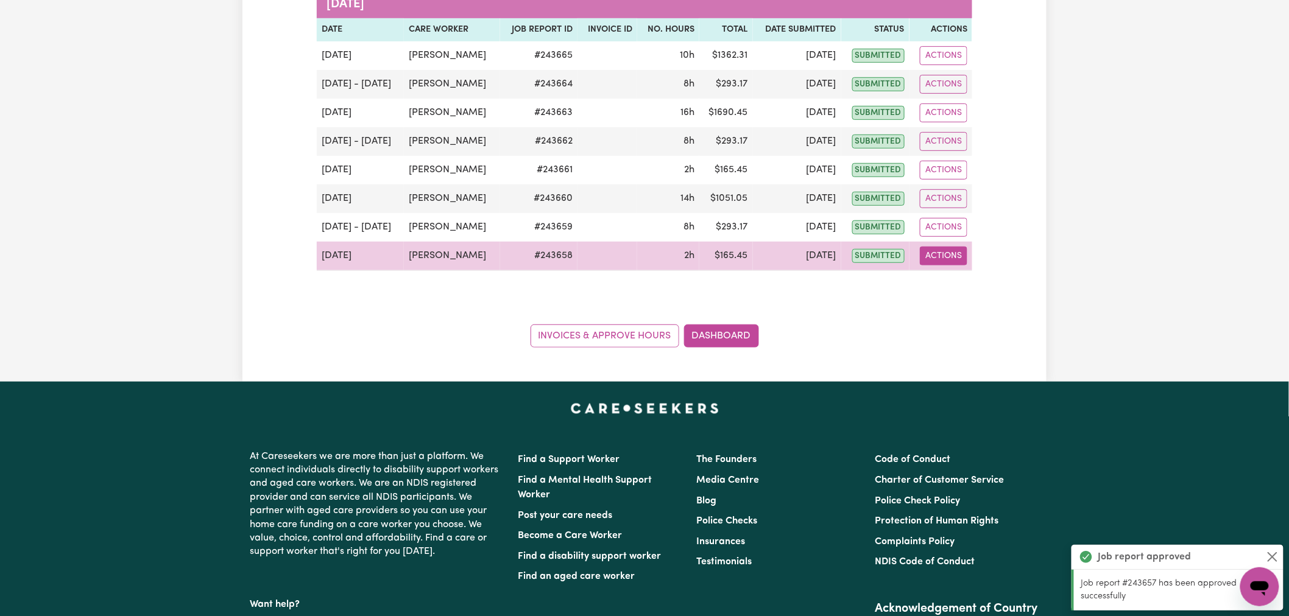
click at [940, 260] on button "Actions" at bounding box center [944, 256] width 48 height 19
click at [956, 294] on link "View Job Report" at bounding box center [973, 284] width 104 height 24
select select "pm"
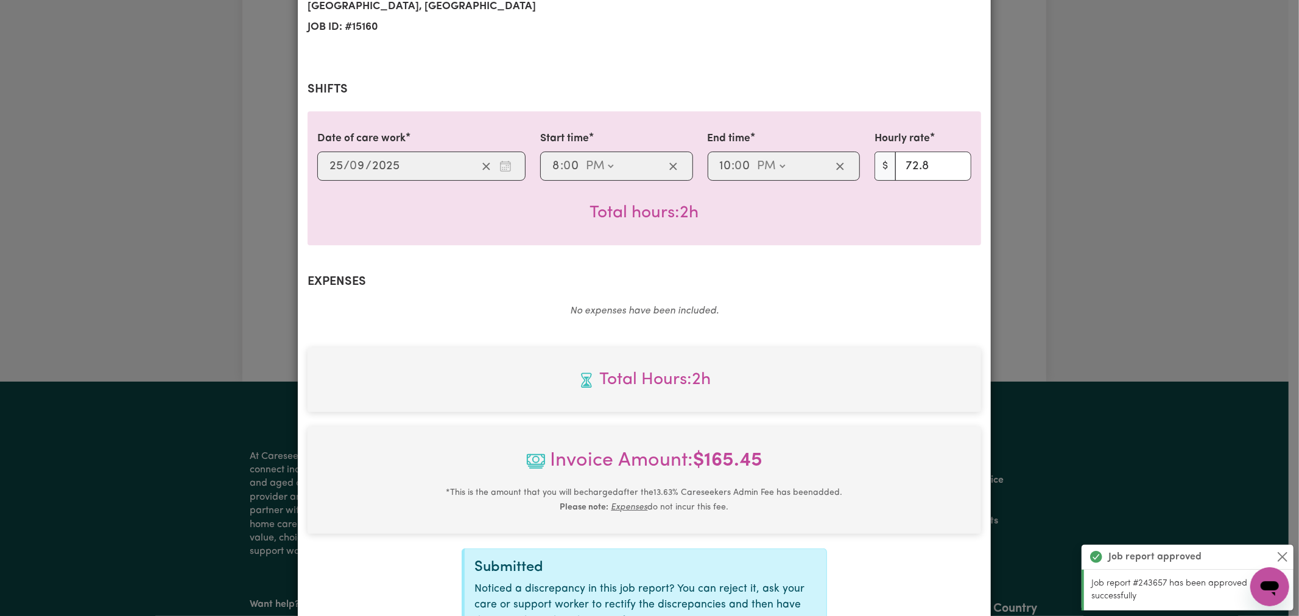
scroll to position [339, 0]
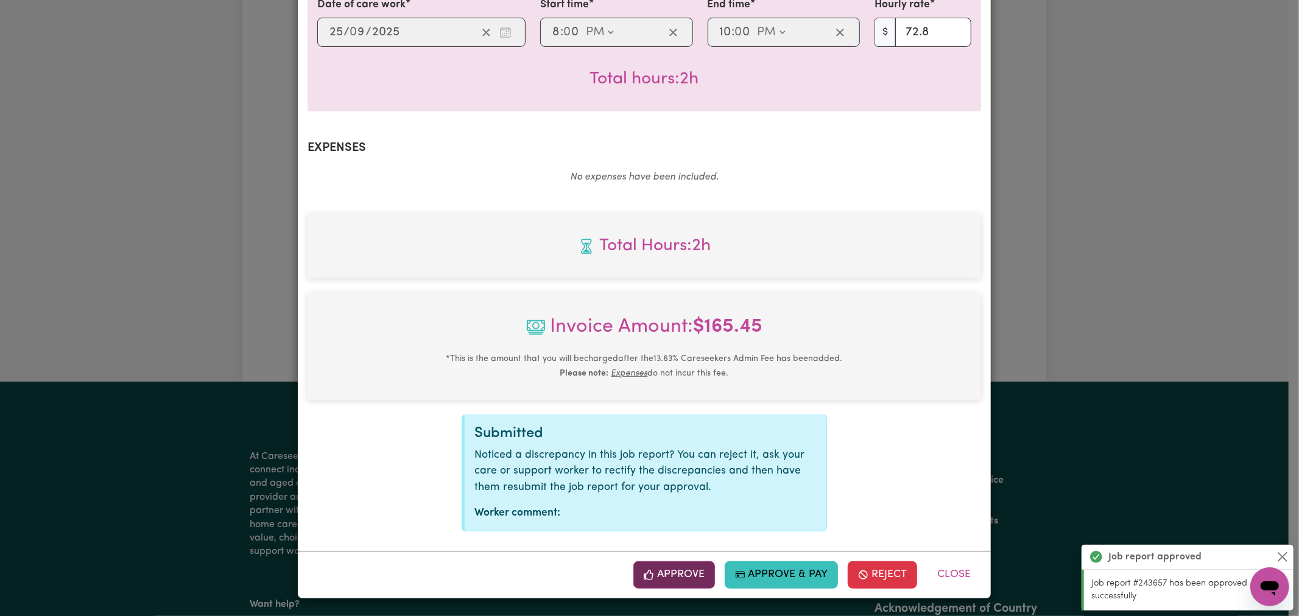
click at [662, 570] on button "Approve" at bounding box center [674, 575] width 82 height 27
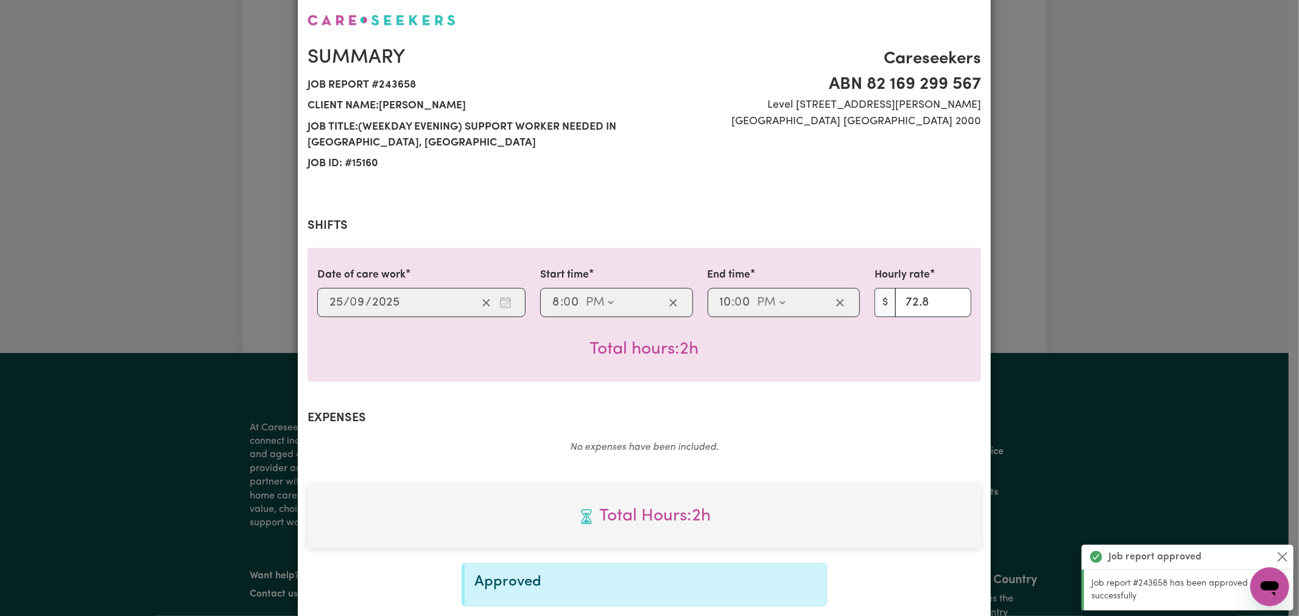
scroll to position [0, 0]
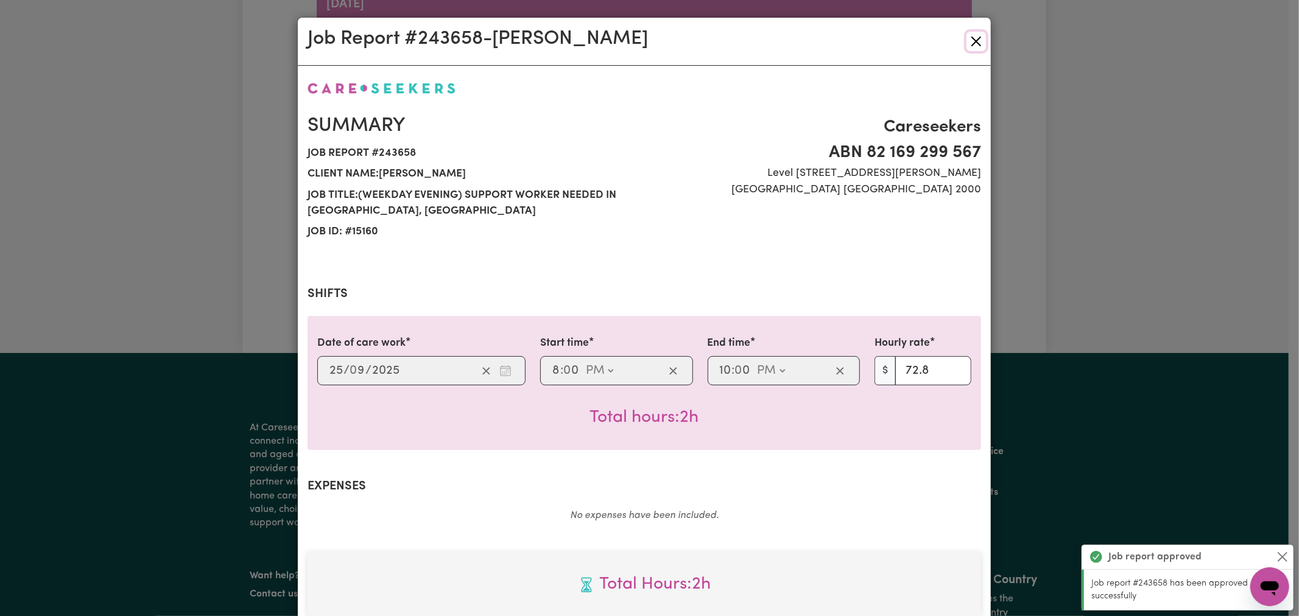
click at [969, 33] on button "Close" at bounding box center [976, 41] width 19 height 19
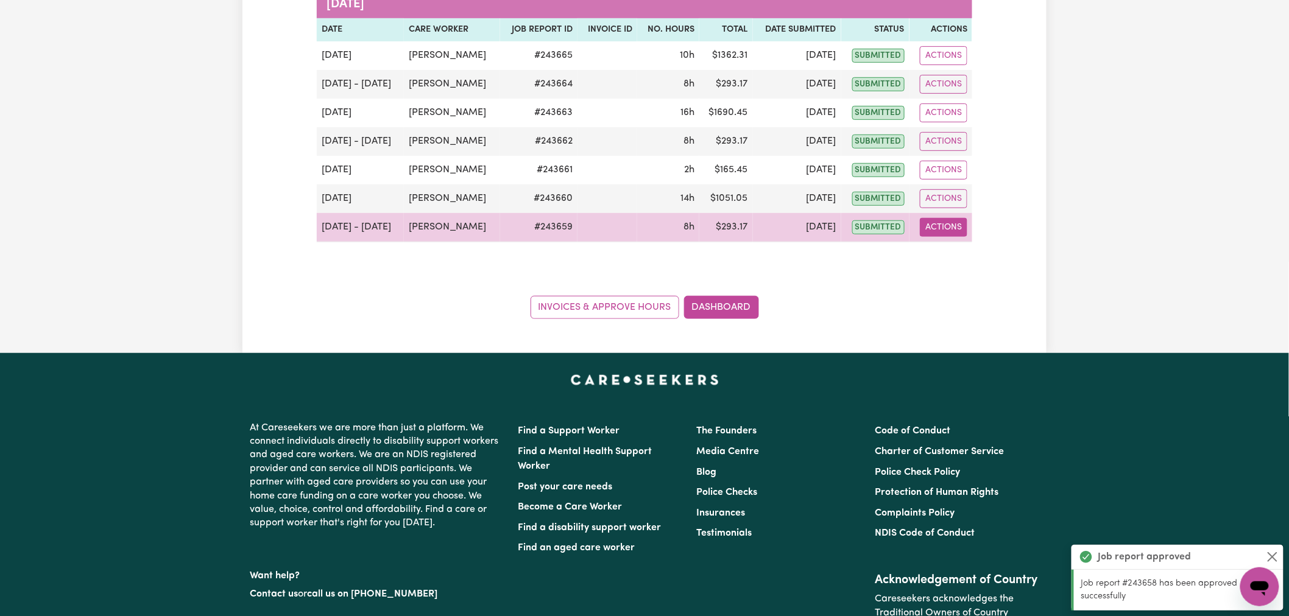
click at [950, 231] on button "Actions" at bounding box center [944, 227] width 48 height 19
click at [951, 259] on link "View Job Report" at bounding box center [973, 256] width 104 height 24
select select "pm"
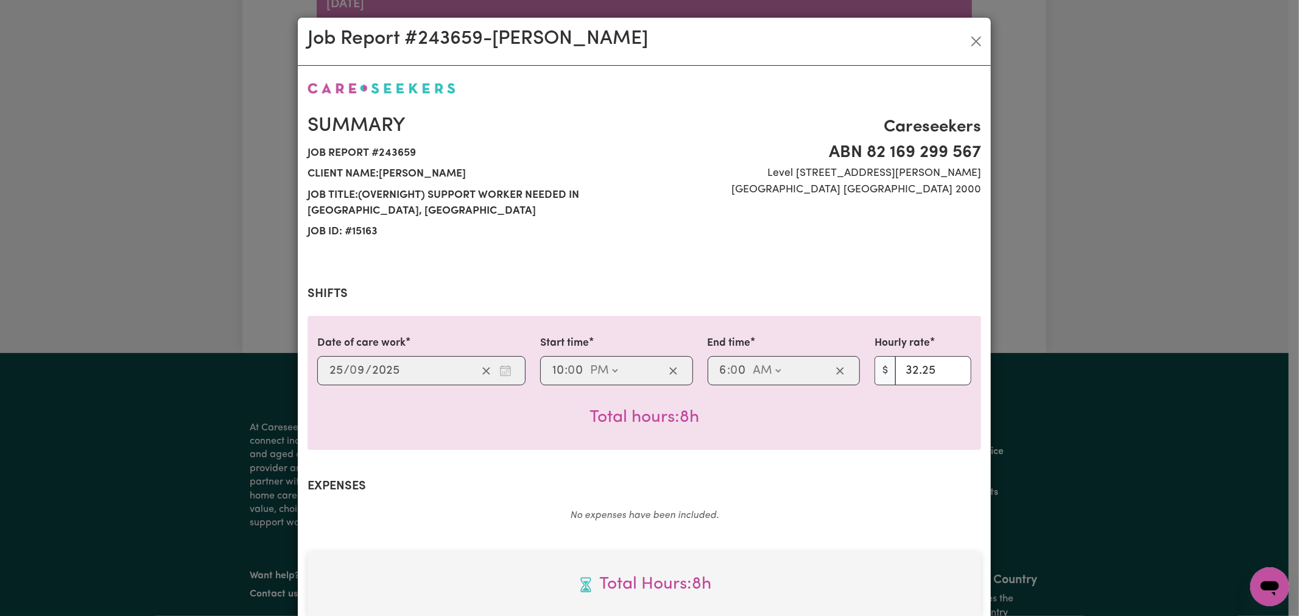
scroll to position [338, 0]
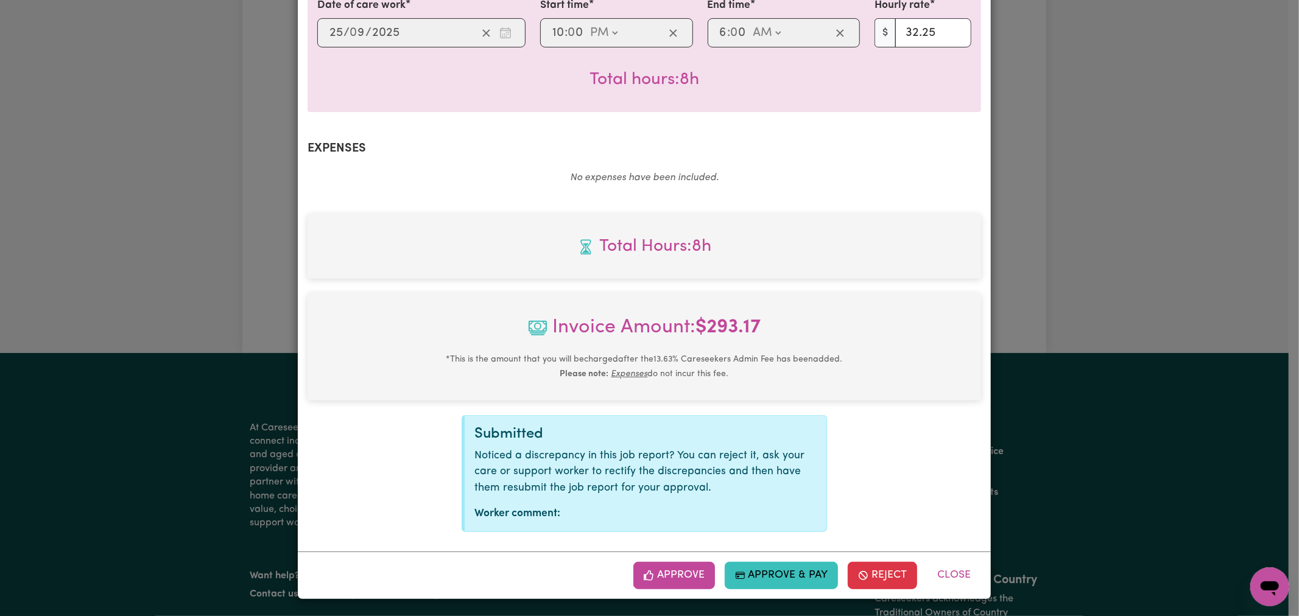
click at [664, 593] on div "Approve Approve & Pay Reject Close" at bounding box center [644, 575] width 693 height 47
click at [663, 582] on button "Approve" at bounding box center [674, 575] width 82 height 27
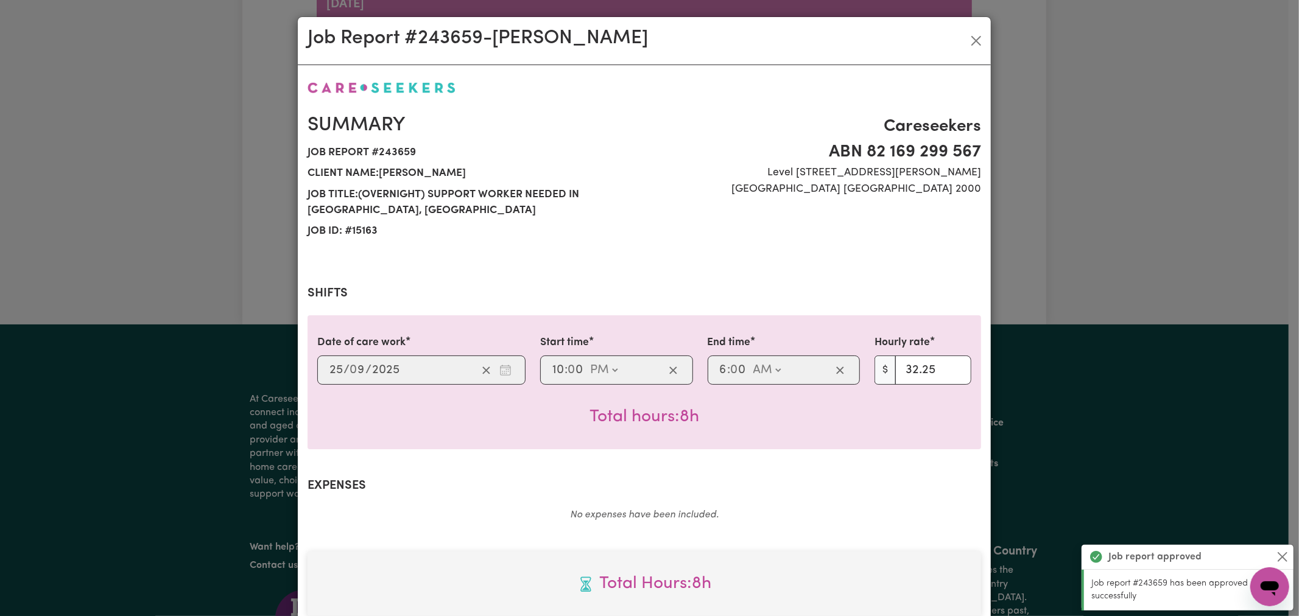
scroll to position [0, 0]
click at [967, 37] on button "Close" at bounding box center [976, 41] width 19 height 19
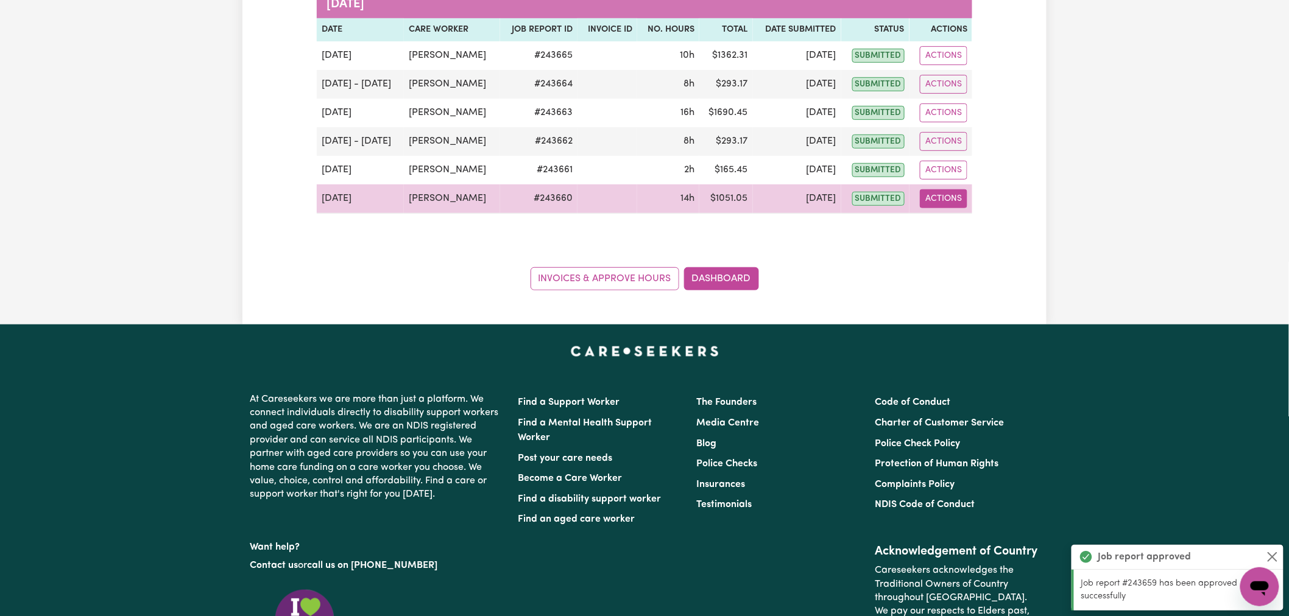
click at [939, 196] on button "Actions" at bounding box center [944, 198] width 48 height 19
click at [953, 232] on link "View Job Report" at bounding box center [973, 227] width 104 height 24
select select "pm"
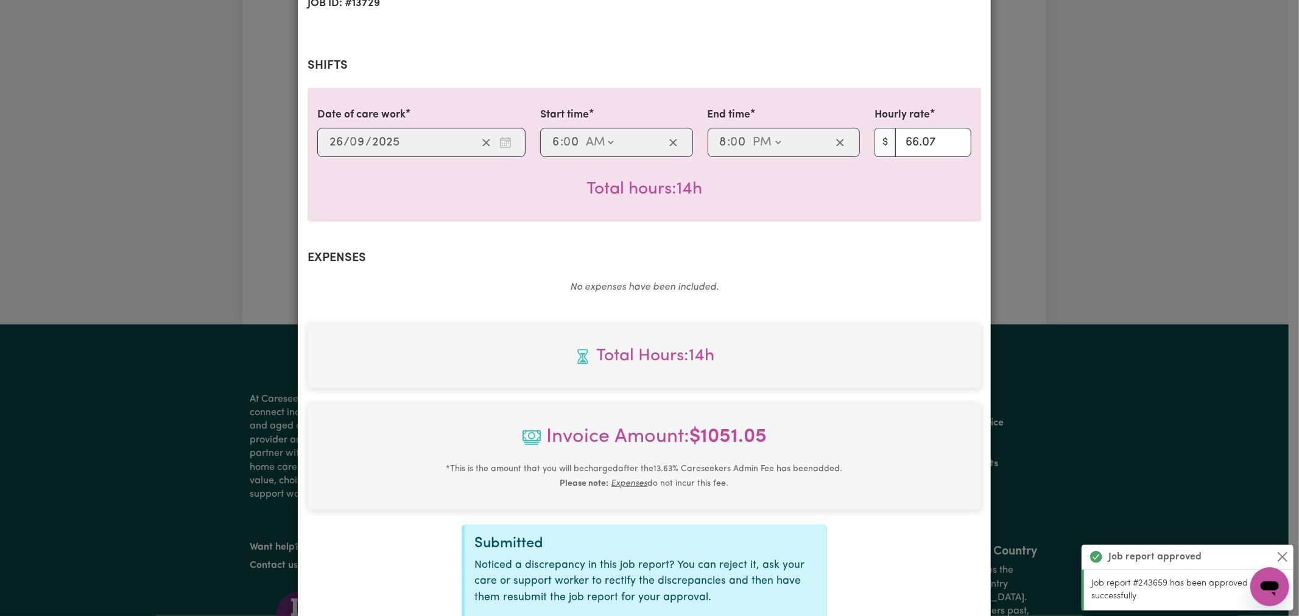
scroll to position [339, 0]
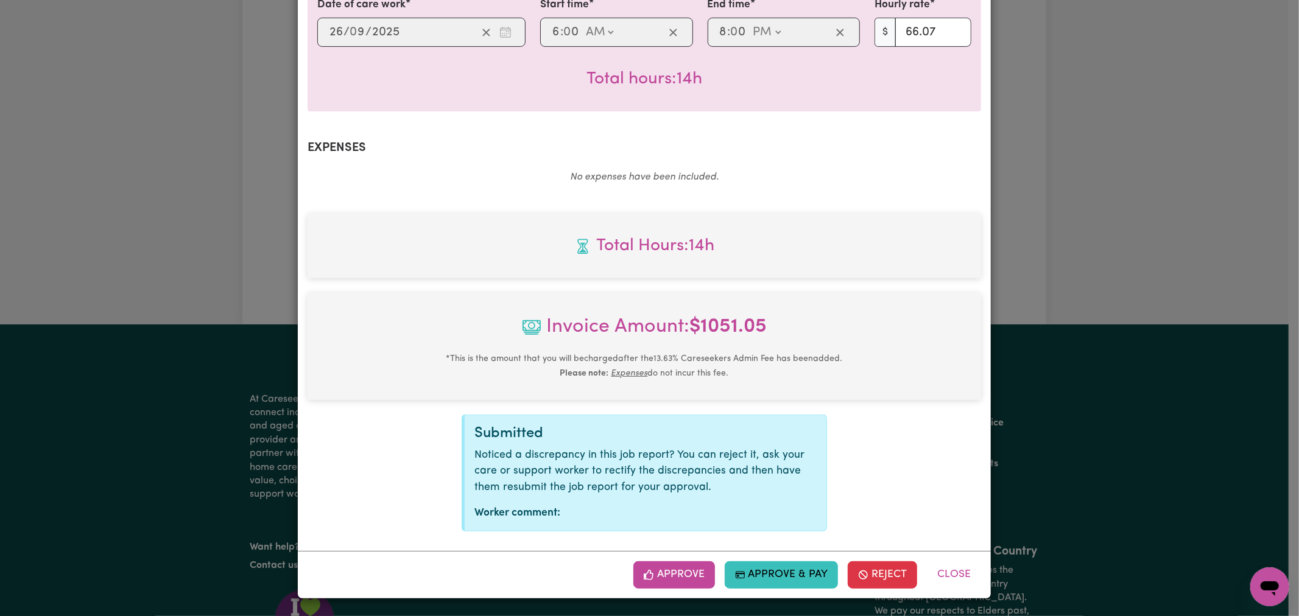
drag, startPoint x: 662, startPoint y: 584, endPoint x: 656, endPoint y: 579, distance: 7.3
click at [659, 582] on button "Approve" at bounding box center [674, 575] width 82 height 27
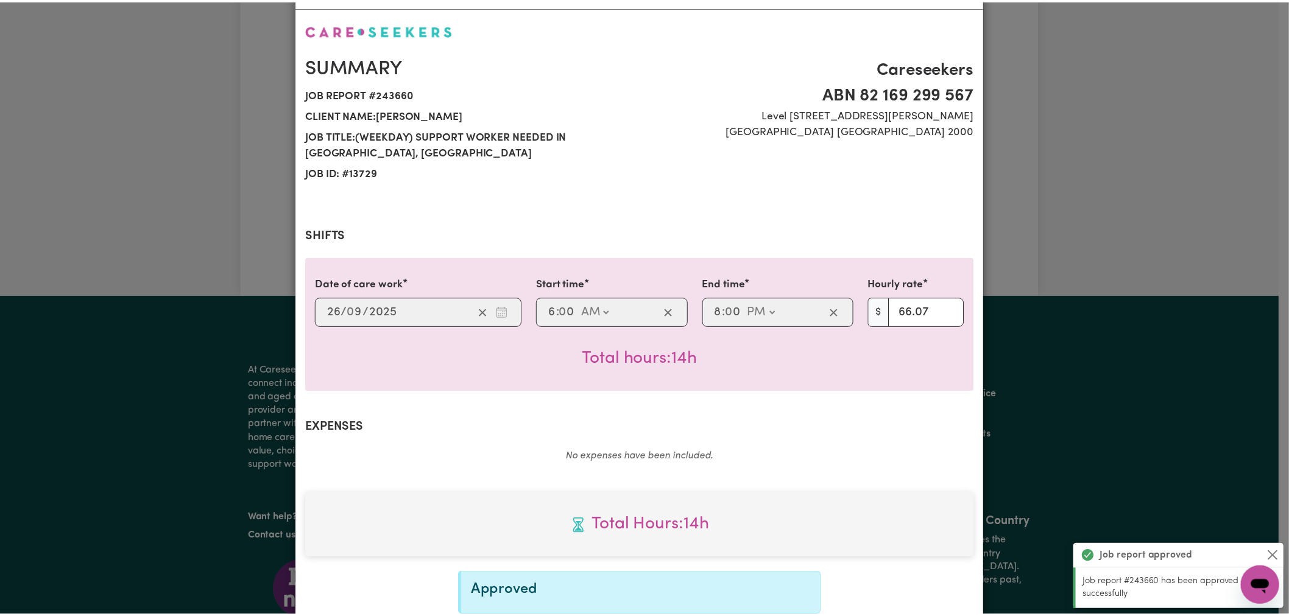
scroll to position [0, 0]
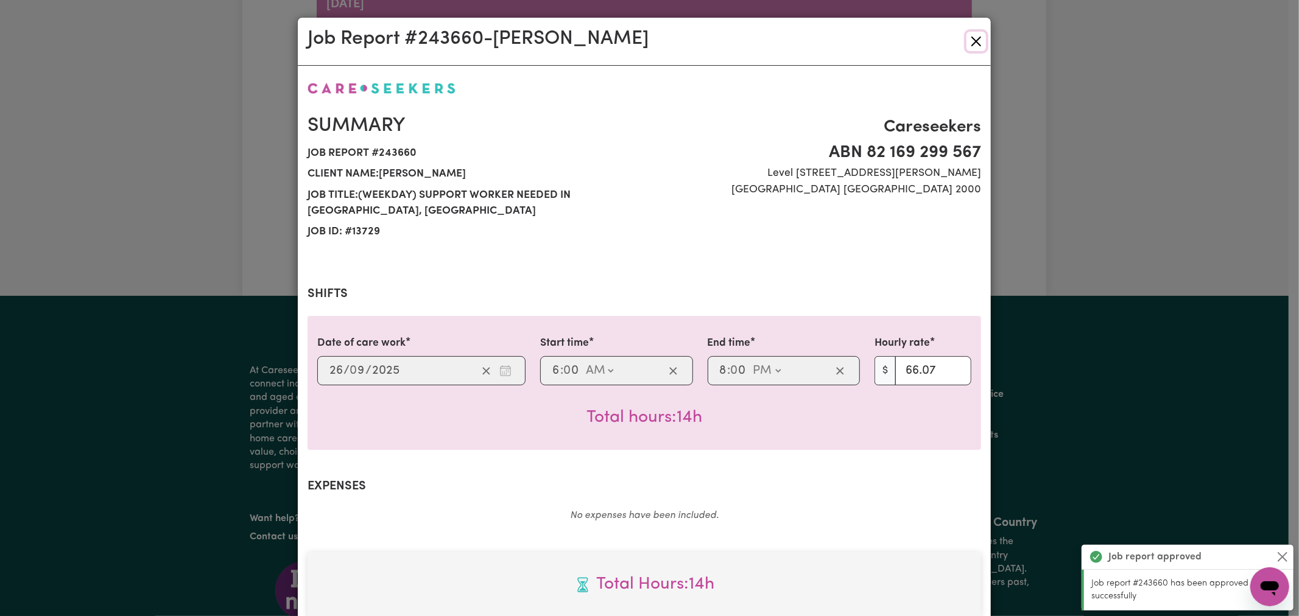
click at [967, 40] on button "Close" at bounding box center [976, 41] width 19 height 19
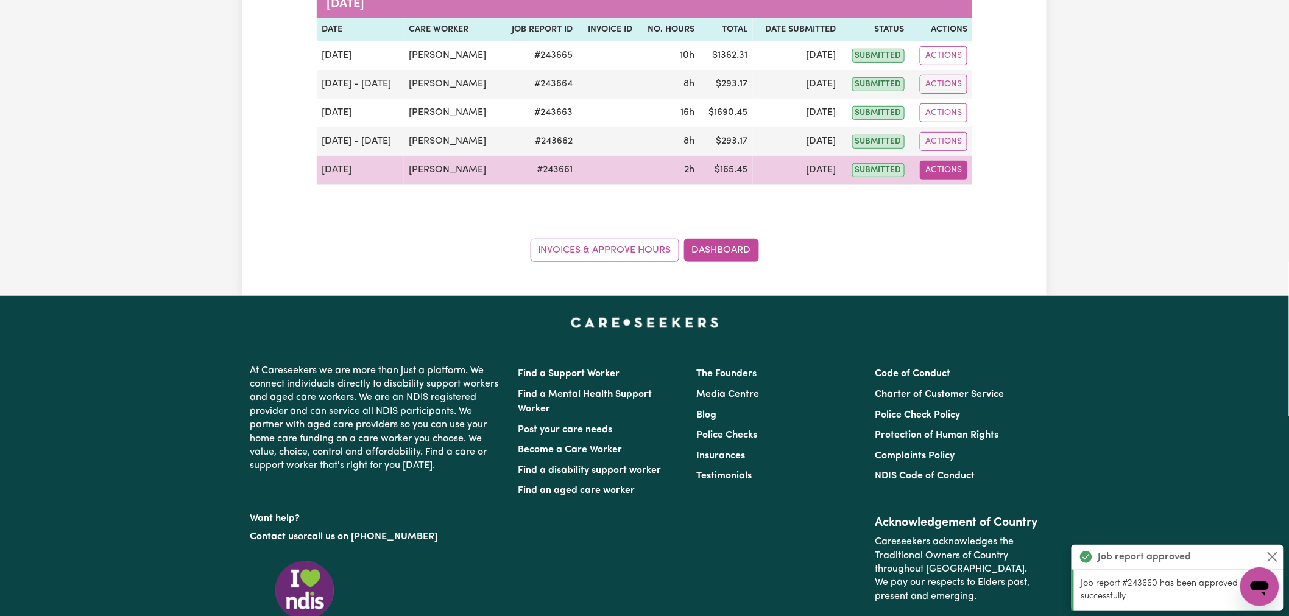
click at [951, 167] on button "Actions" at bounding box center [944, 170] width 48 height 19
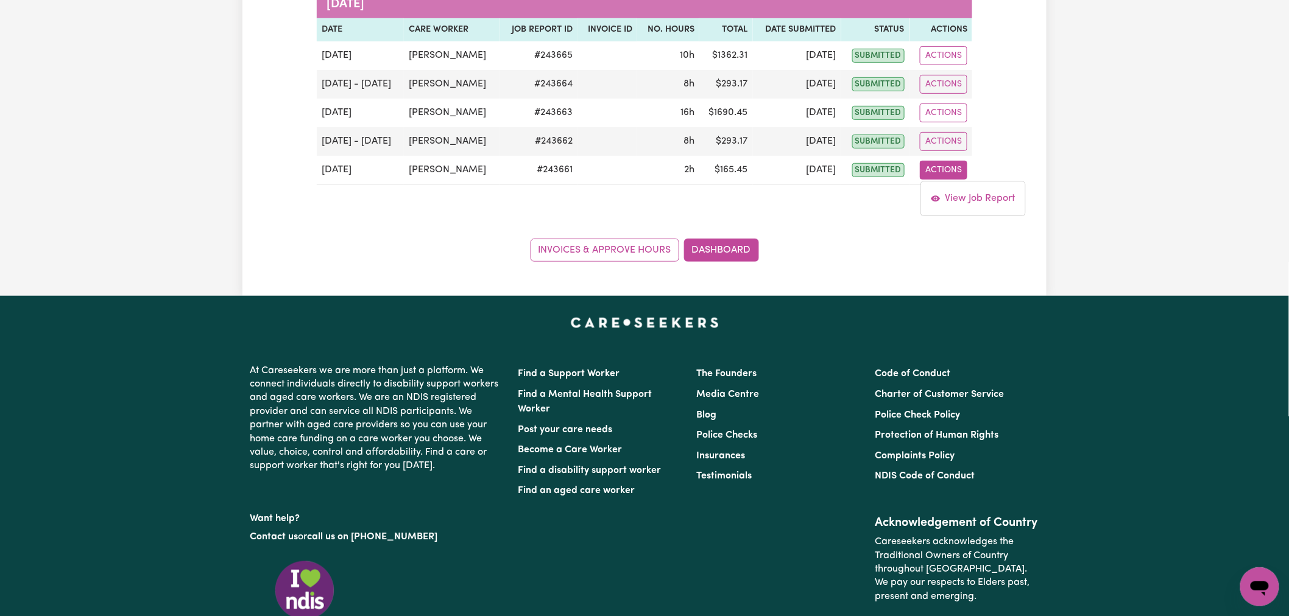
click at [1134, 135] on div "Approve Hours Group by: Date Care Worker Status Search Export [DATE] Date Care …" at bounding box center [644, 68] width 1289 height 456
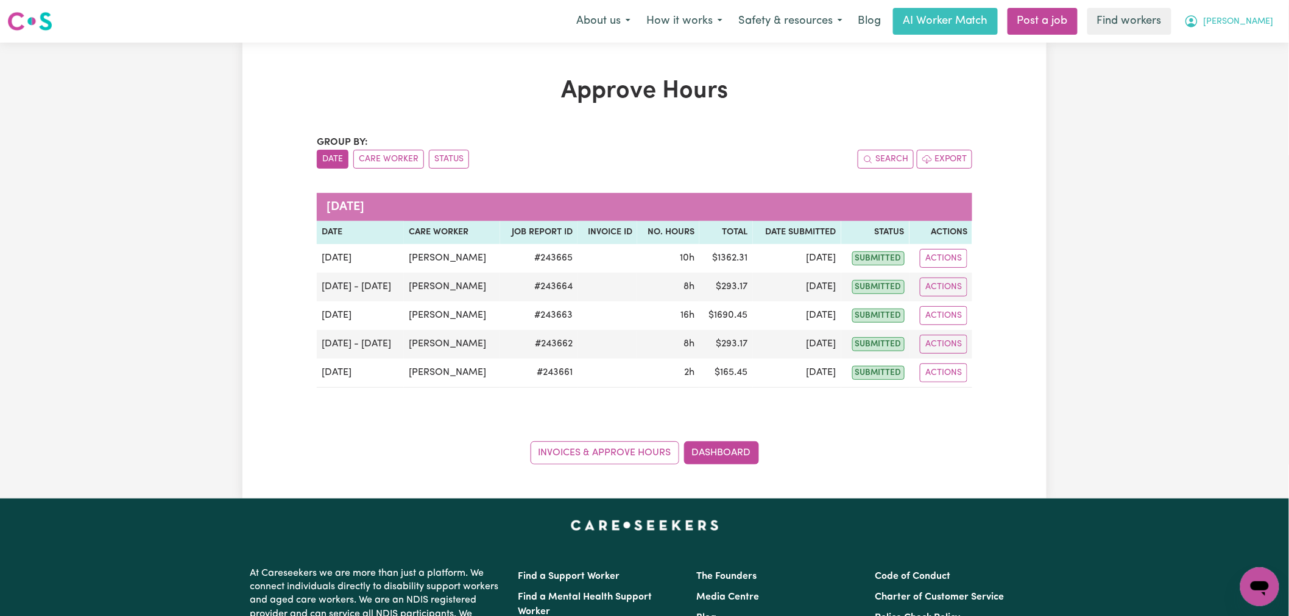
click at [1257, 22] on span "[PERSON_NAME]" at bounding box center [1239, 21] width 70 height 13
click at [1249, 51] on link "My Dashboard" at bounding box center [1233, 47] width 96 height 23
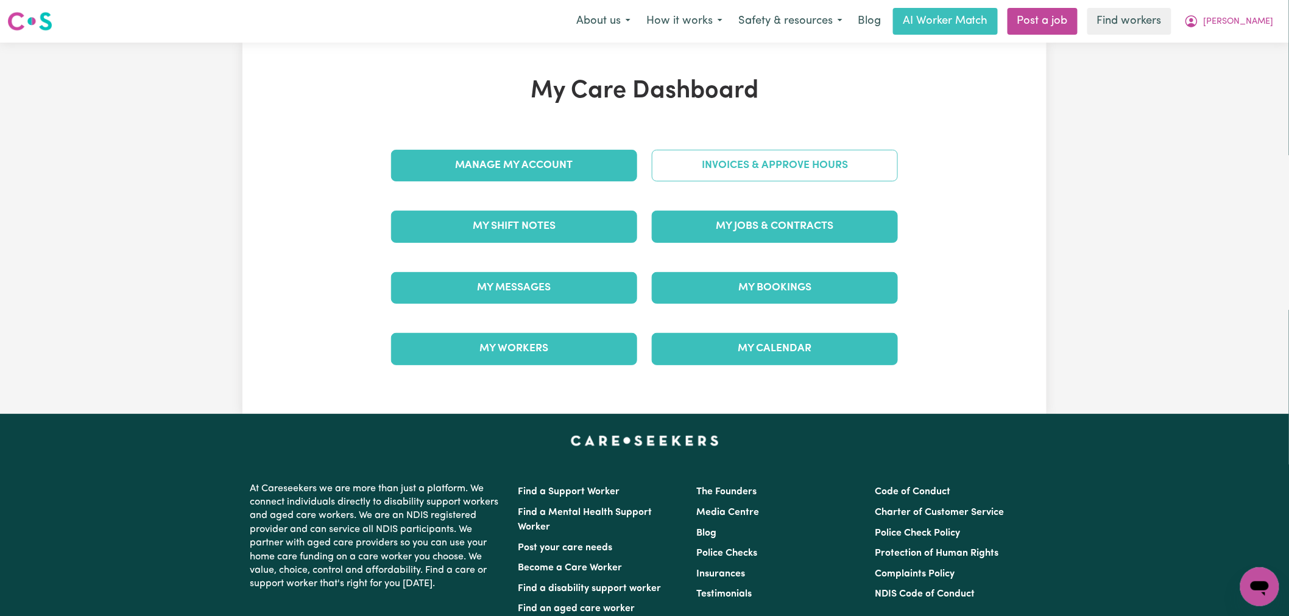
click at [855, 164] on link "Invoices & Approve Hours" at bounding box center [775, 166] width 246 height 32
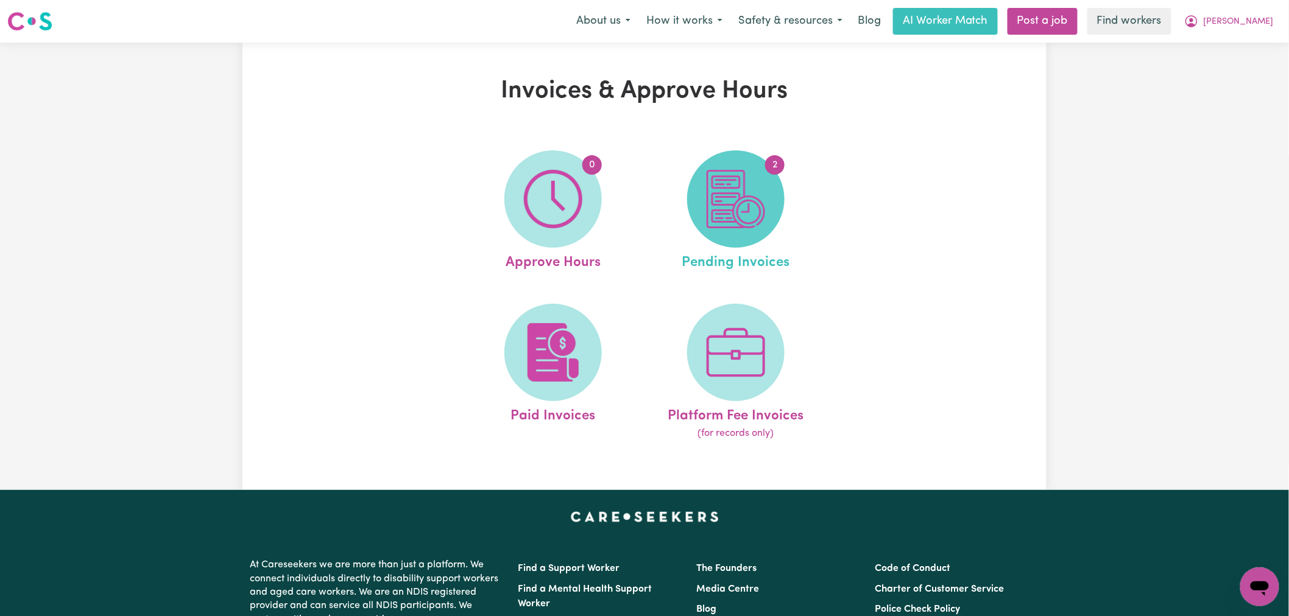
click at [761, 200] on img at bounding box center [736, 199] width 58 height 58
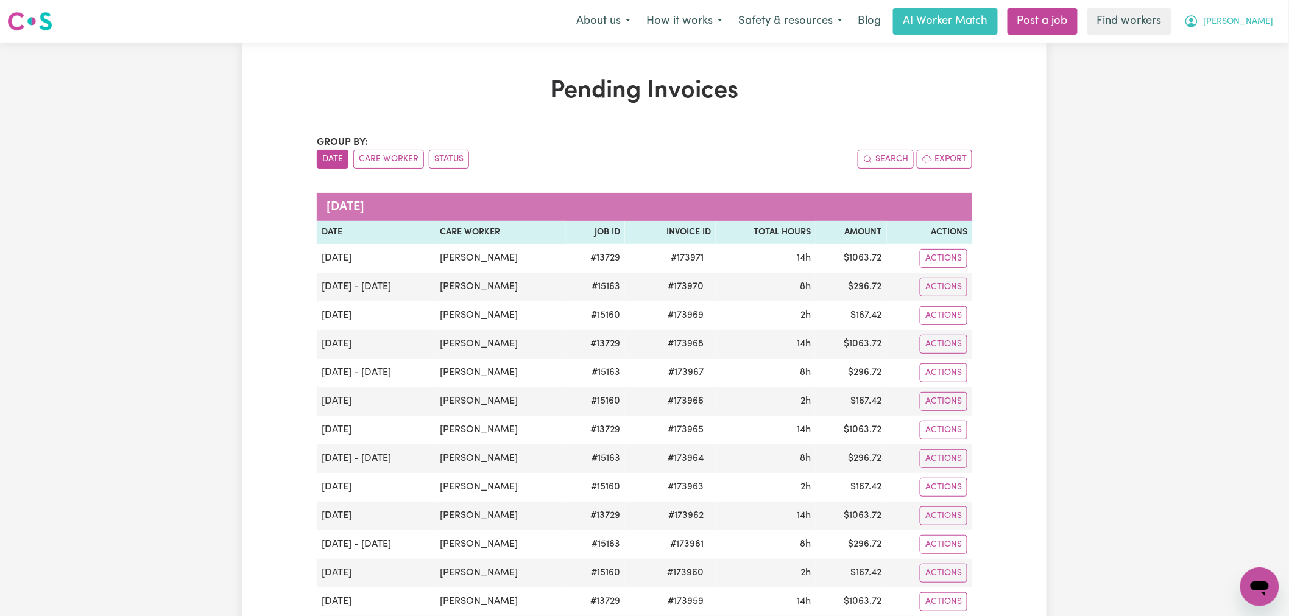
click at [1260, 18] on span "[PERSON_NAME]" at bounding box center [1239, 21] width 70 height 13
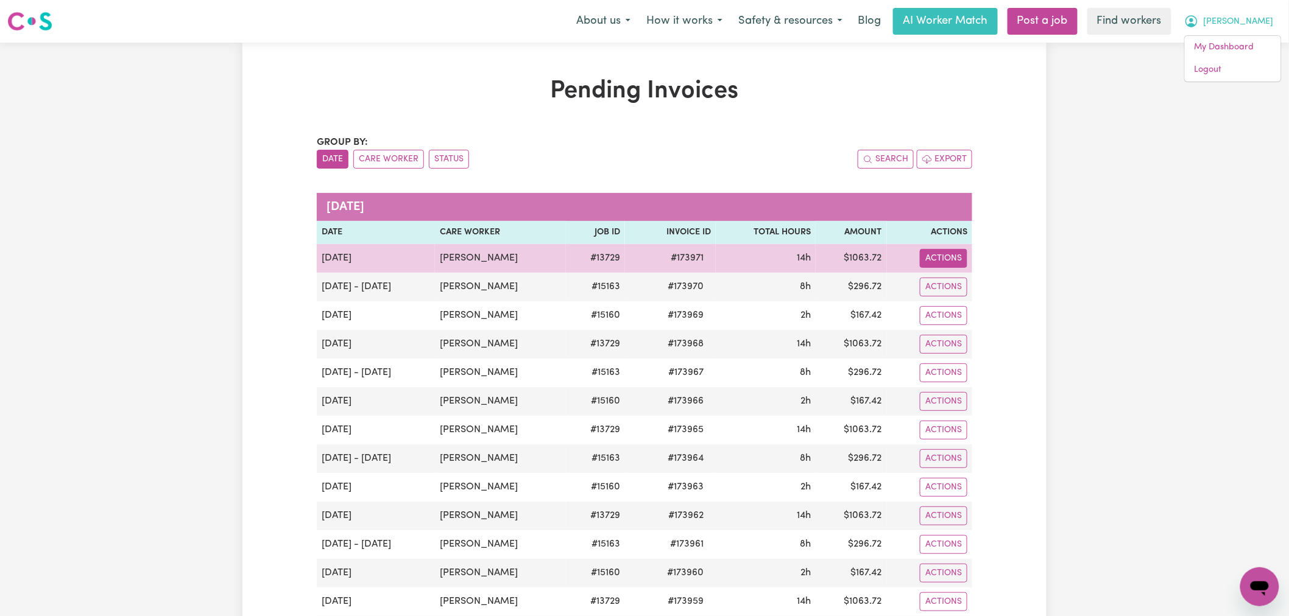
click at [928, 260] on button "Actions" at bounding box center [944, 258] width 48 height 19
click at [950, 278] on link "Download Invoice" at bounding box center [976, 287] width 111 height 24
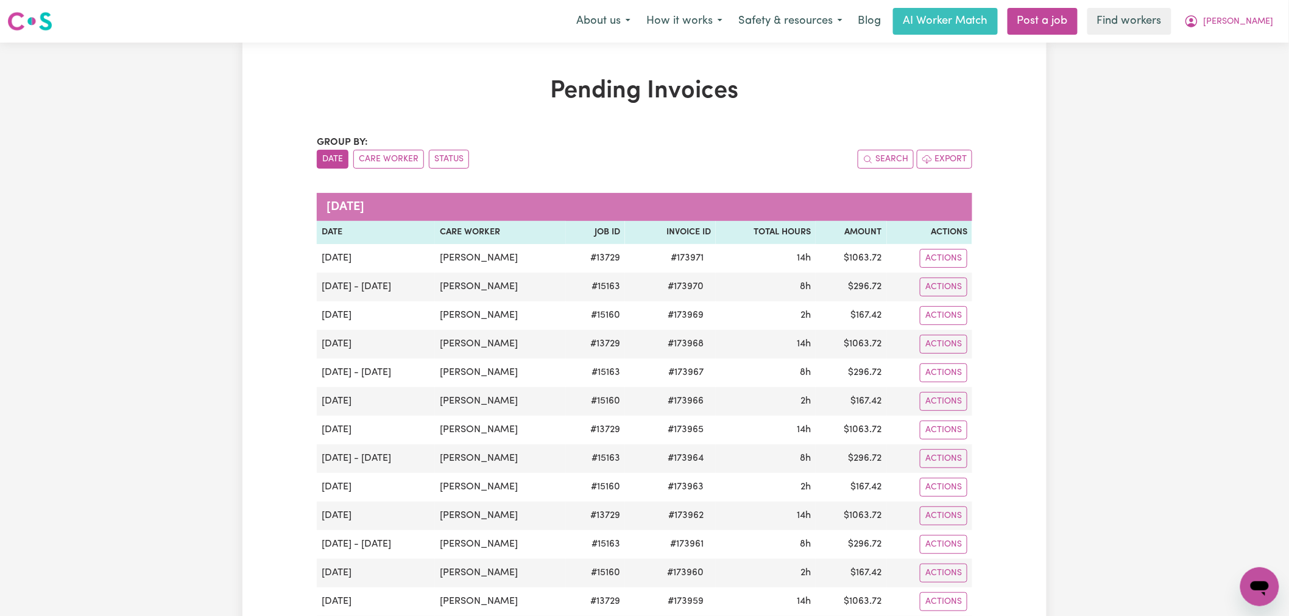
click at [923, 115] on div "Pending Invoices Group by: Date Care Worker Status Search Export [DATE] Date Ca…" at bounding box center [644, 414] width 670 height 674
click at [1221, 31] on button "[PERSON_NAME]" at bounding box center [1228, 22] width 105 height 26
click at [1257, 49] on link "My Dashboard" at bounding box center [1233, 47] width 96 height 23
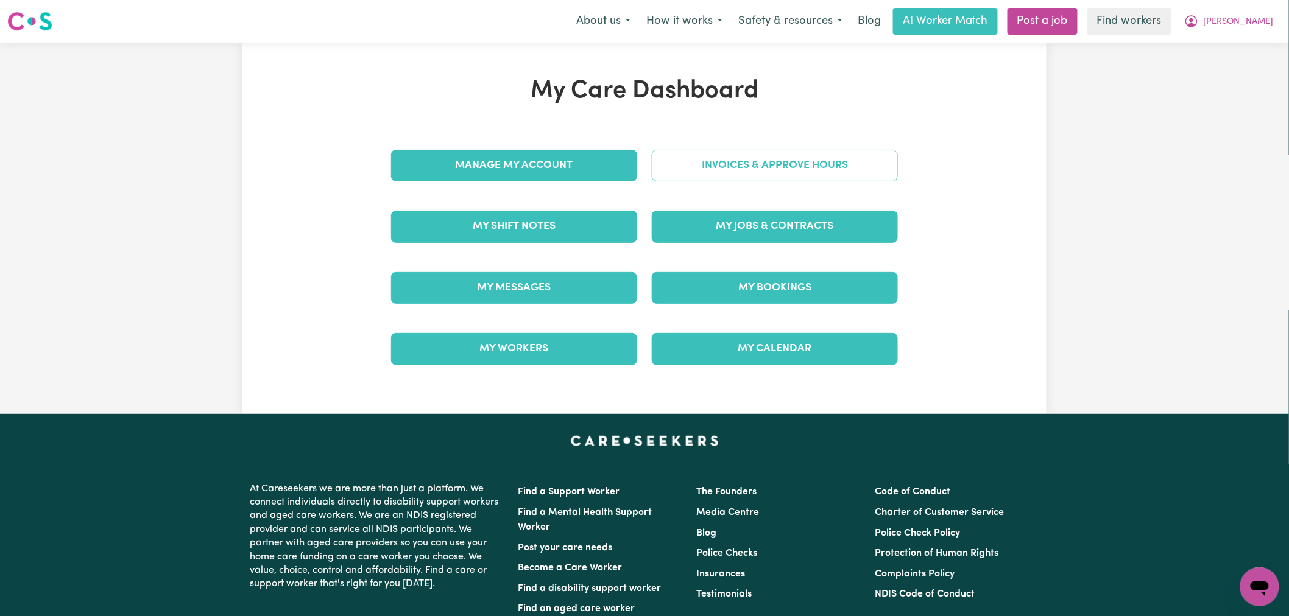
click at [751, 169] on link "Invoices & Approve Hours" at bounding box center [775, 166] width 246 height 32
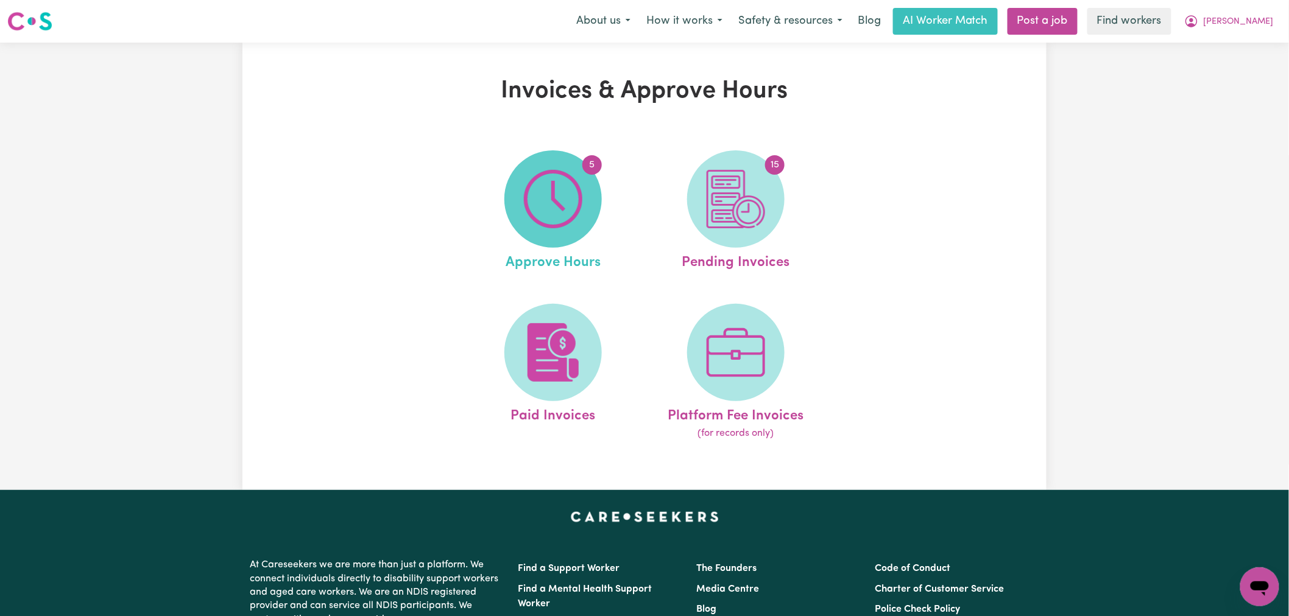
click at [553, 197] on img at bounding box center [553, 199] width 58 height 58
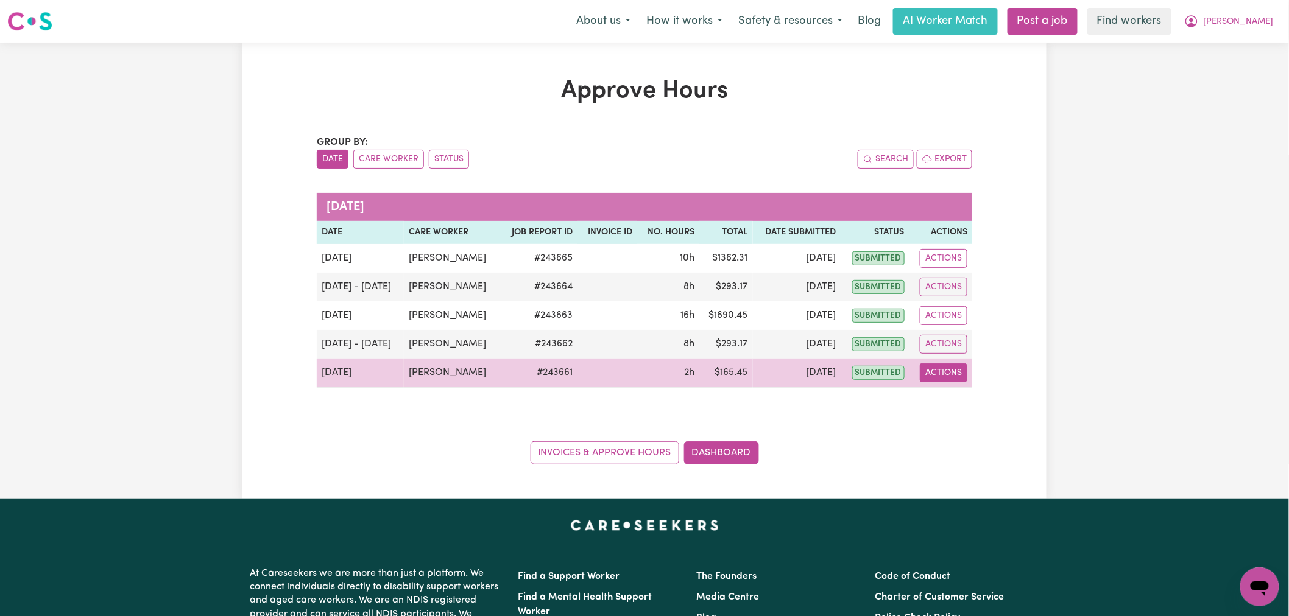
click at [965, 380] on button "Actions" at bounding box center [944, 373] width 48 height 19
click at [971, 410] on link "View Job Report" at bounding box center [973, 401] width 104 height 24
select select "pm"
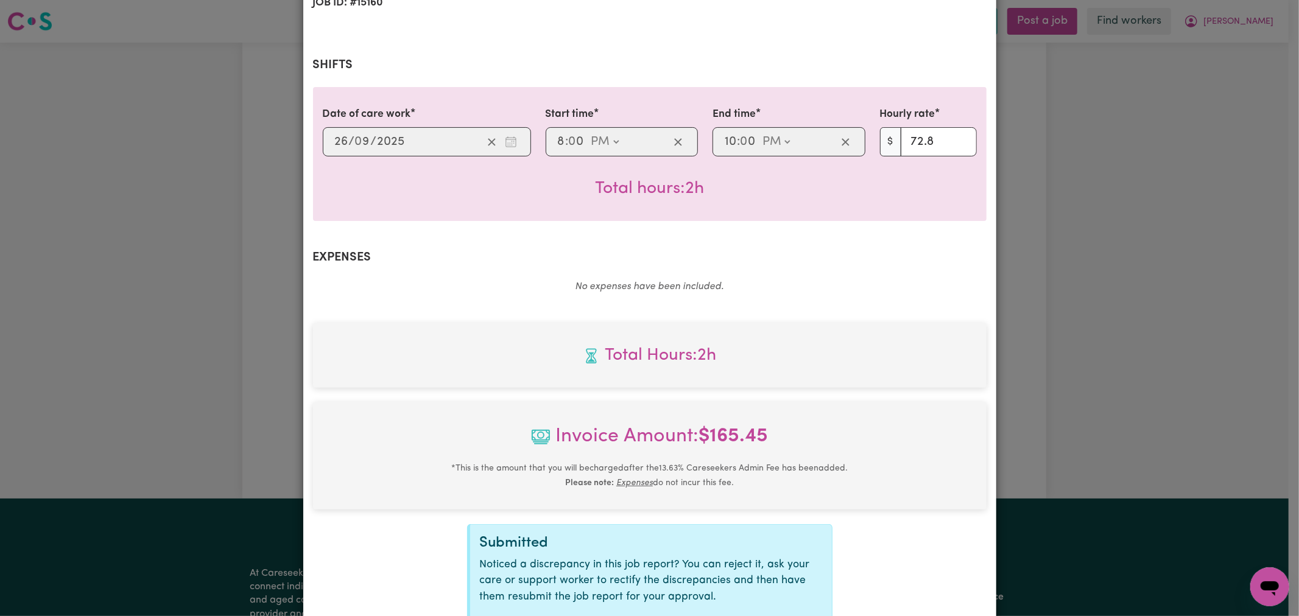
scroll to position [339, 0]
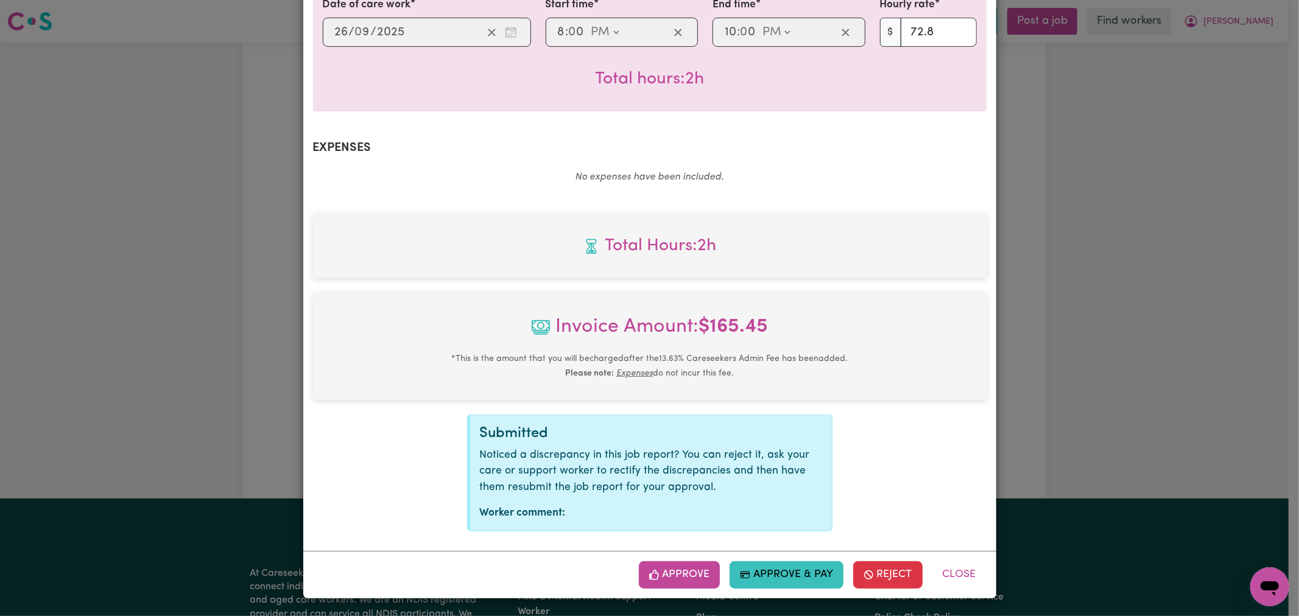
click at [680, 574] on button "Approve" at bounding box center [680, 575] width 82 height 27
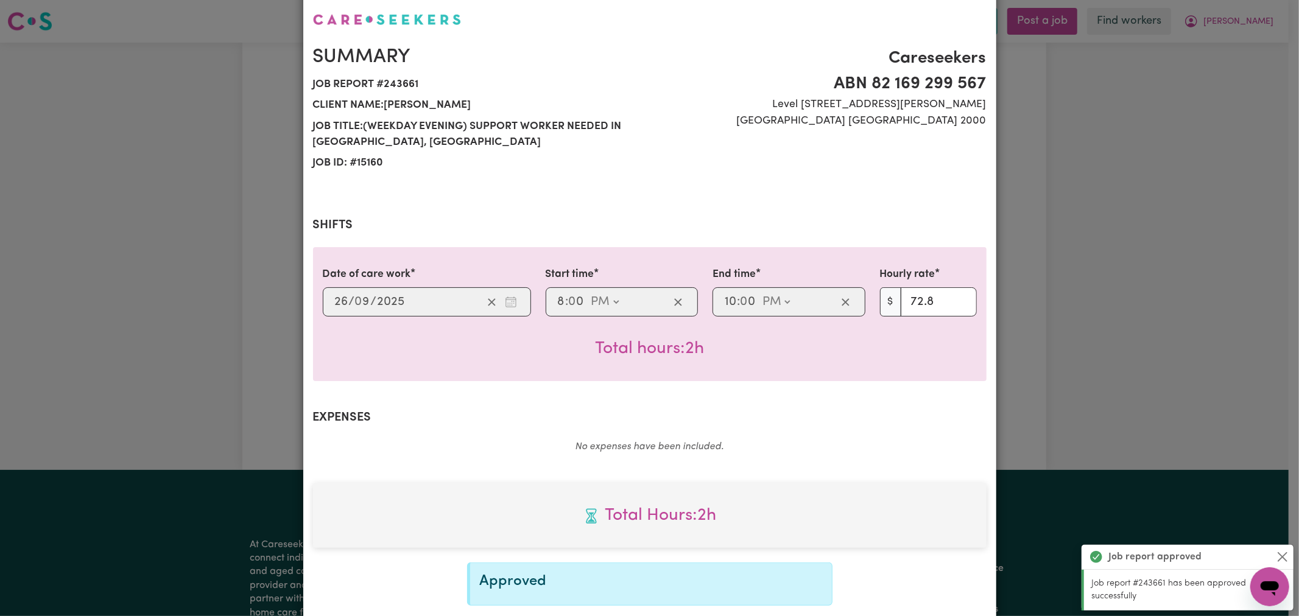
scroll to position [0, 0]
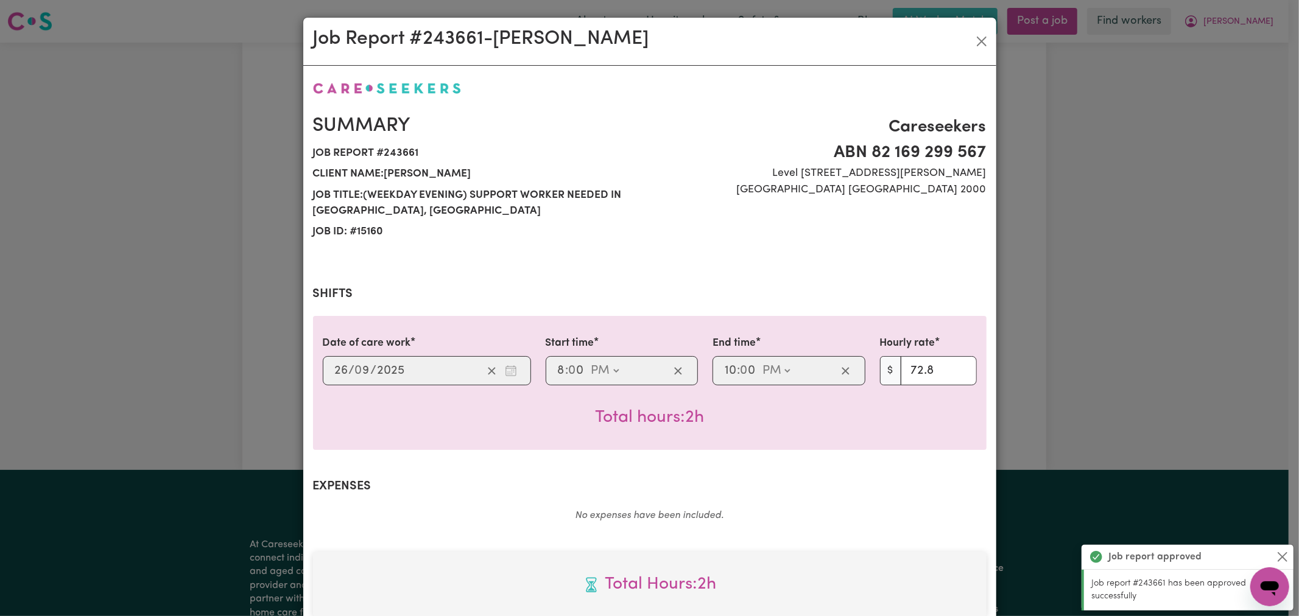
click at [965, 49] on div "Job Report # 243661 - [PERSON_NAME]" at bounding box center [649, 42] width 693 height 48
click at [976, 43] on button "Close" at bounding box center [981, 41] width 19 height 19
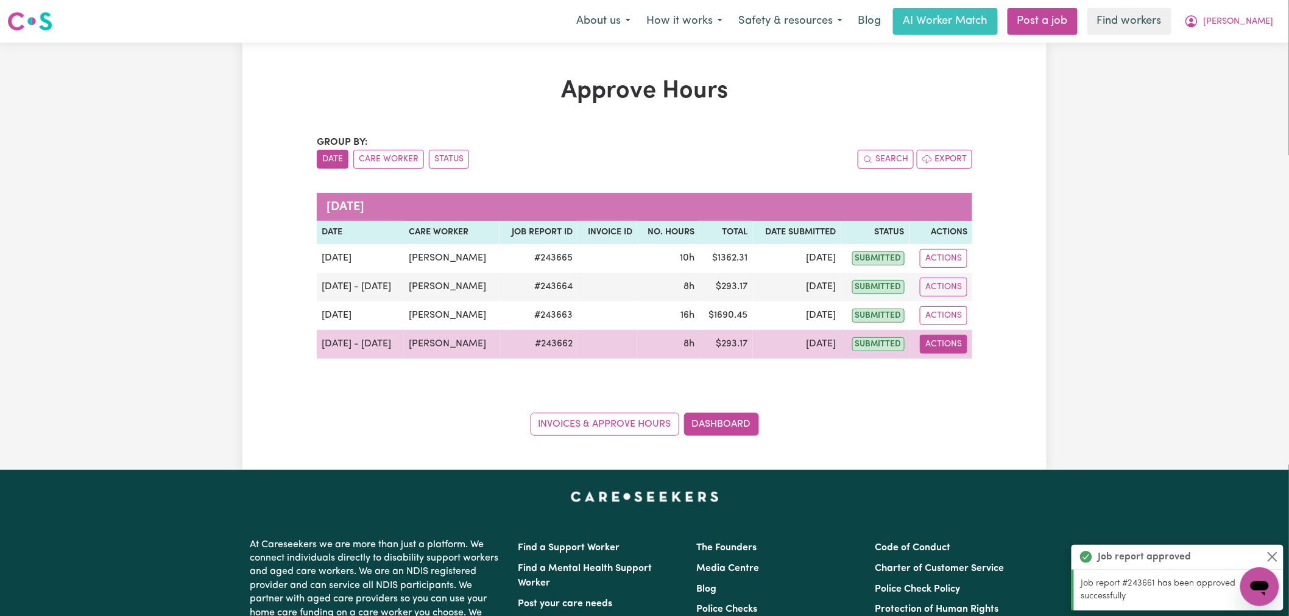
click at [933, 343] on button "Actions" at bounding box center [944, 344] width 48 height 19
click at [964, 366] on link "View Job Report" at bounding box center [973, 373] width 104 height 24
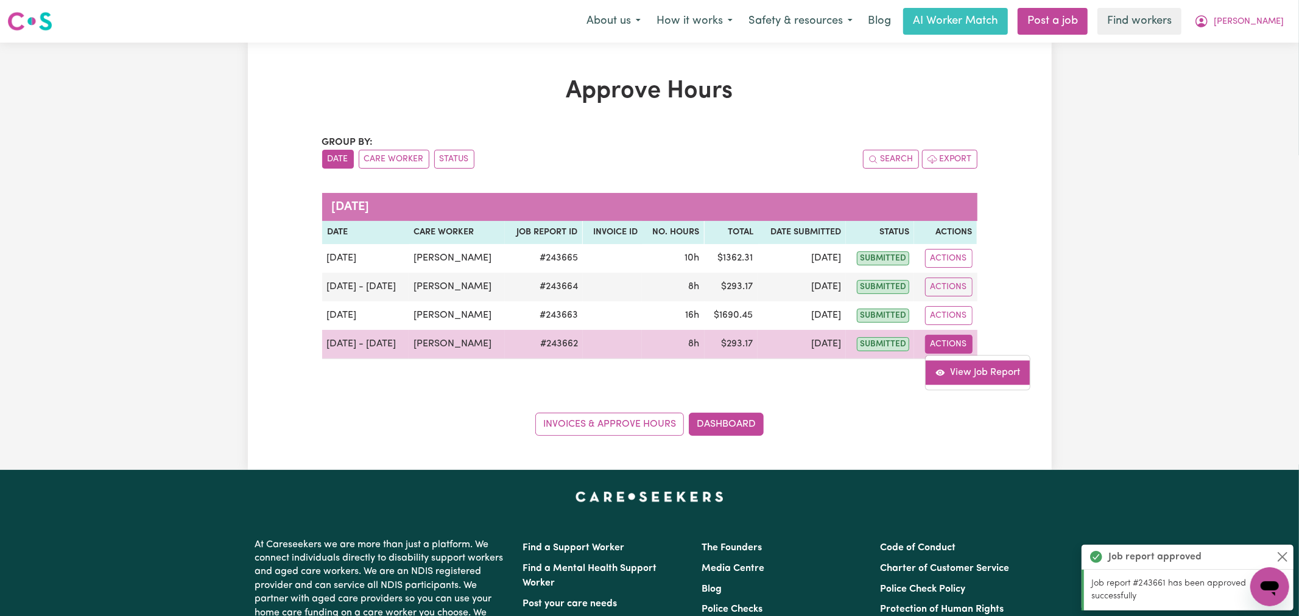
select select "pm"
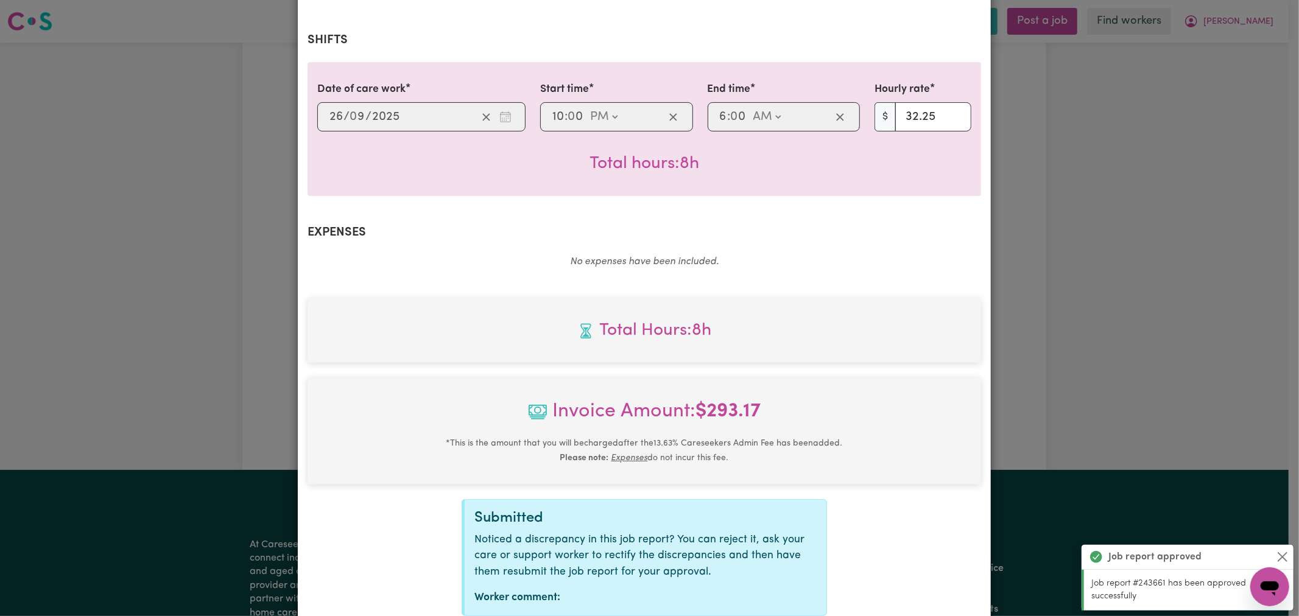
scroll to position [338, 0]
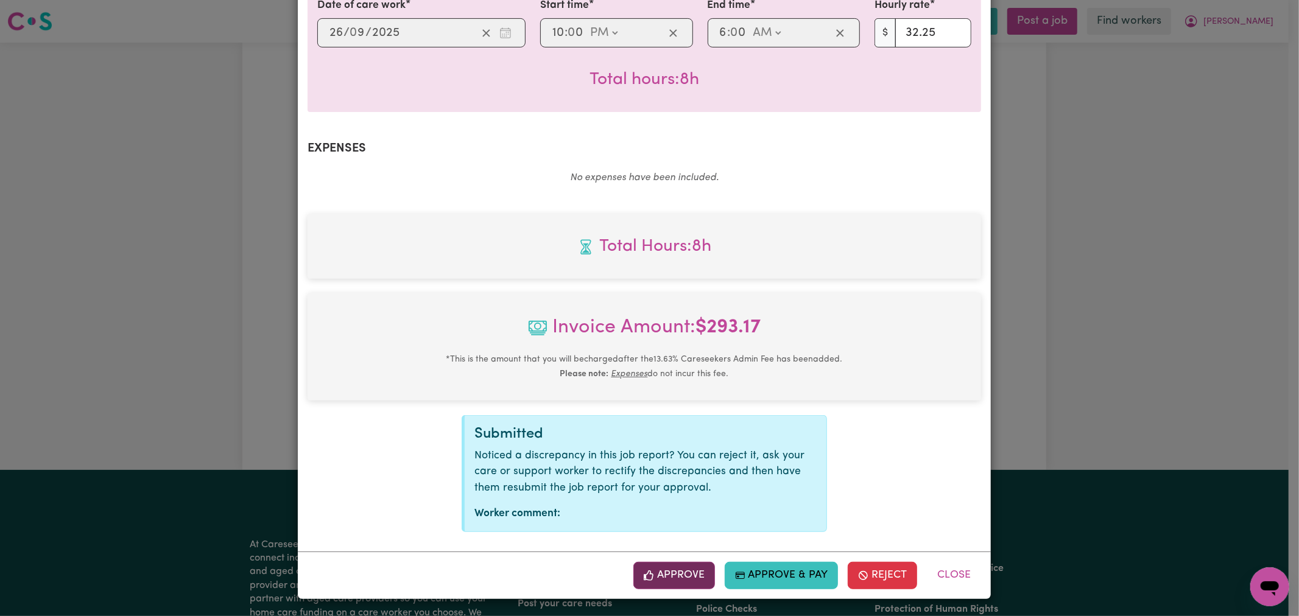
click at [660, 573] on button "Approve" at bounding box center [674, 575] width 82 height 27
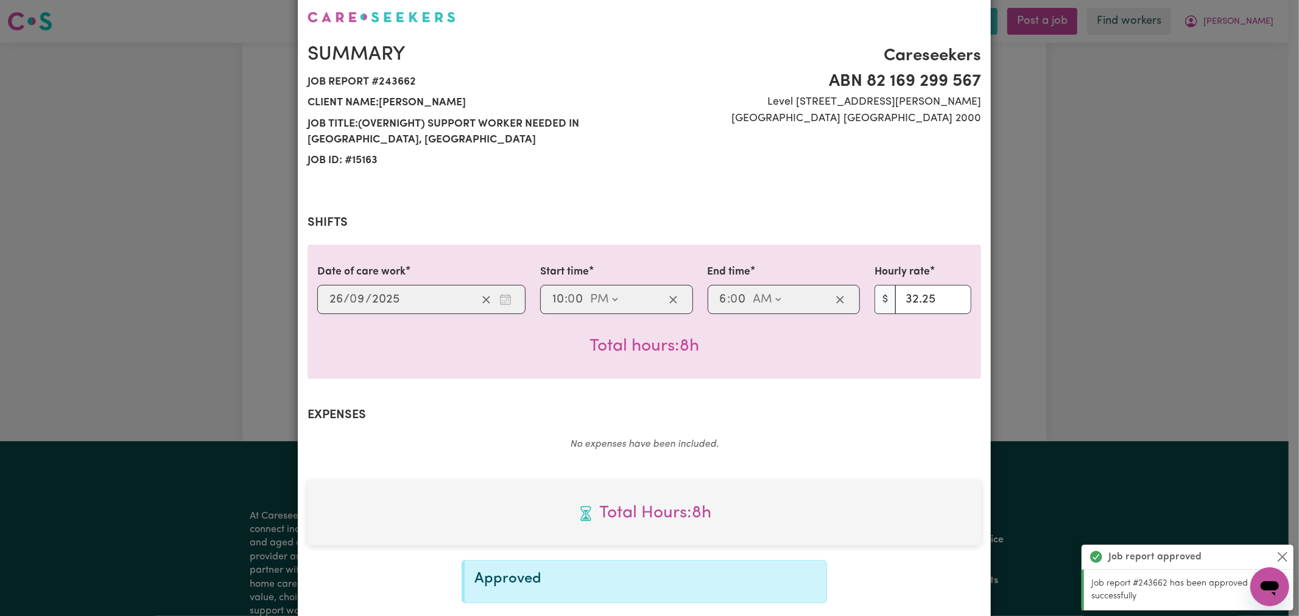
scroll to position [0, 0]
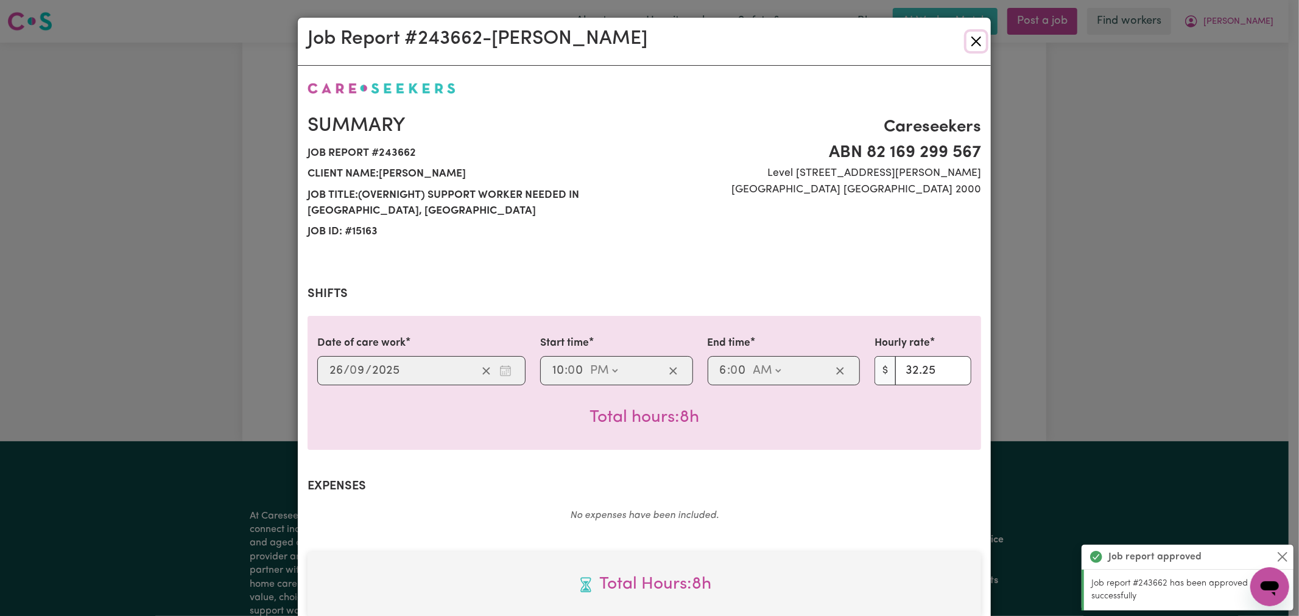
click at [978, 37] on button "Close" at bounding box center [976, 41] width 19 height 19
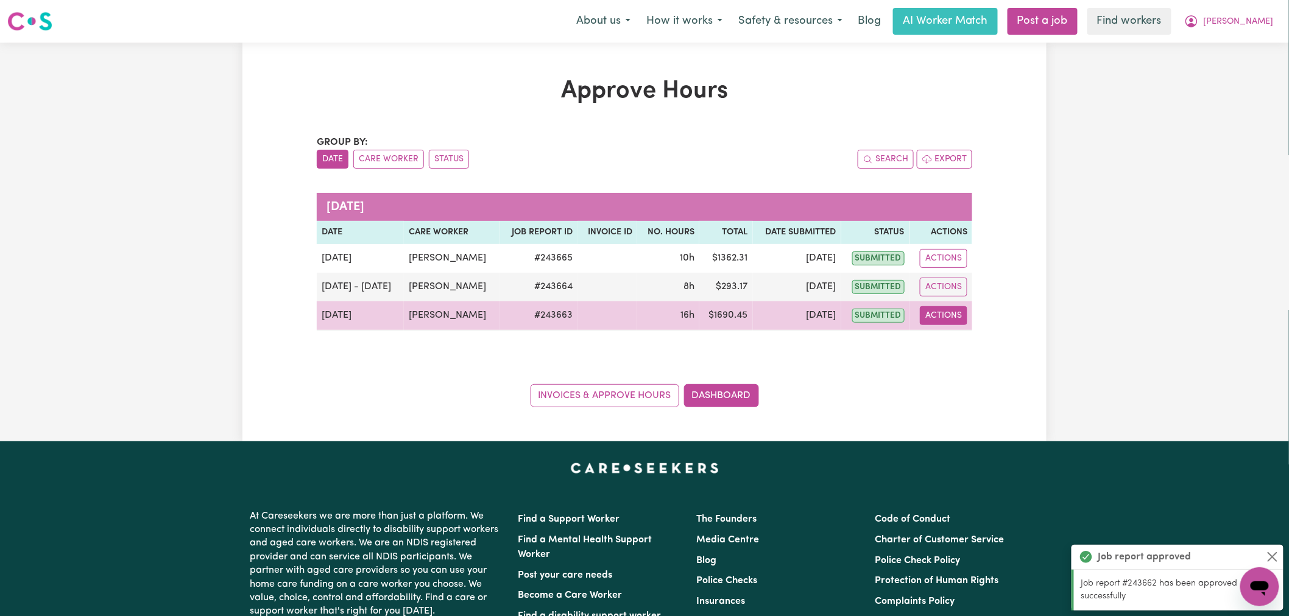
click at [947, 311] on button "Actions" at bounding box center [944, 315] width 48 height 19
click at [963, 351] on link "View Job Report" at bounding box center [973, 344] width 104 height 24
select select "pm"
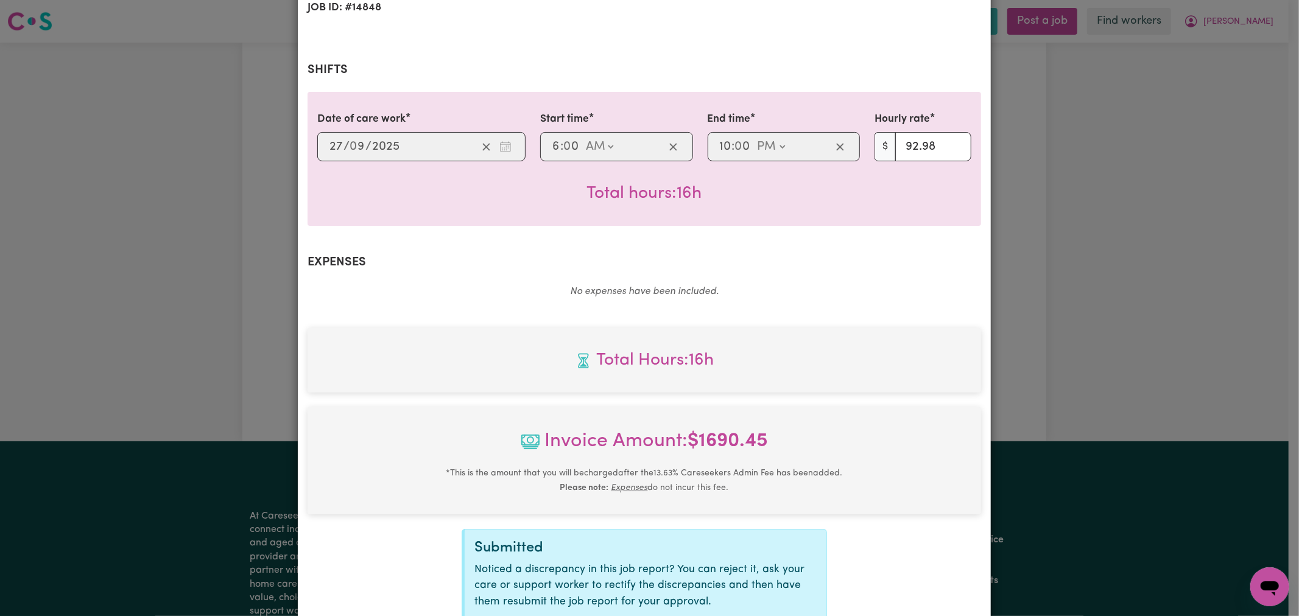
scroll to position [339, 0]
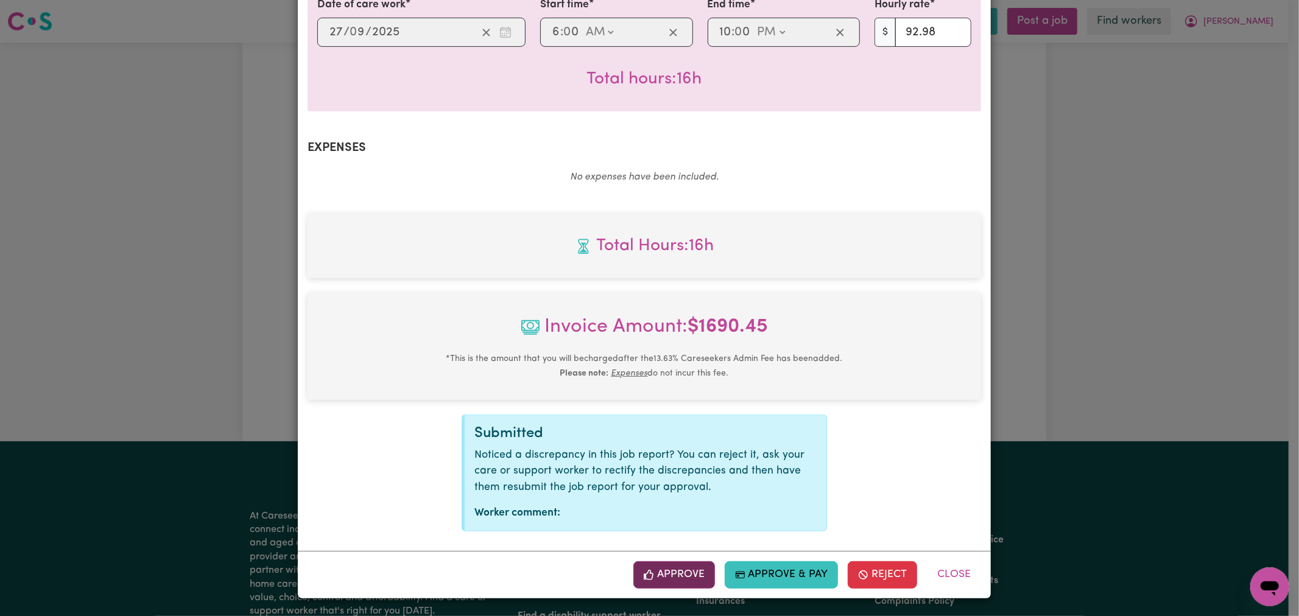
click at [679, 583] on button "Approve" at bounding box center [674, 575] width 82 height 27
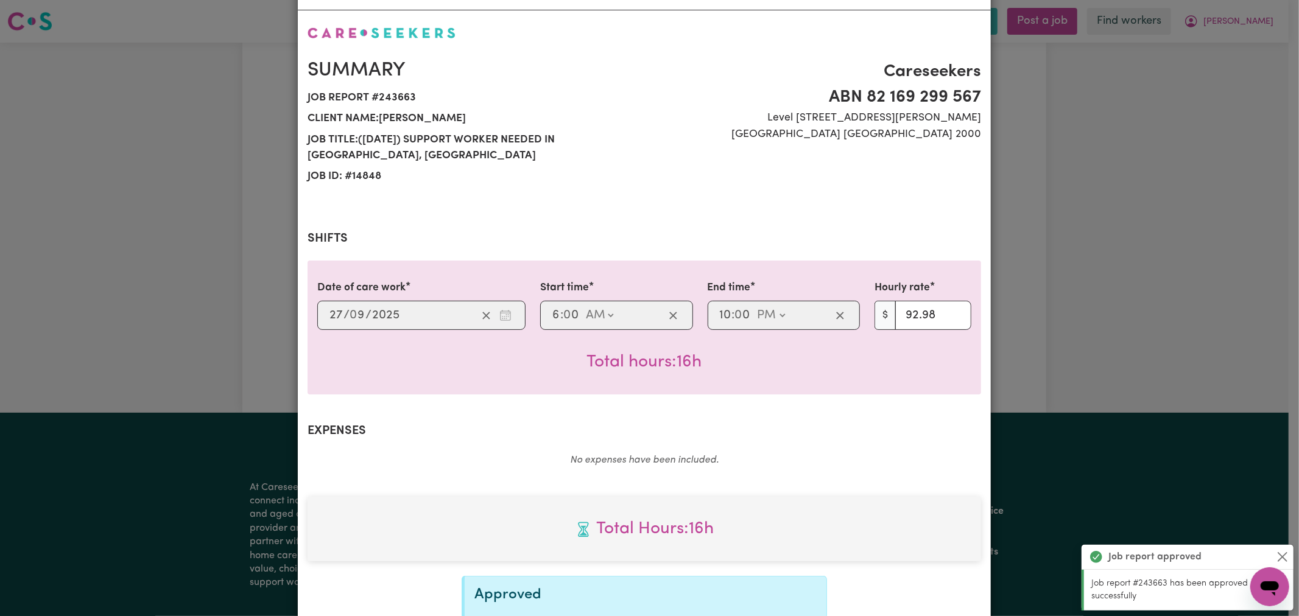
scroll to position [0, 0]
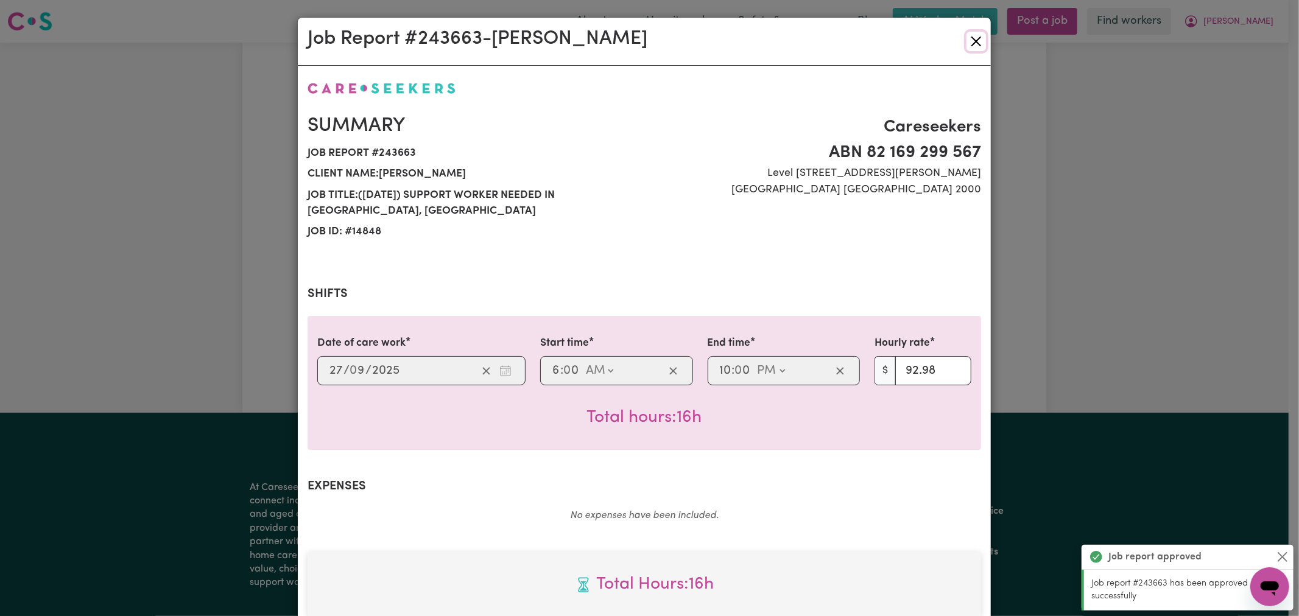
click at [967, 40] on button "Close" at bounding box center [976, 41] width 19 height 19
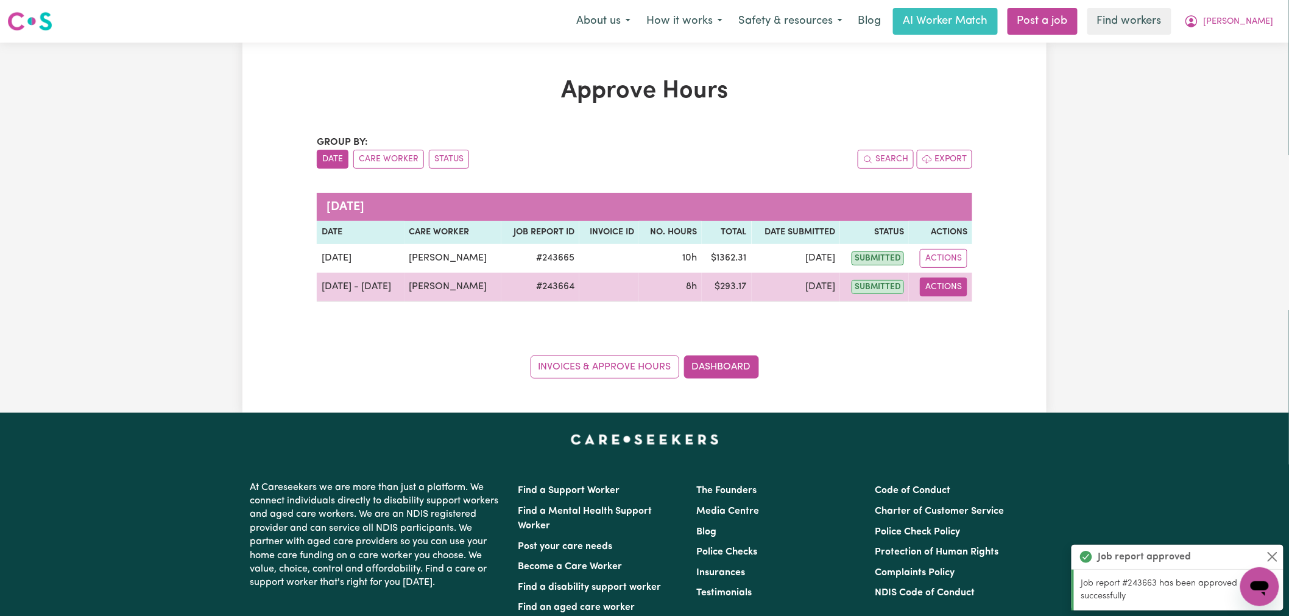
click at [945, 288] on button "Actions" at bounding box center [944, 287] width 48 height 19
click at [967, 325] on link "View Job Report" at bounding box center [973, 315] width 104 height 24
select select "pm"
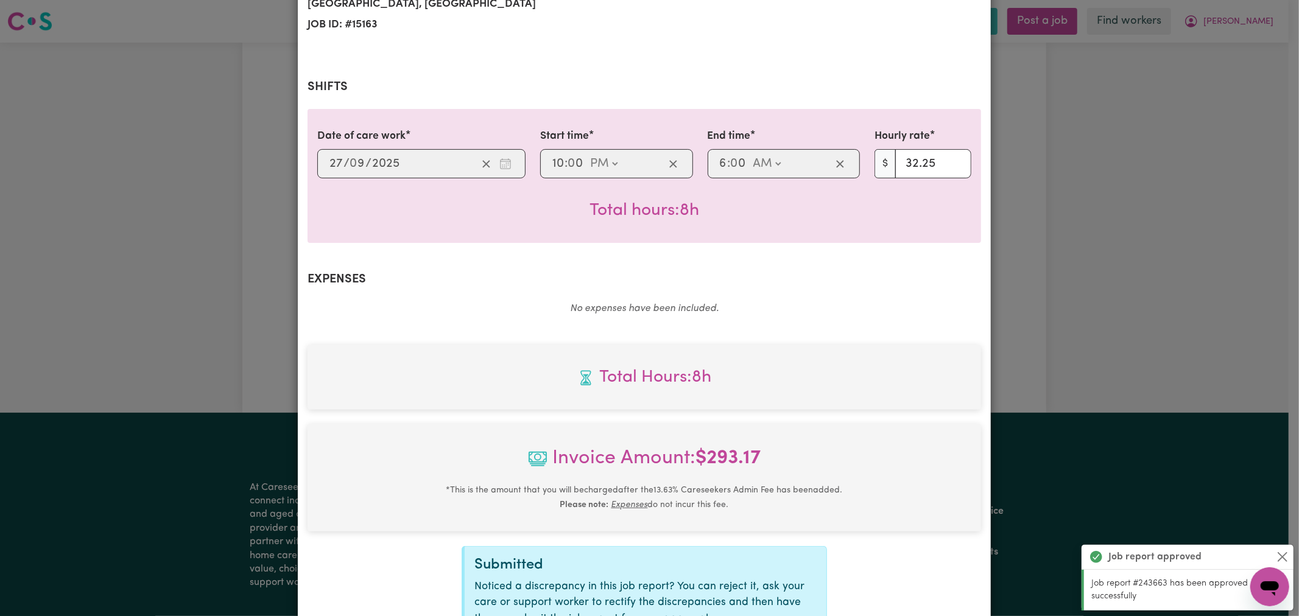
scroll to position [339, 0]
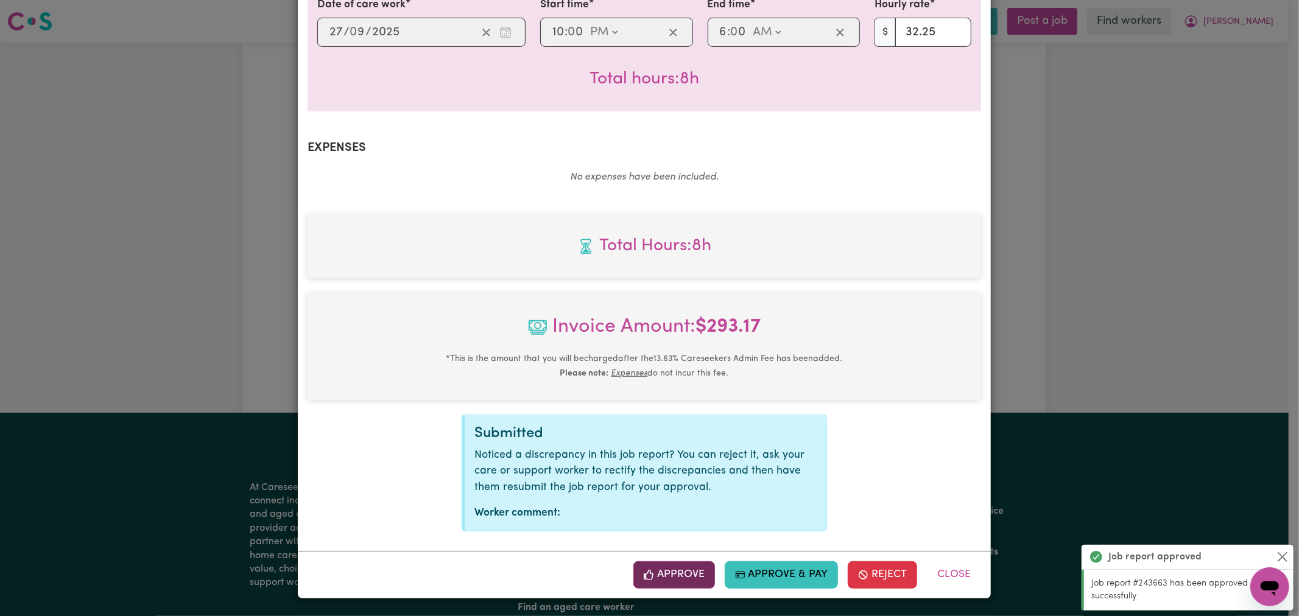
click at [677, 583] on button "Approve" at bounding box center [674, 575] width 82 height 27
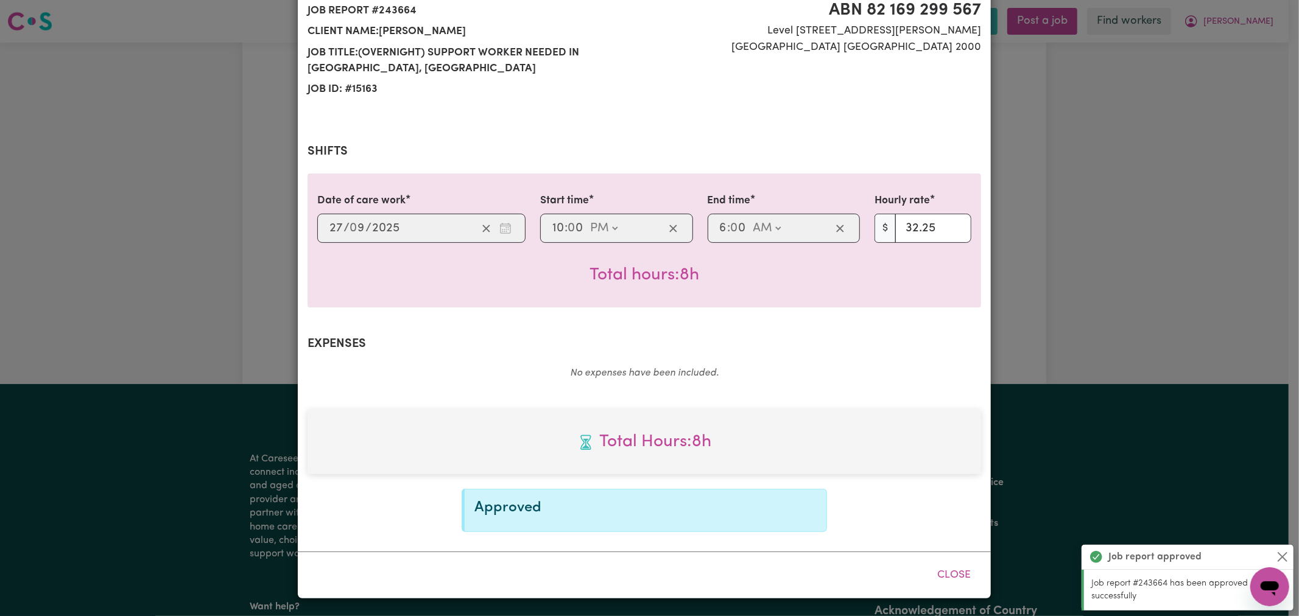
scroll to position [0, 0]
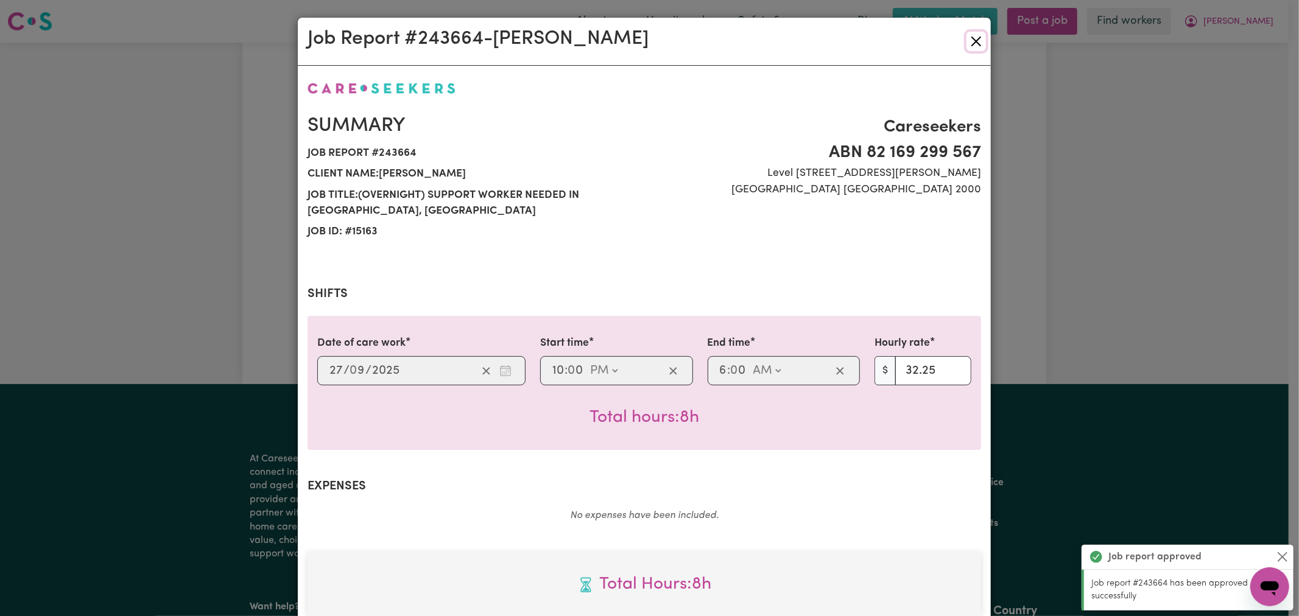
click at [967, 39] on button "Close" at bounding box center [976, 41] width 19 height 19
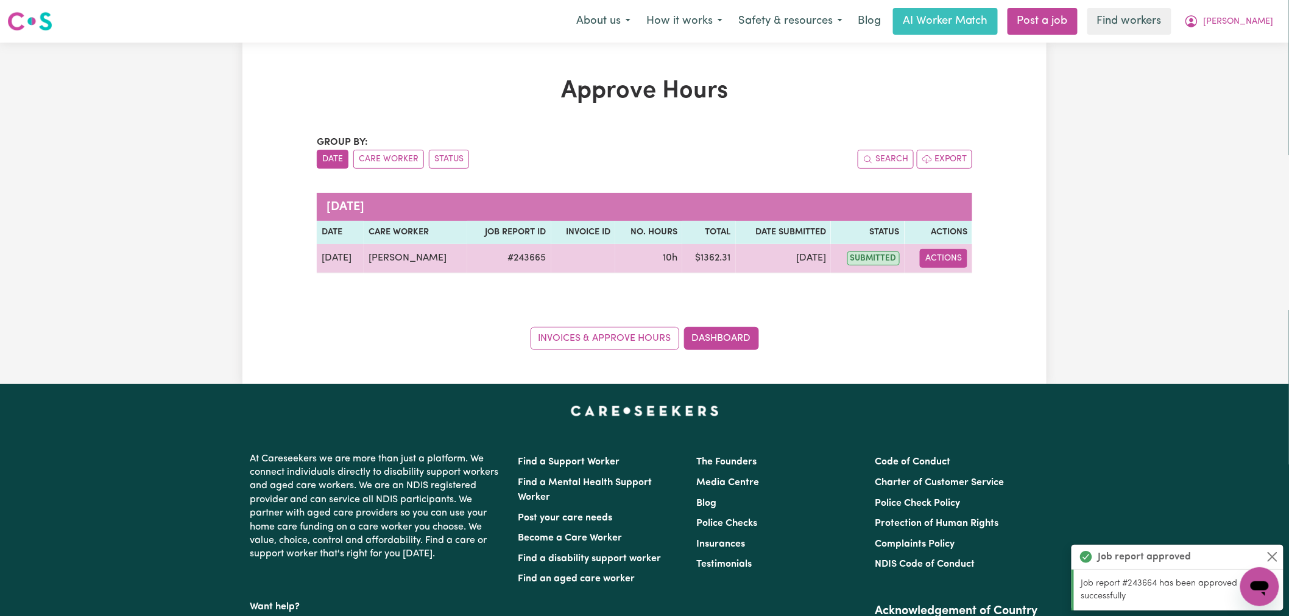
click at [941, 260] on button "Actions" at bounding box center [944, 258] width 48 height 19
click at [956, 284] on link "View Job Report" at bounding box center [972, 287] width 104 height 24
select select "pm"
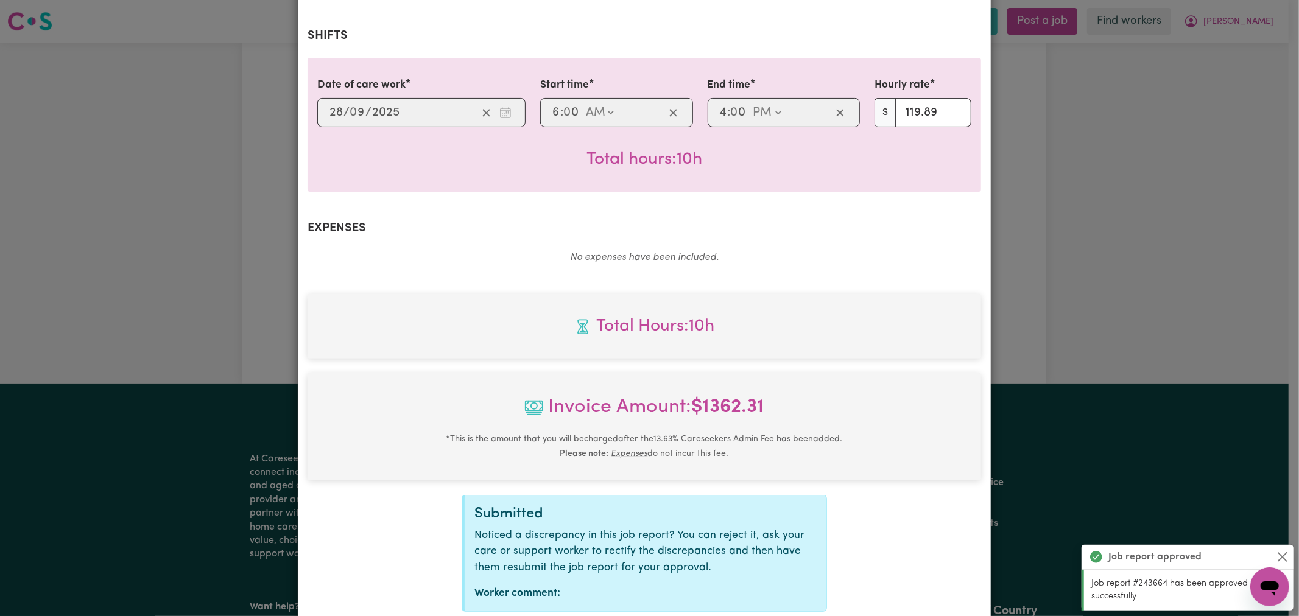
scroll to position [339, 0]
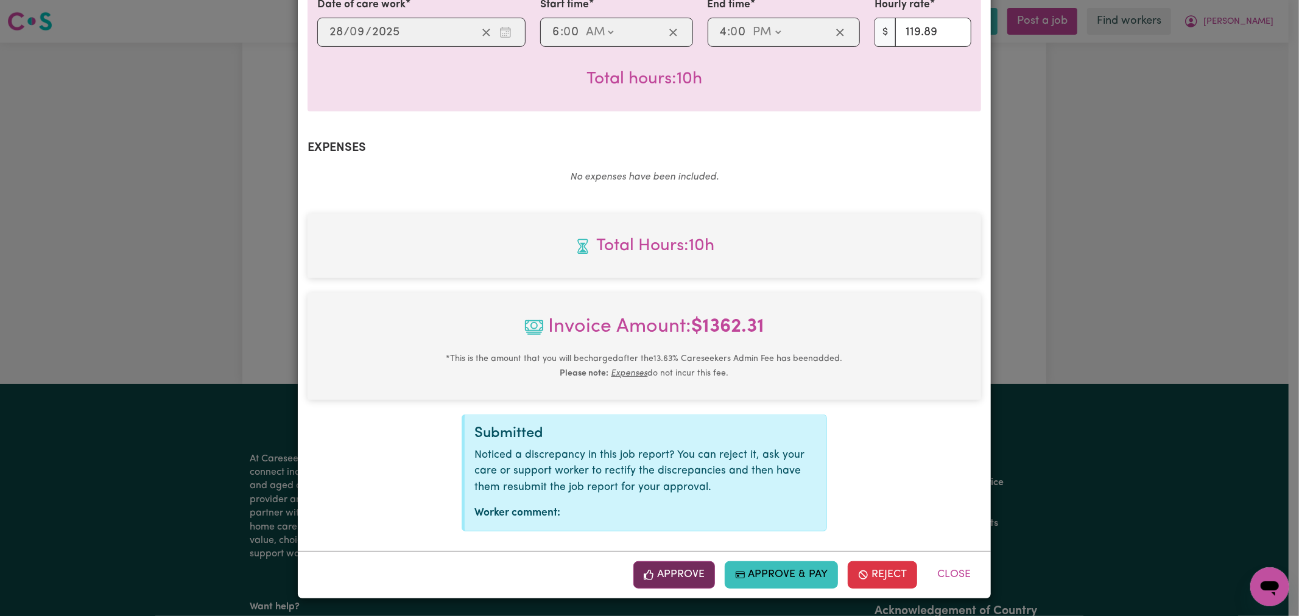
click at [655, 574] on button "Approve" at bounding box center [674, 575] width 82 height 27
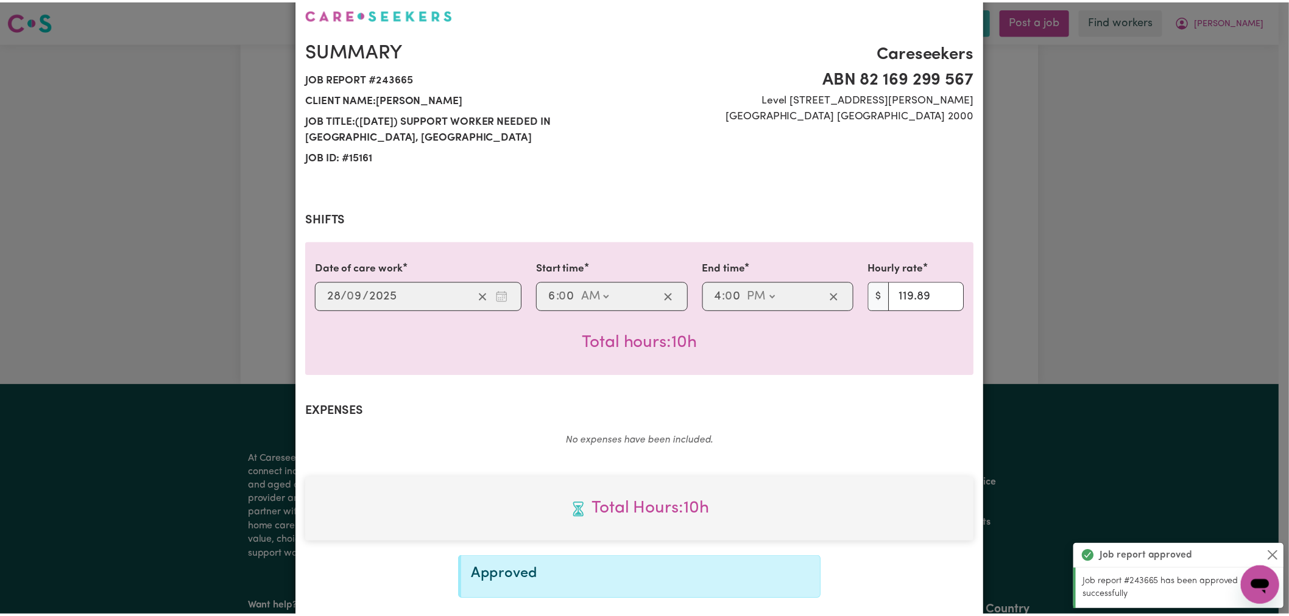
scroll to position [0, 0]
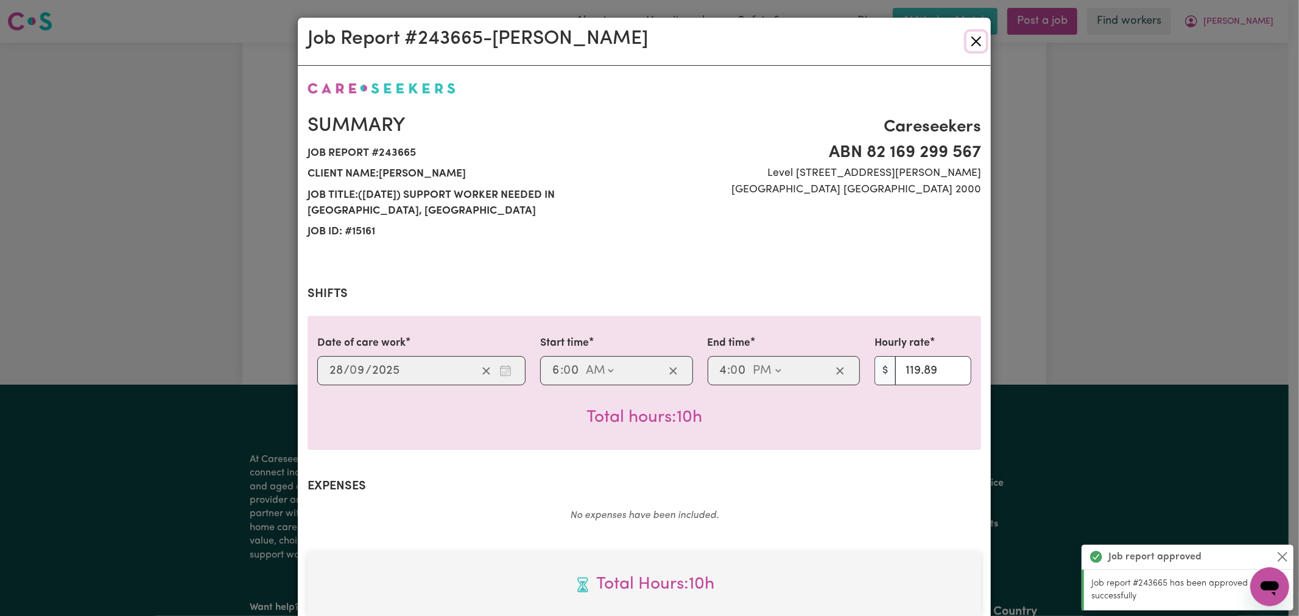
click at [967, 43] on button "Close" at bounding box center [976, 41] width 19 height 19
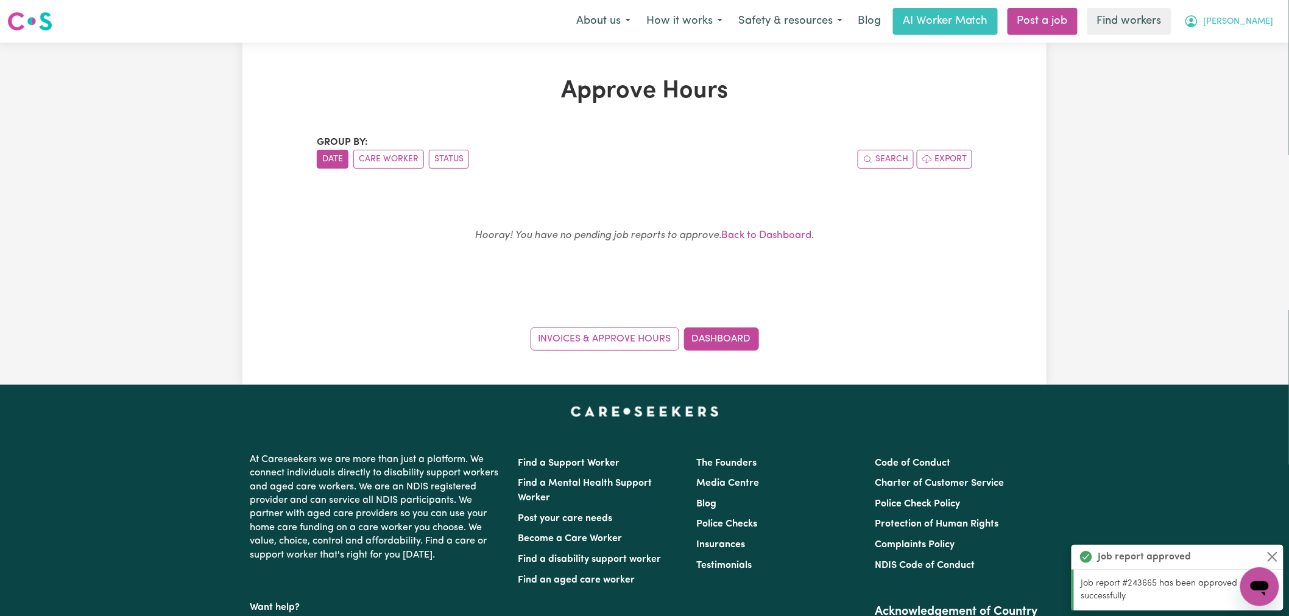
click at [1256, 24] on span "[PERSON_NAME]" at bounding box center [1239, 21] width 70 height 13
click at [1252, 44] on link "My Dashboard" at bounding box center [1233, 47] width 96 height 23
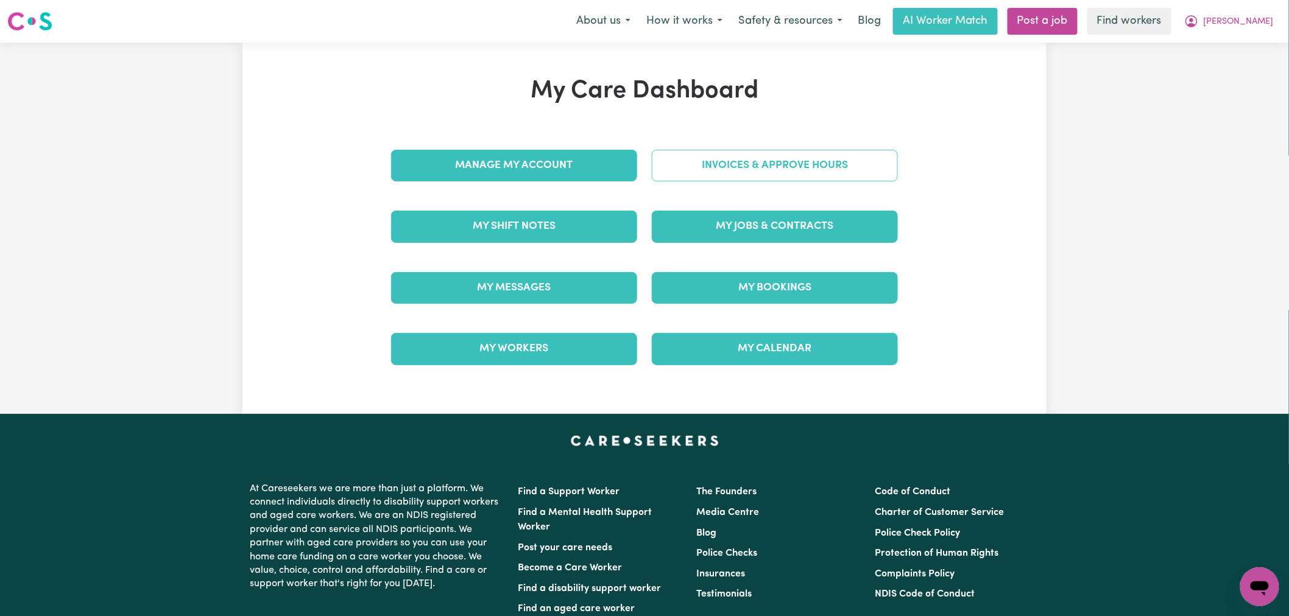
click at [832, 167] on link "Invoices & Approve Hours" at bounding box center [775, 166] width 246 height 32
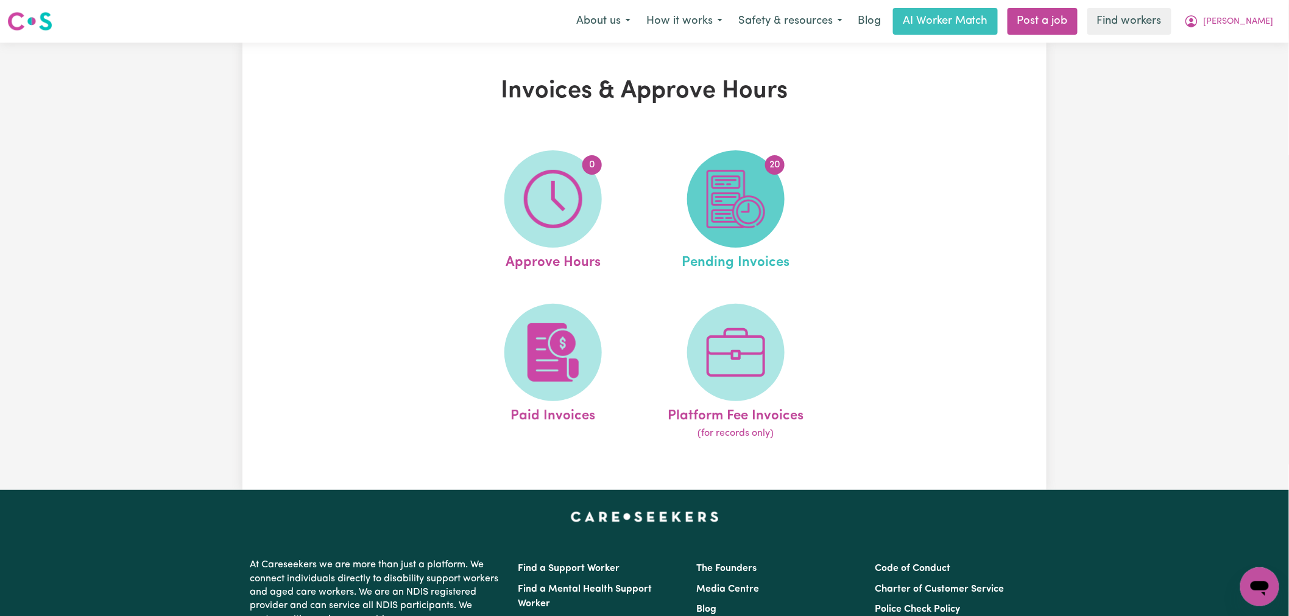
click at [738, 228] on img at bounding box center [736, 199] width 58 height 58
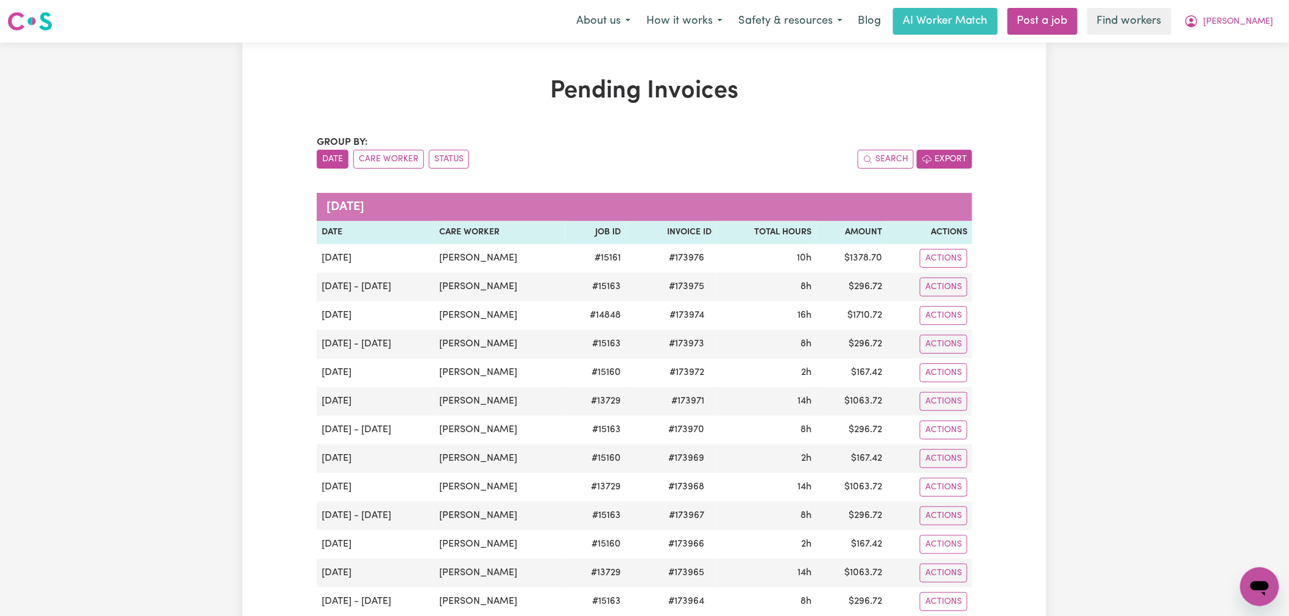
click at [959, 159] on button "Export" at bounding box center [944, 159] width 55 height 19
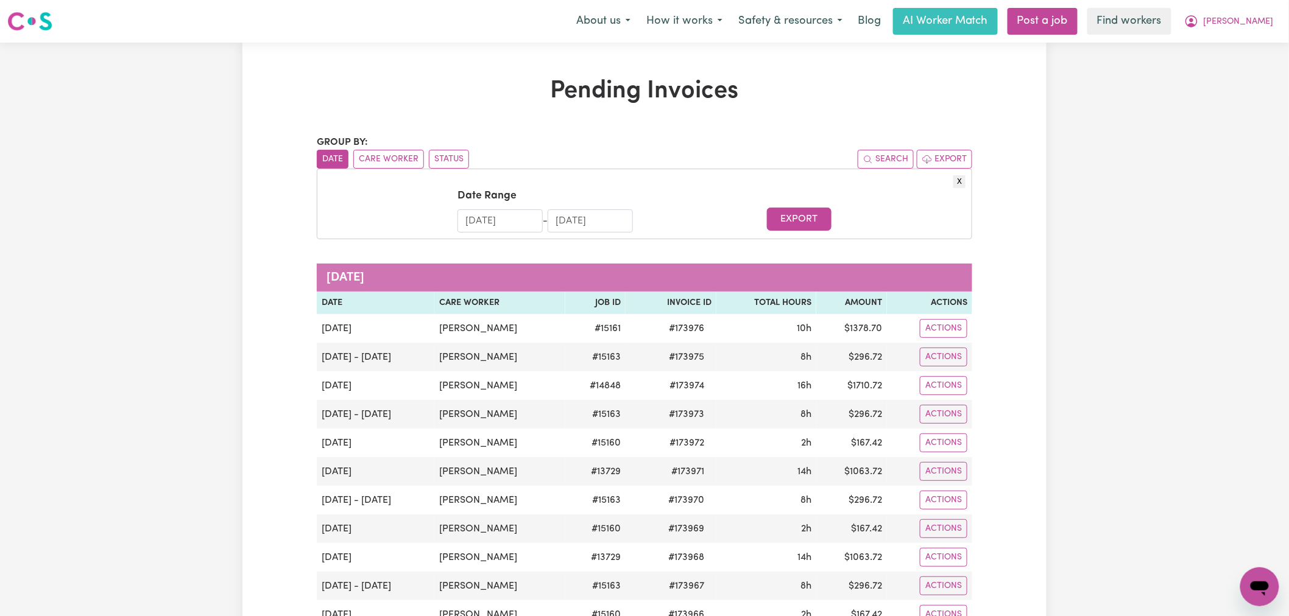
click at [492, 225] on input "[DATE]" at bounding box center [499, 221] width 85 height 23
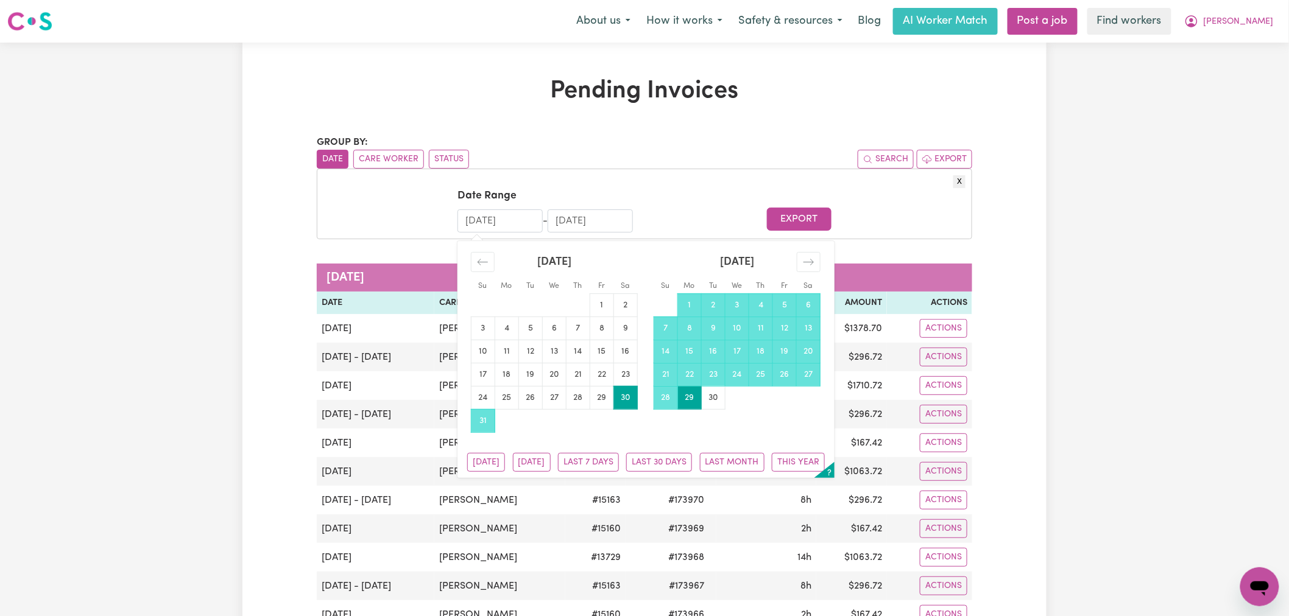
click at [390, 216] on form "Date Range [DATE] Navigate forward to interact with the calendar and select a d…" at bounding box center [644, 210] width 642 height 44
click at [504, 221] on input "[DATE]" at bounding box center [499, 221] width 85 height 23
click at [666, 378] on td "21" at bounding box center [666, 374] width 24 height 23
type input "[DATE]"
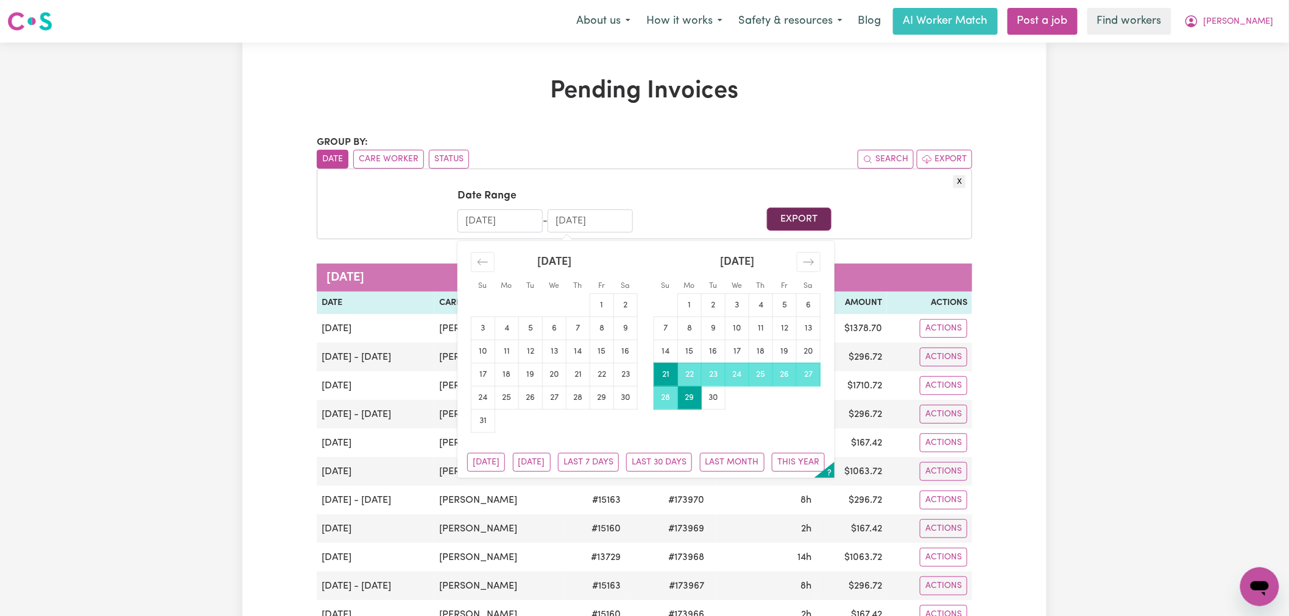
click at [788, 214] on button "Export" at bounding box center [799, 219] width 64 height 23
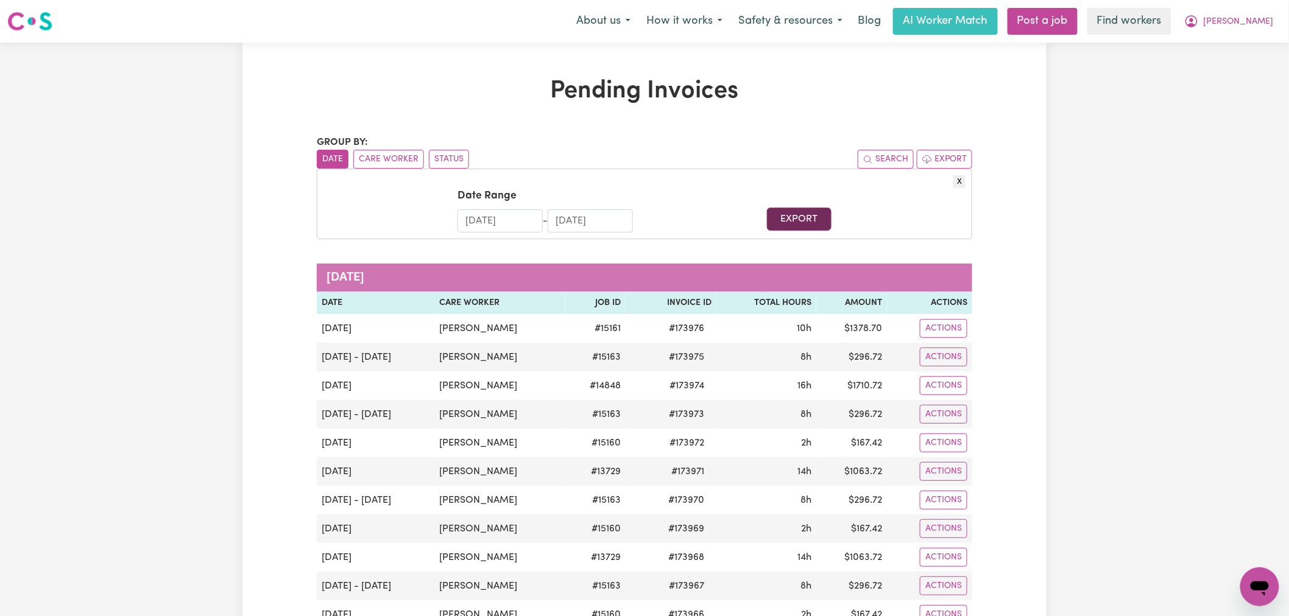
click at [788, 214] on button "Export" at bounding box center [799, 219] width 64 height 23
click at [750, 125] on div "Pending Invoices Group by: Date Care Worker Status Search Export X Date Range […" at bounding box center [644, 521] width 670 height 888
click at [1258, 24] on span "[PERSON_NAME]" at bounding box center [1239, 21] width 70 height 13
click at [1230, 82] on div "My Dashboard Logout" at bounding box center [1232, 58] width 97 height 47
click at [1240, 71] on link "Logout" at bounding box center [1233, 69] width 96 height 23
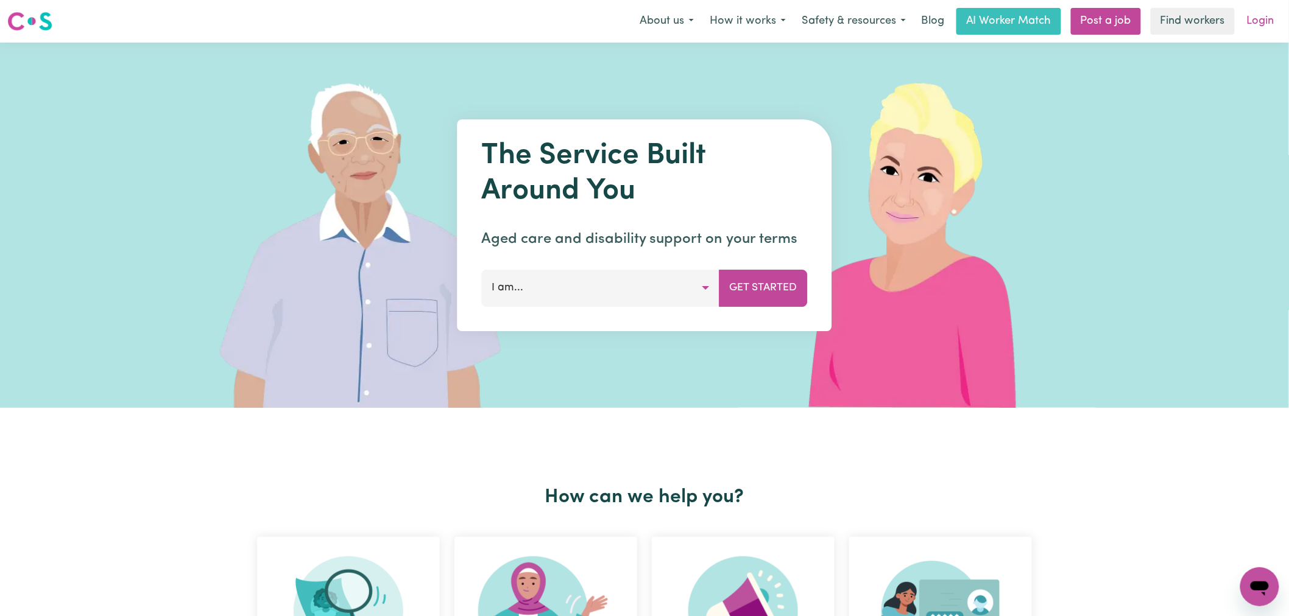
click at [1268, 16] on link "Login" at bounding box center [1261, 21] width 42 height 27
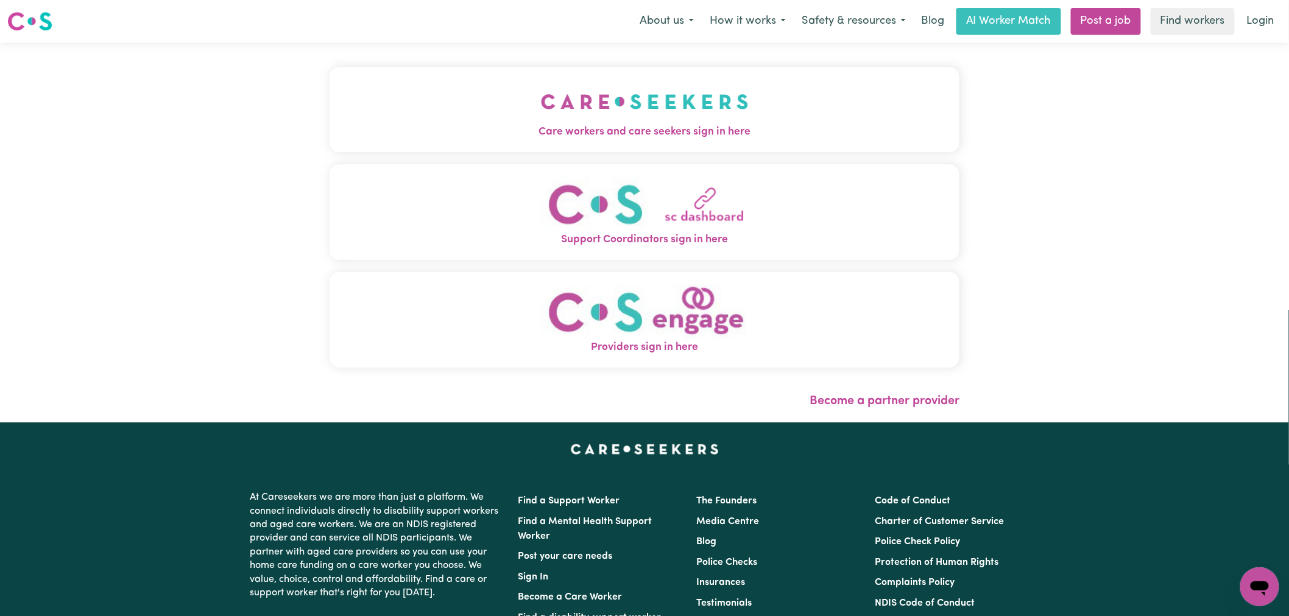
click at [508, 63] on div "Care workers and care seekers sign in here Support Coordinators sign in here Pr…" at bounding box center [644, 233] width 644 height 380
click at [489, 105] on button "Care workers and care seekers sign in here" at bounding box center [645, 109] width 630 height 85
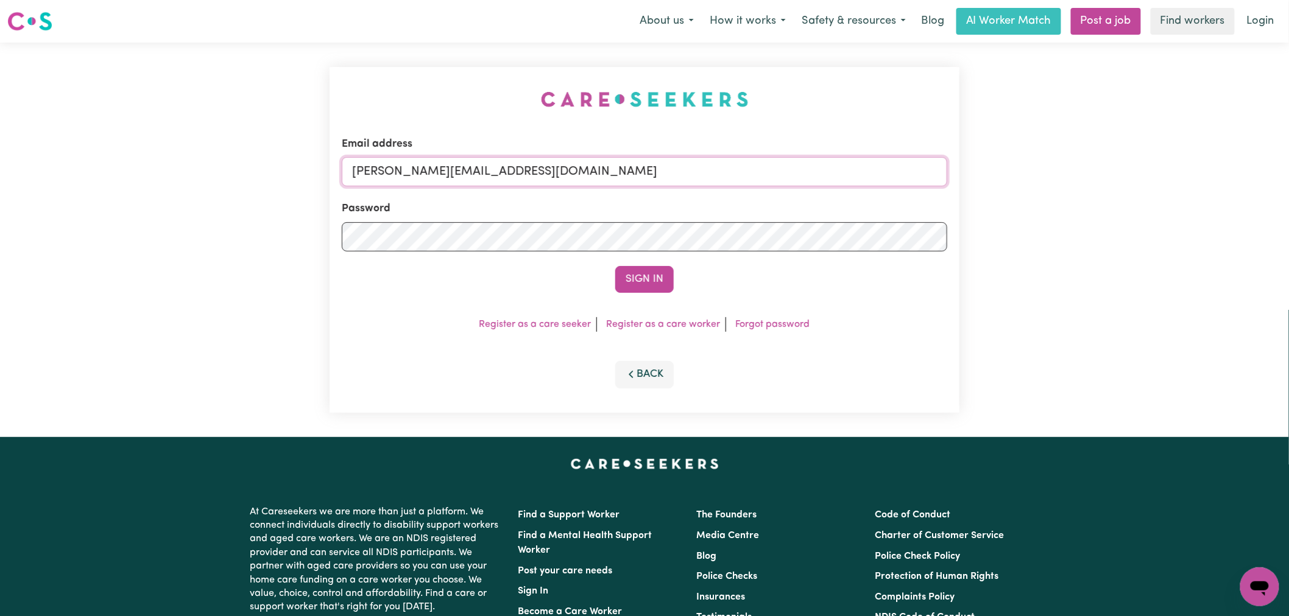
click at [567, 171] on input "[PERSON_NAME][EMAIL_ADDRESS][DOMAIN_NAME]" at bounding box center [644, 171] width 605 height 29
drag, startPoint x: 732, startPoint y: 163, endPoint x: 418, endPoint y: 168, distance: 313.7
click at [418, 168] on input "[EMAIL_ADDRESS][DOMAIN_NAME]" at bounding box center [644, 171] width 605 height 29
type input "[EMAIL_ADDRESS][DOMAIN_NAME]"
click at [648, 286] on button "Sign In" at bounding box center [644, 279] width 58 height 27
